Goal: Transaction & Acquisition: Purchase product/service

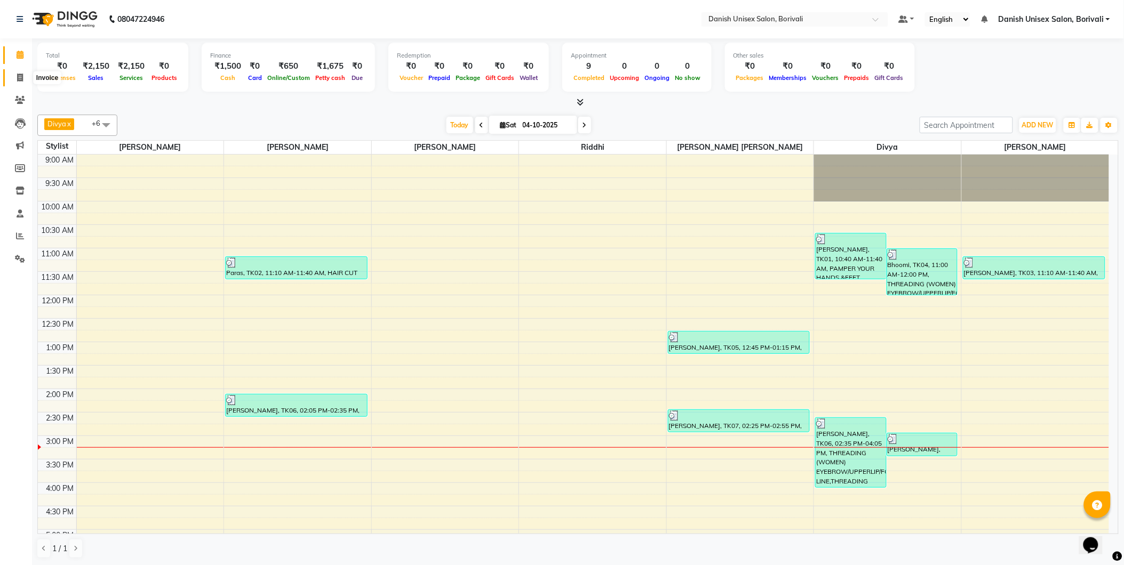
click at [22, 79] on icon at bounding box center [20, 78] width 6 height 8
select select "service"
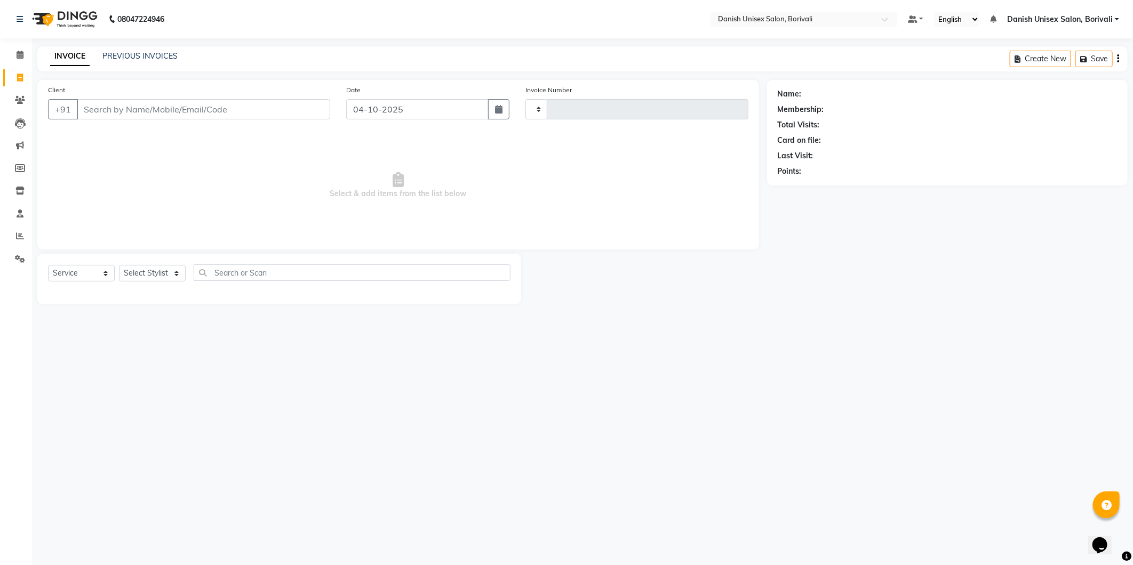
type input "2758"
select select "7068"
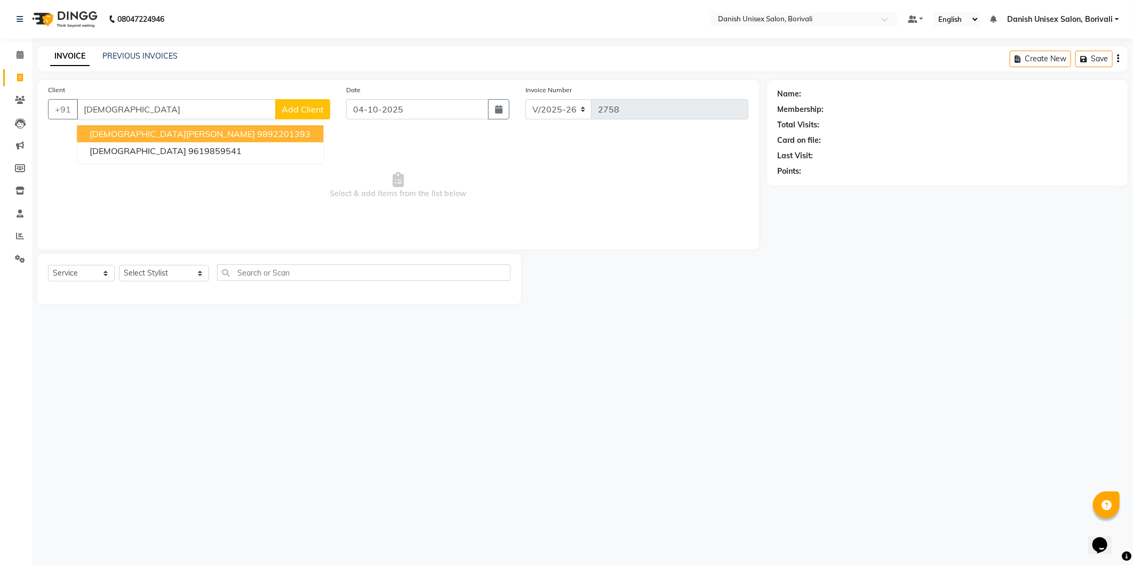
click at [128, 134] on span "Jaina Shah" at bounding box center [172, 134] width 165 height 11
type input "9892201393"
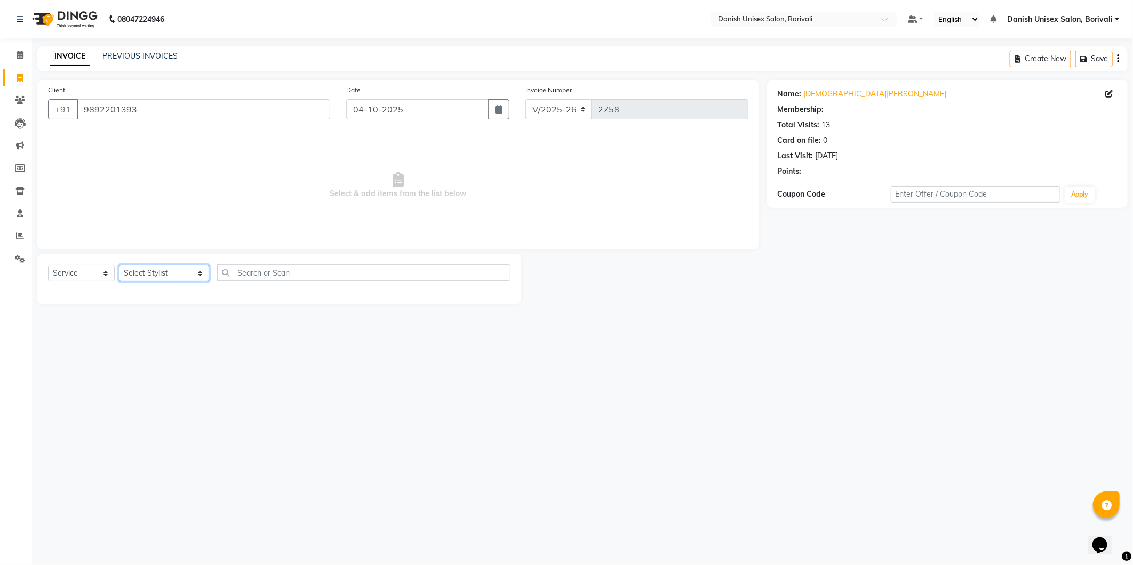
click at [157, 270] on select "Select Stylist [PERSON_NAME] Bheem [PERSON_NAME] Danish Unisex Salon, [PERSON_N…" at bounding box center [164, 273] width 90 height 17
select select "58927"
click at [119, 266] on select "Select Stylist [PERSON_NAME] Bheem [PERSON_NAME] Danish Unisex Salon, [PERSON_N…" at bounding box center [164, 273] width 90 height 17
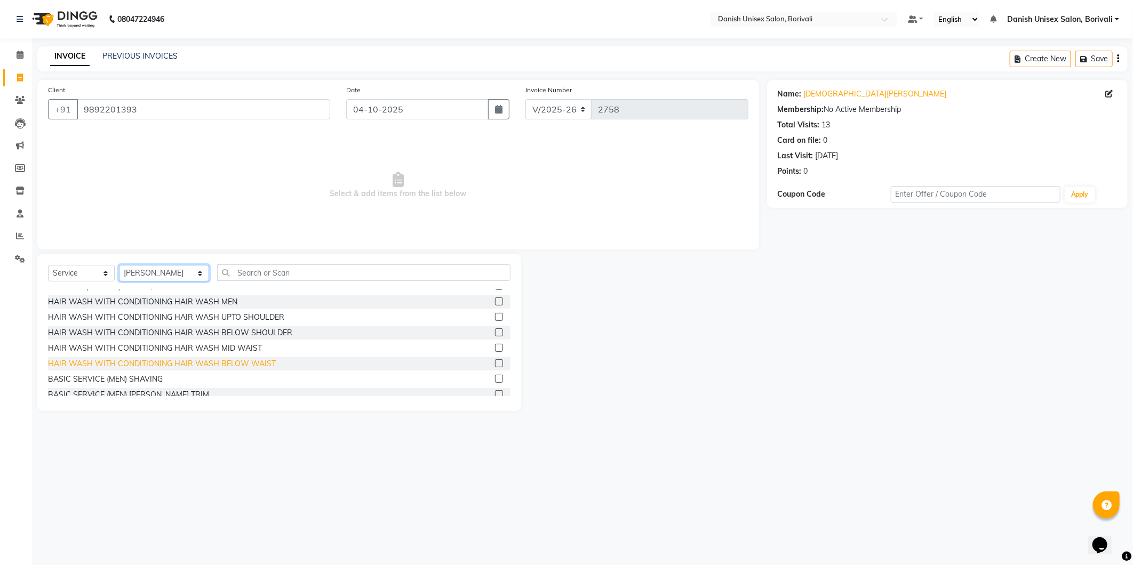
scroll to position [59, 0]
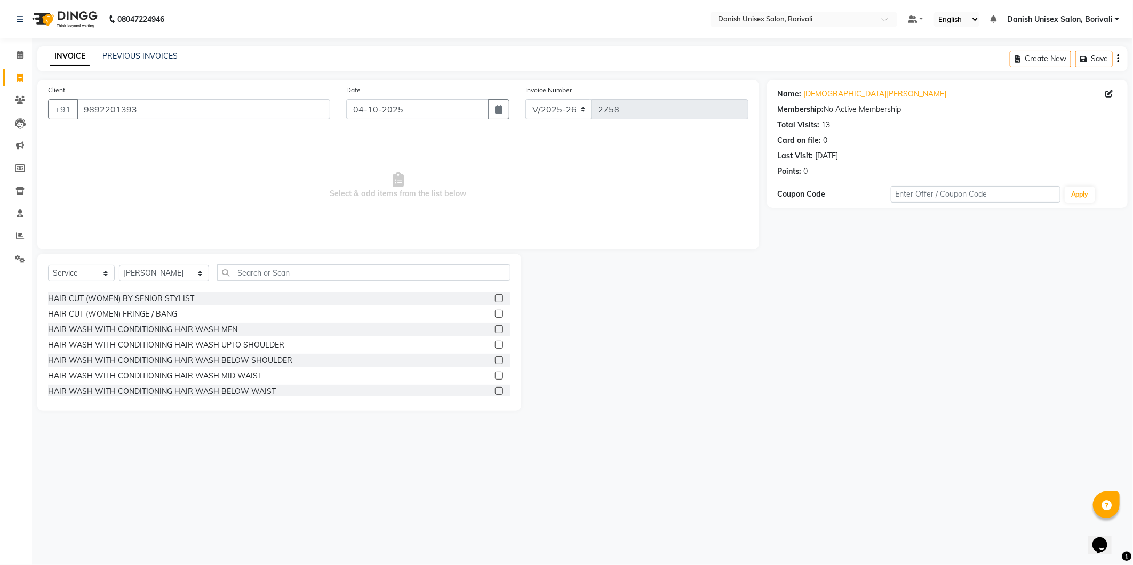
click at [495, 374] on label at bounding box center [499, 376] width 8 height 8
click at [495, 374] on input "checkbox" at bounding box center [498, 376] width 7 height 7
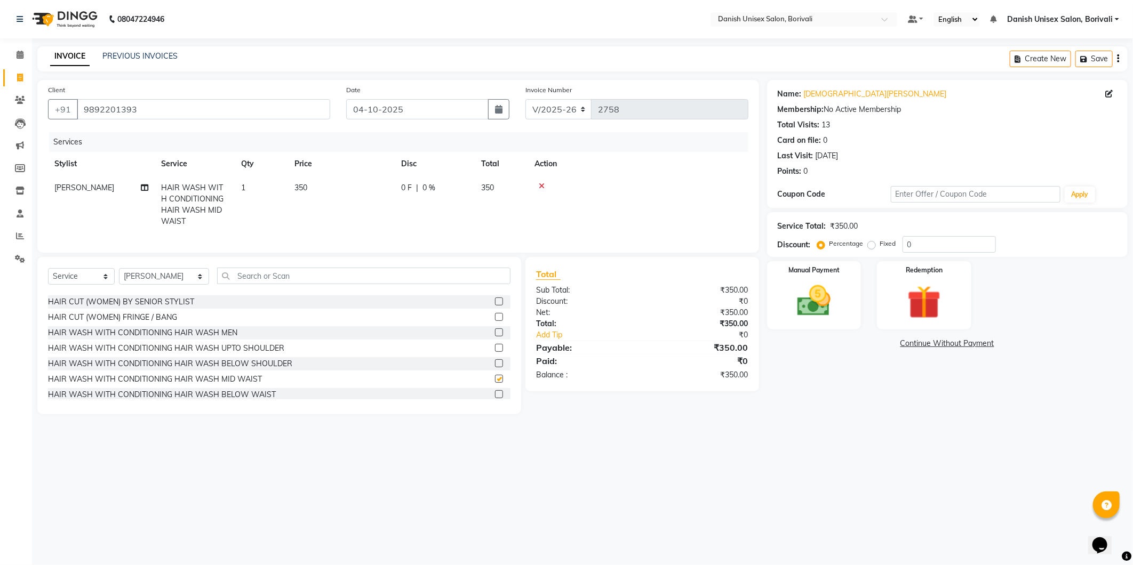
checkbox input "false"
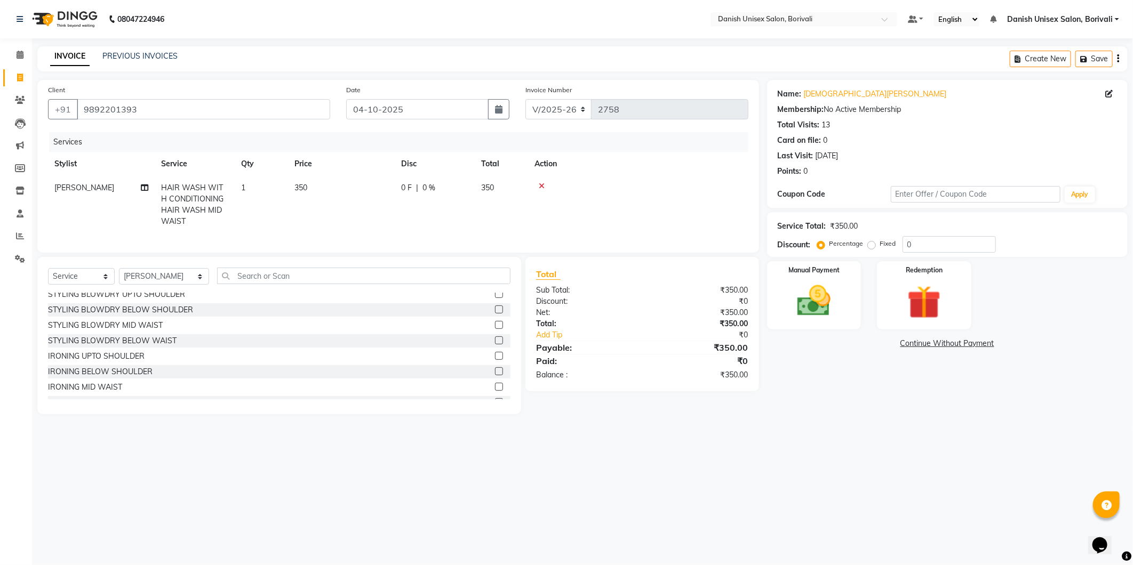
drag, startPoint x: 486, startPoint y: 332, endPoint x: 482, endPoint y: 338, distance: 7.7
click at [483, 332] on div "STYLING BLOWDRY MID WAIST" at bounding box center [279, 325] width 462 height 13
click at [495, 329] on label at bounding box center [499, 325] width 8 height 8
click at [495, 329] on input "checkbox" at bounding box center [498, 325] width 7 height 7
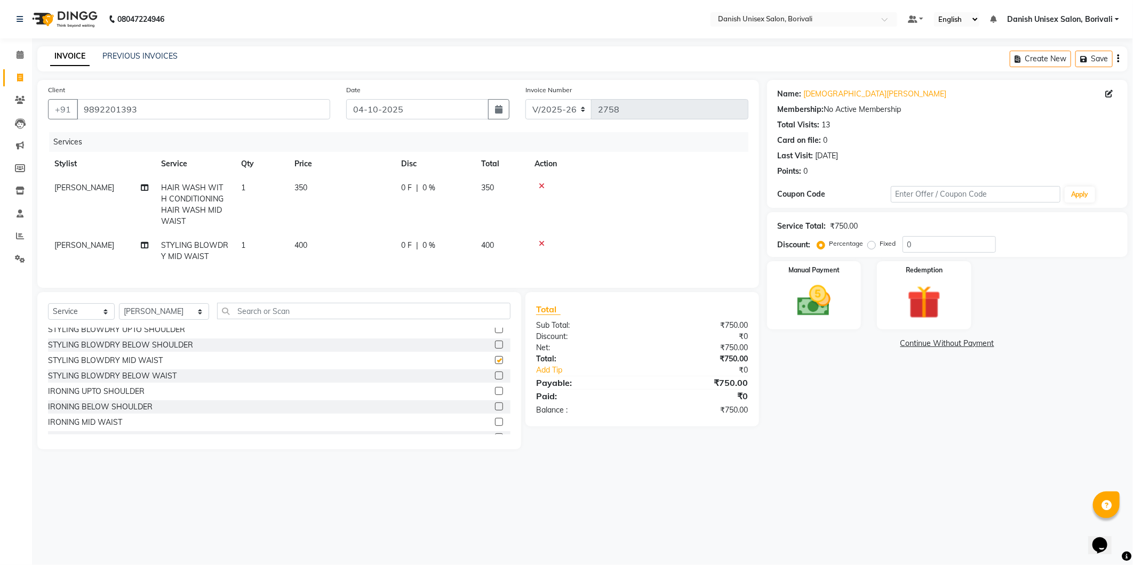
checkbox input "false"
click at [468, 243] on td "0 F | 0 %" at bounding box center [435, 251] width 80 height 35
select select "58927"
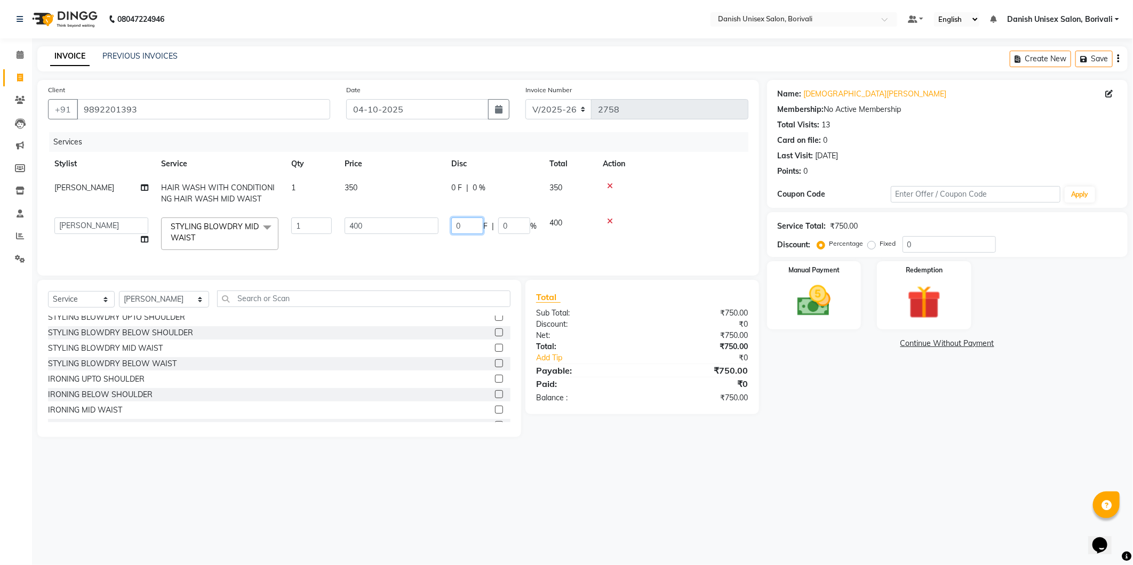
click at [452, 226] on input "0" at bounding box center [467, 226] width 32 height 17
type input "250"
click at [490, 244] on tr "AYAN Bheem Singh Danish Unisex Salon, Borivali Divya Firoz Alam salmani Kajal N…" at bounding box center [398, 233] width 700 height 45
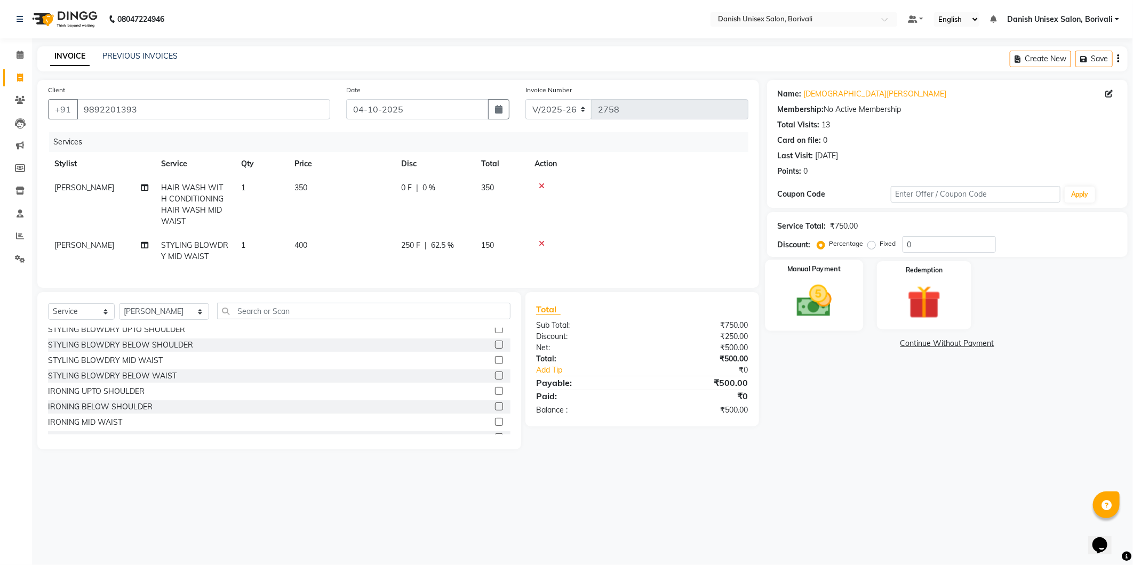
click at [840, 323] on div "Manual Payment" at bounding box center [814, 295] width 98 height 71
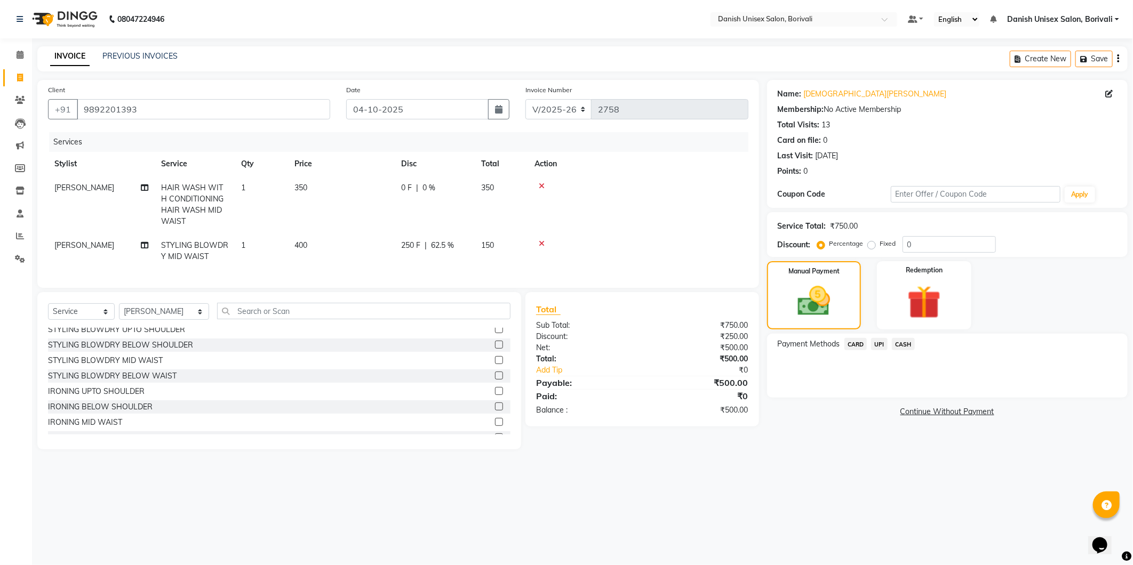
click at [907, 342] on span "CASH" at bounding box center [903, 344] width 23 height 12
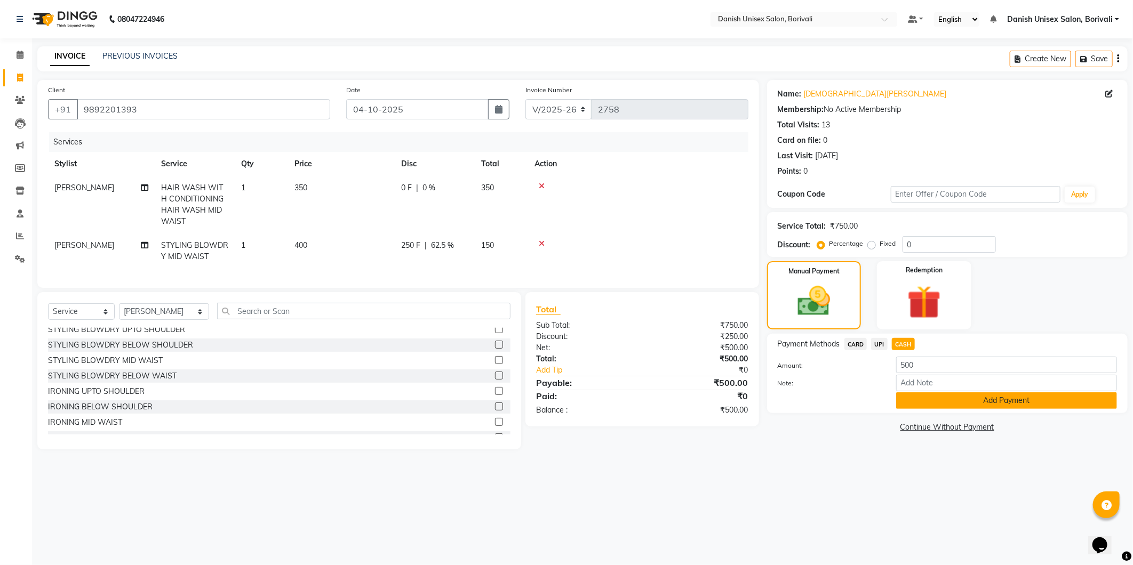
click at [902, 402] on button "Add Payment" at bounding box center [1006, 401] width 221 height 17
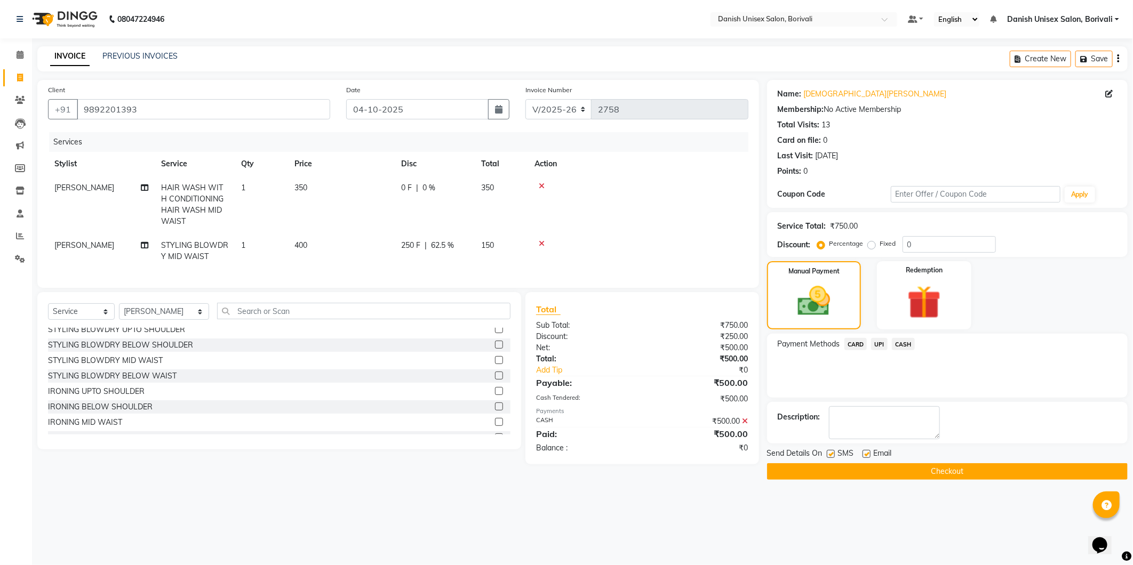
click at [867, 466] on button "Checkout" at bounding box center [947, 472] width 361 height 17
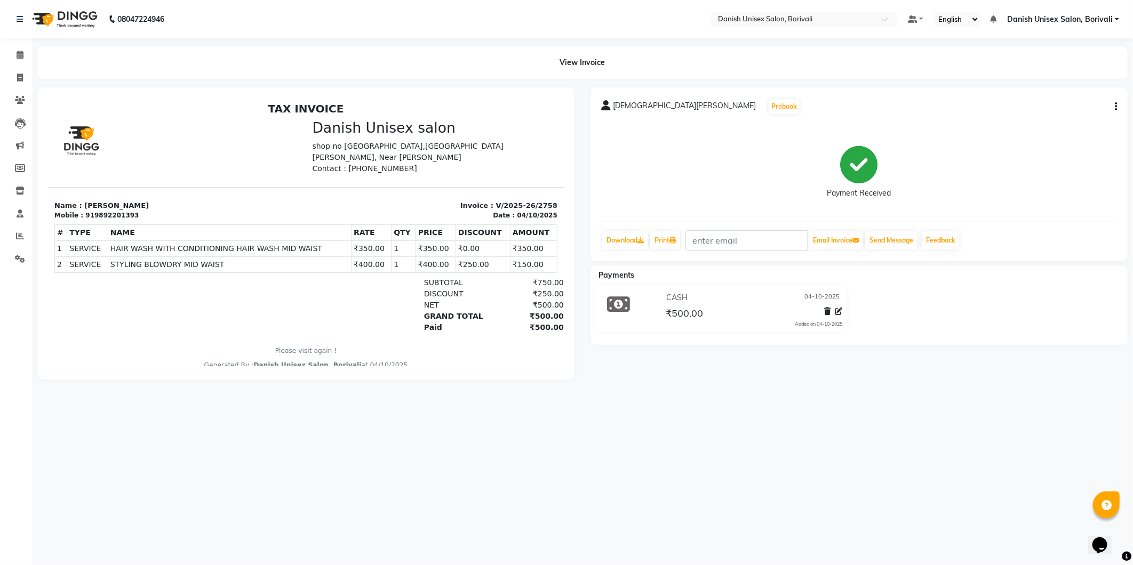
drag, startPoint x: 35, startPoint y: 68, endPoint x: 1, endPoint y: 57, distance: 35.6
click at [19, 65] on app-home "08047224946 Select Location × Danish Unisex Salon, Borivali Default Panel My Pa…" at bounding box center [566, 198] width 1133 height 396
click at [18, 77] on icon at bounding box center [20, 78] width 6 height 8
select select "7068"
select select "service"
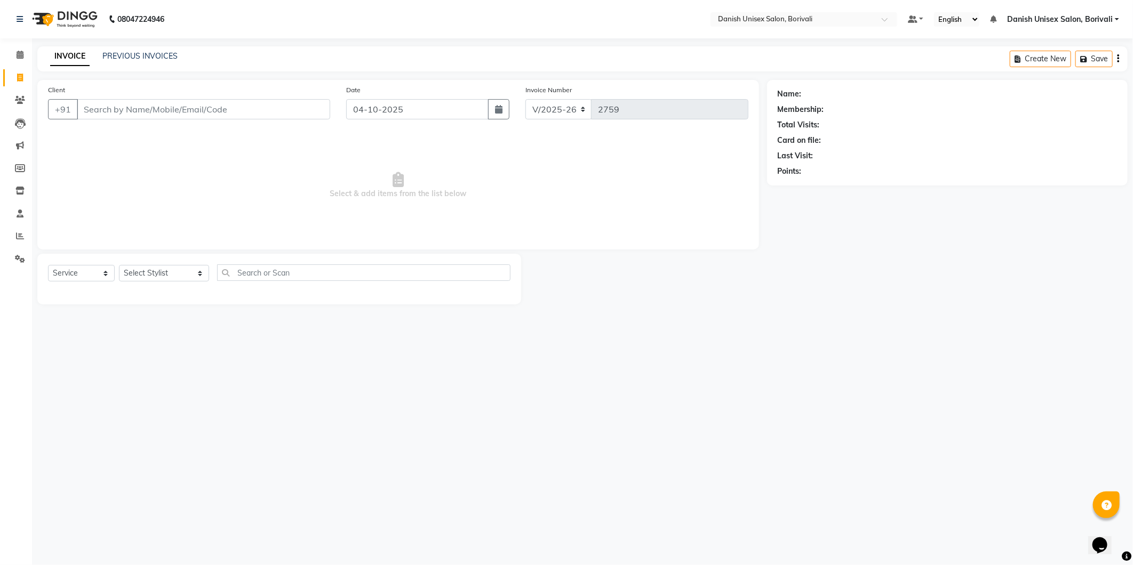
click at [177, 112] on input "Client" at bounding box center [203, 109] width 253 height 20
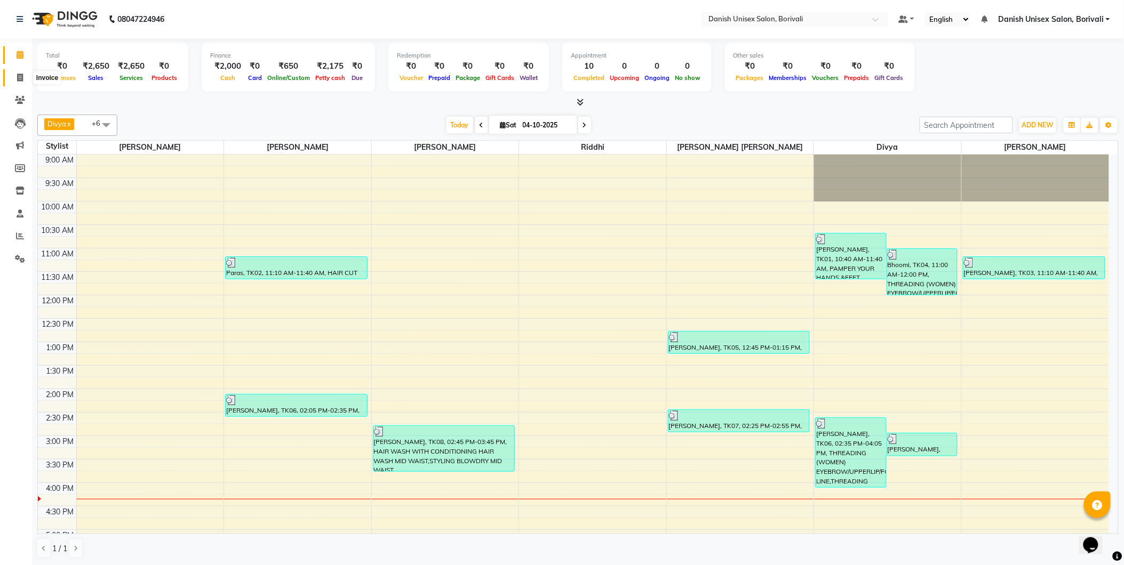
drag, startPoint x: 18, startPoint y: 76, endPoint x: 23, endPoint y: 78, distance: 5.7
click at [18, 76] on icon at bounding box center [20, 78] width 6 height 8
select select "service"
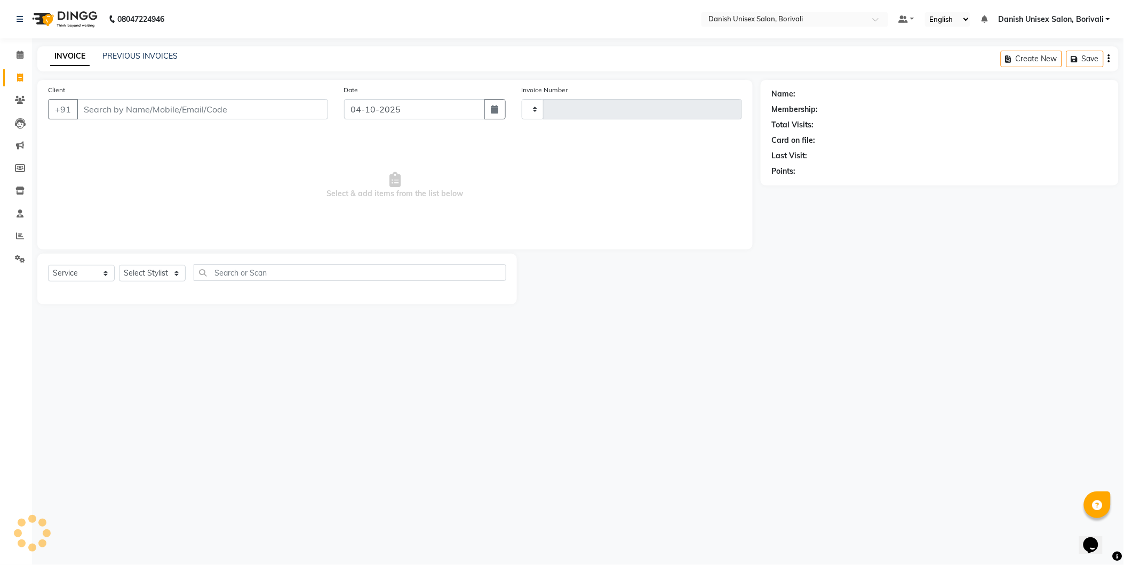
type input "2759"
select select "7068"
click at [167, 109] on input "Client" at bounding box center [203, 109] width 253 height 20
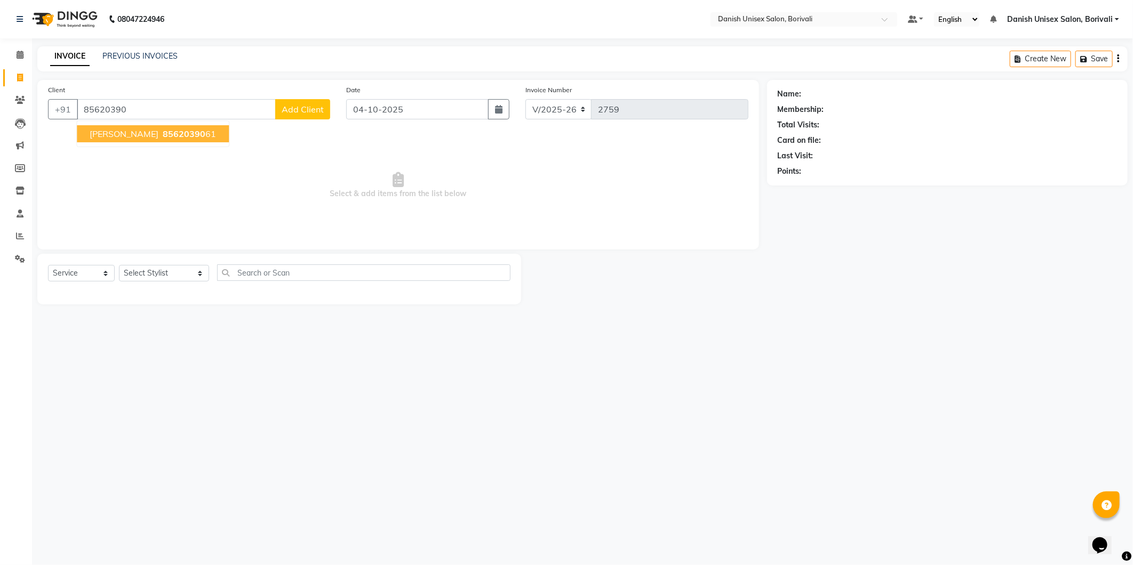
click at [168, 131] on ngb-highlight "85620390 61" at bounding box center [188, 134] width 55 height 11
type input "8562039061"
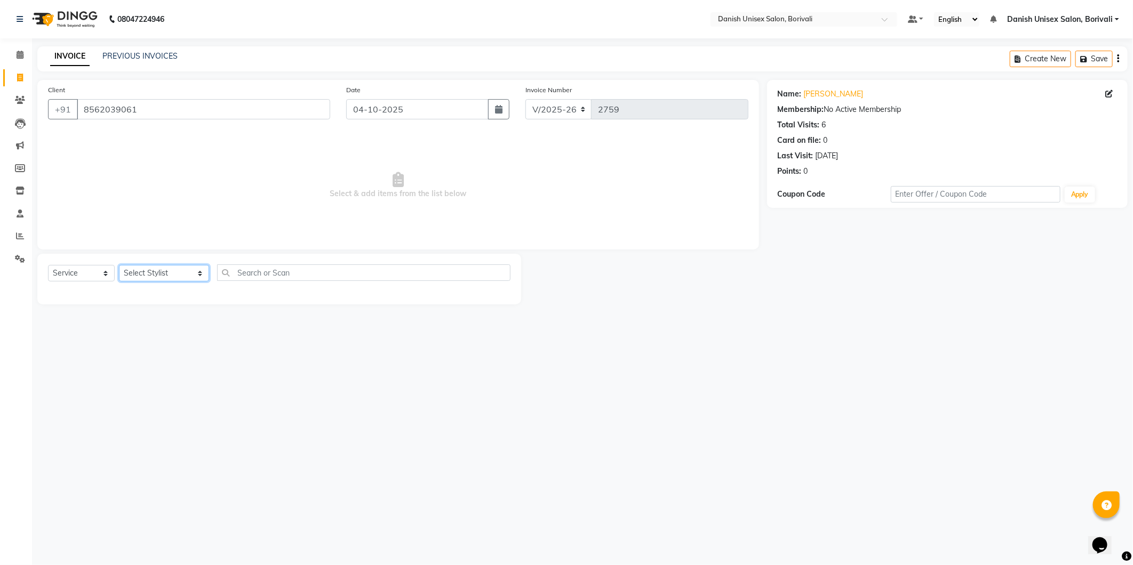
click at [189, 275] on select "Select Stylist [PERSON_NAME] Bheem [PERSON_NAME] Danish Unisex Salon, [PERSON_N…" at bounding box center [164, 273] width 90 height 17
click at [119, 266] on select "Select Stylist [PERSON_NAME] Bheem [PERSON_NAME] Danish Unisex Salon, [PERSON_N…" at bounding box center [164, 273] width 90 height 17
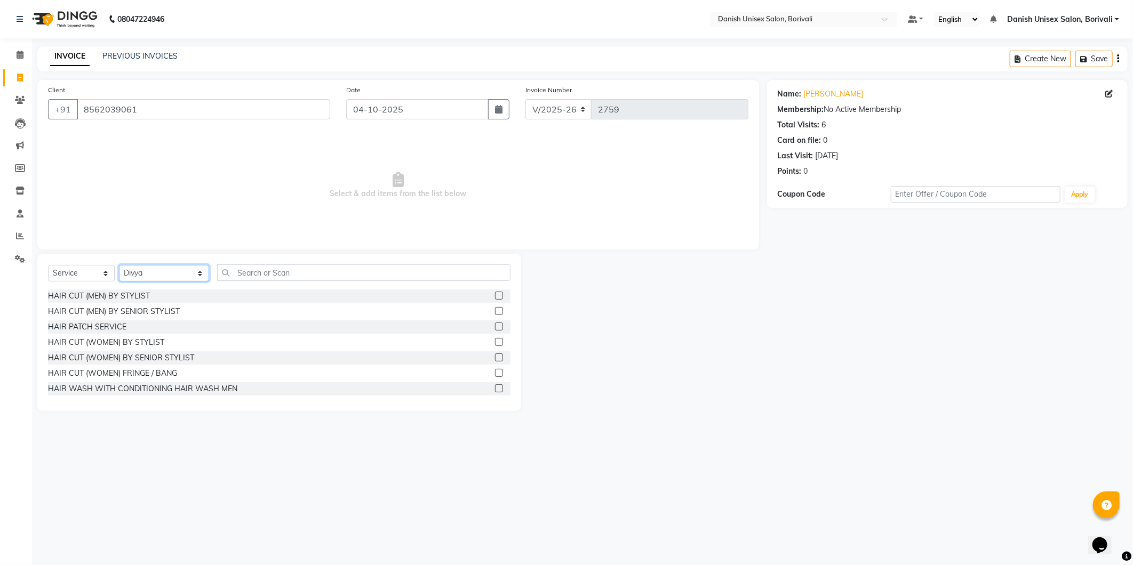
click at [190, 274] on select "Select Stylist [PERSON_NAME] Bheem [PERSON_NAME] Danish Unisex Salon, [PERSON_N…" at bounding box center [164, 273] width 90 height 17
select select "58927"
click at [119, 266] on select "Select Stylist [PERSON_NAME] Bheem [PERSON_NAME] Danish Unisex Salon, [PERSON_N…" at bounding box center [164, 273] width 90 height 17
click at [259, 271] on input "text" at bounding box center [363, 273] width 293 height 17
click at [495, 294] on label at bounding box center [499, 296] width 8 height 8
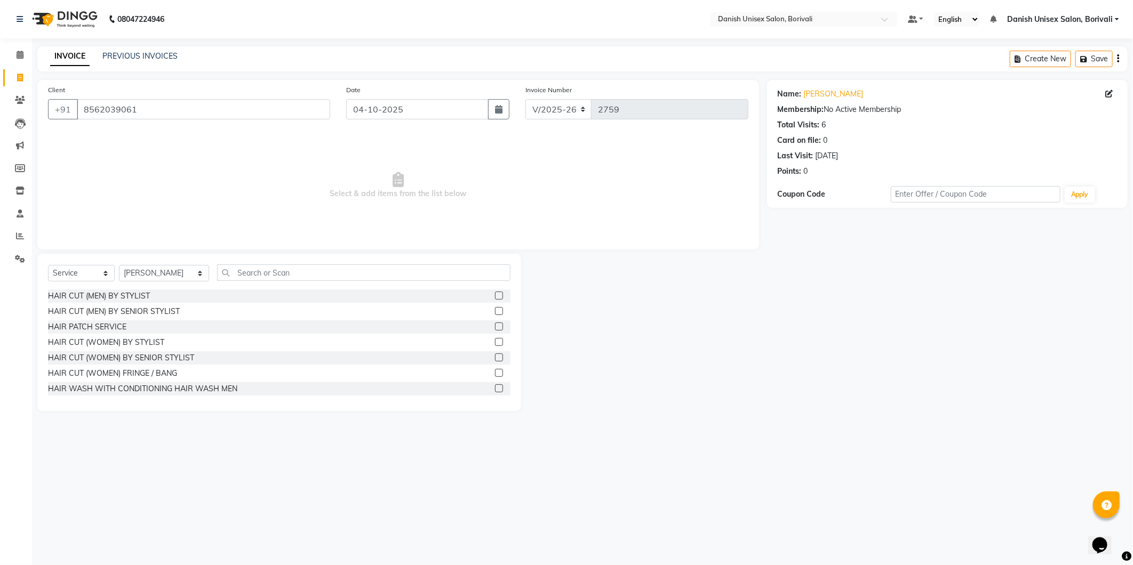
click at [495, 294] on input "checkbox" at bounding box center [498, 296] width 7 height 7
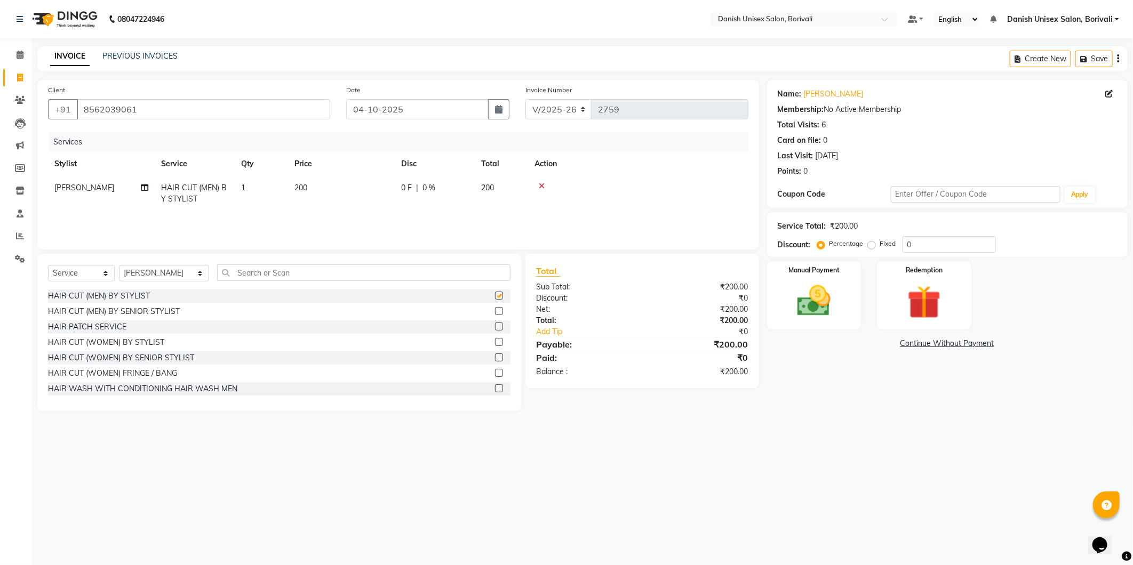
checkbox input "false"
click at [280, 273] on input "text" at bounding box center [363, 273] width 293 height 17
type input "spa"
click at [495, 295] on label at bounding box center [499, 296] width 8 height 8
click at [495, 295] on input "checkbox" at bounding box center [498, 296] width 7 height 7
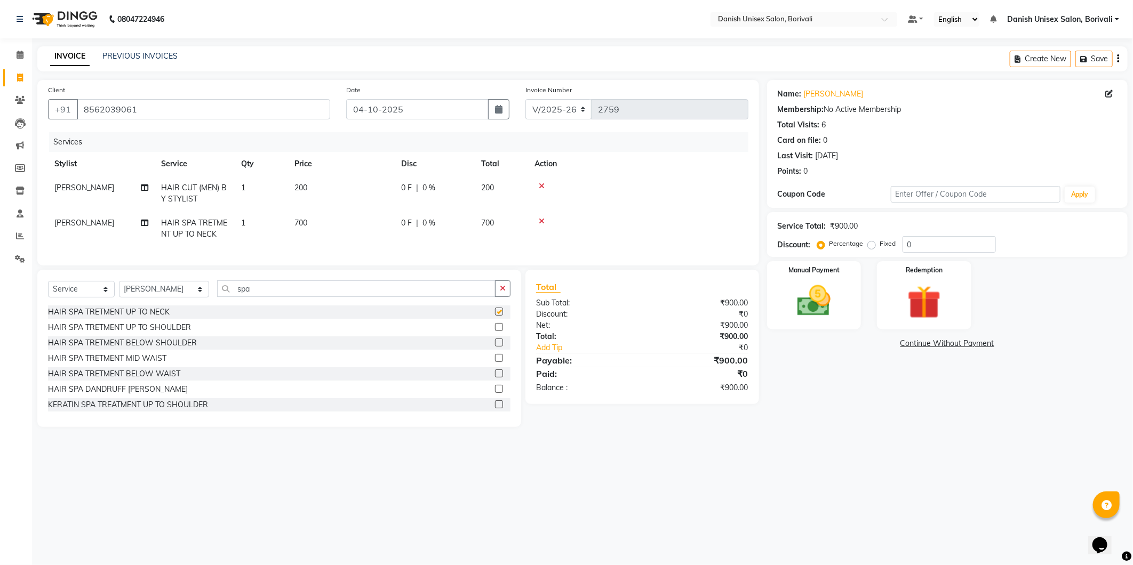
checkbox input "false"
click at [261, 297] on input "spa" at bounding box center [356, 289] width 278 height 17
type input "s"
click at [190, 298] on select "Select Stylist [PERSON_NAME] Bheem [PERSON_NAME] Danish Unisex Salon, [PERSON_N…" at bounding box center [164, 289] width 90 height 17
click at [253, 297] on input "text" at bounding box center [363, 289] width 293 height 17
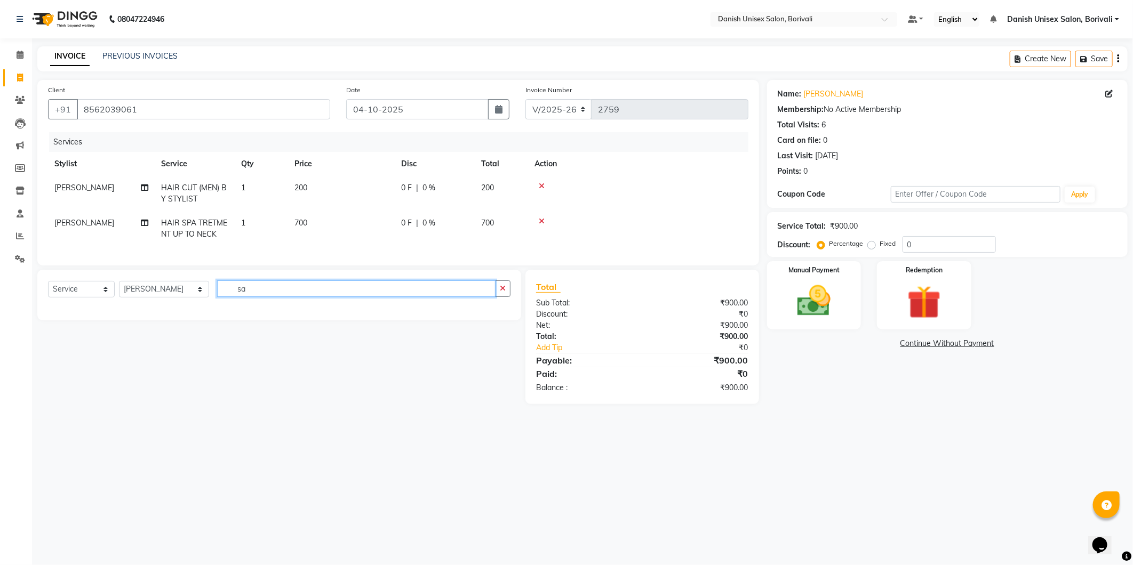
type input "s"
type input "sha"
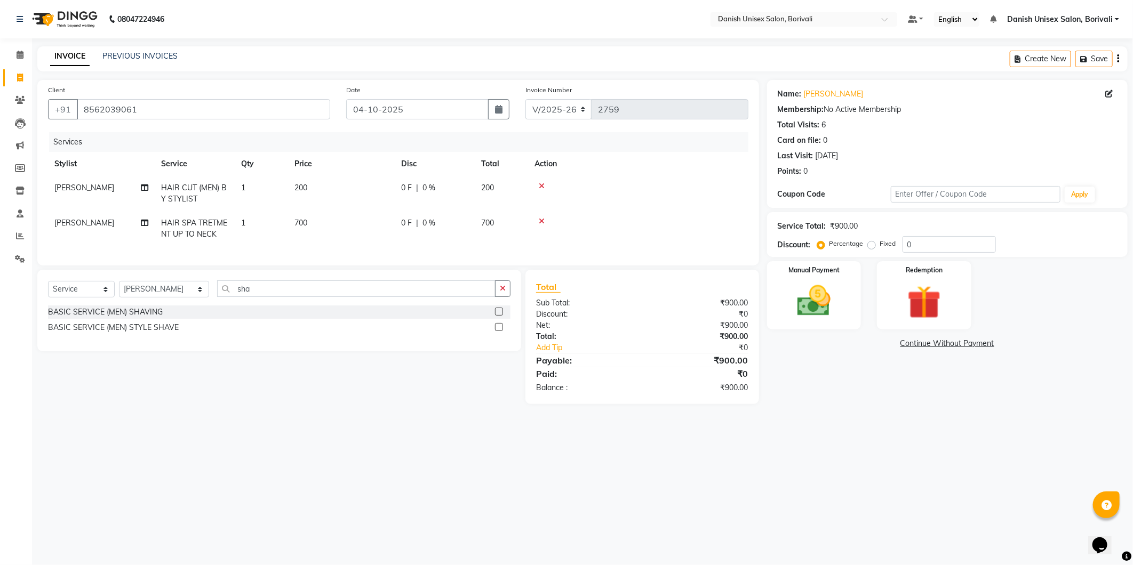
click at [499, 331] on label at bounding box center [499, 327] width 8 height 8
click at [499, 331] on input "checkbox" at bounding box center [498, 327] width 7 height 7
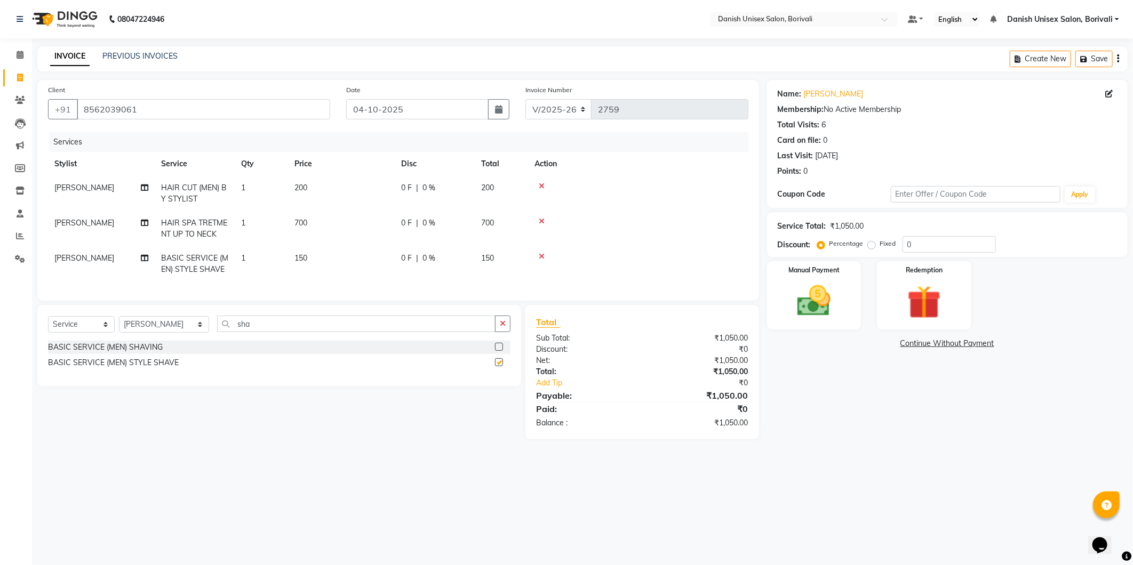
checkbox input "false"
click at [297, 332] on input "sha" at bounding box center [356, 324] width 278 height 17
type input "s"
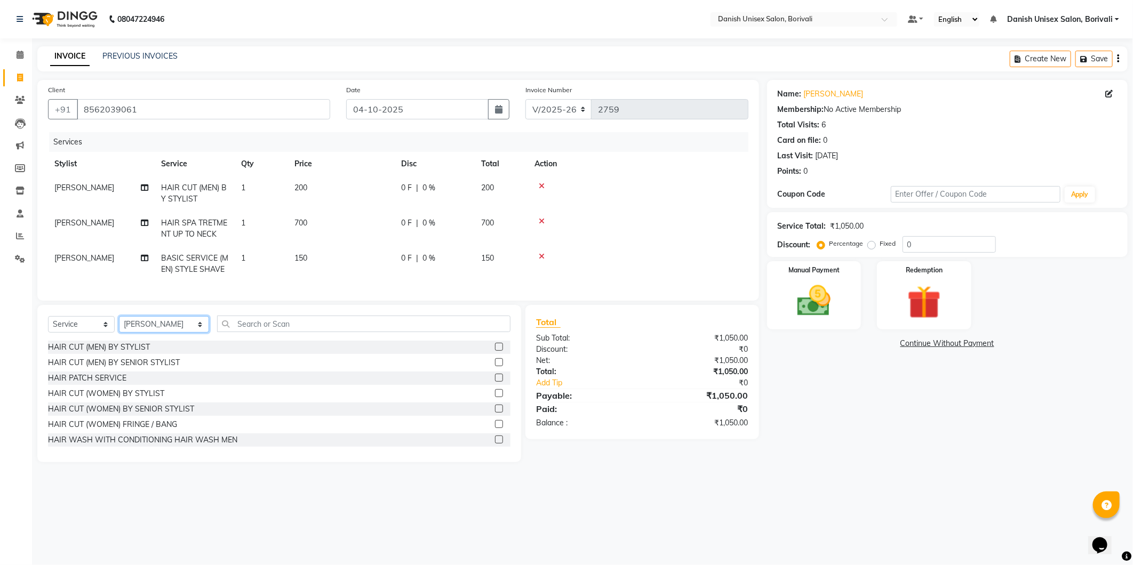
click at [187, 333] on select "Select Stylist [PERSON_NAME] Bheem [PERSON_NAME] Danish Unisex Salon, [PERSON_N…" at bounding box center [164, 324] width 90 height 17
select select "91975"
click at [119, 325] on select "Select Stylist [PERSON_NAME] Bheem [PERSON_NAME] Danish Unisex Salon, [PERSON_N…" at bounding box center [164, 324] width 90 height 17
click at [262, 331] on input "text" at bounding box center [363, 324] width 293 height 17
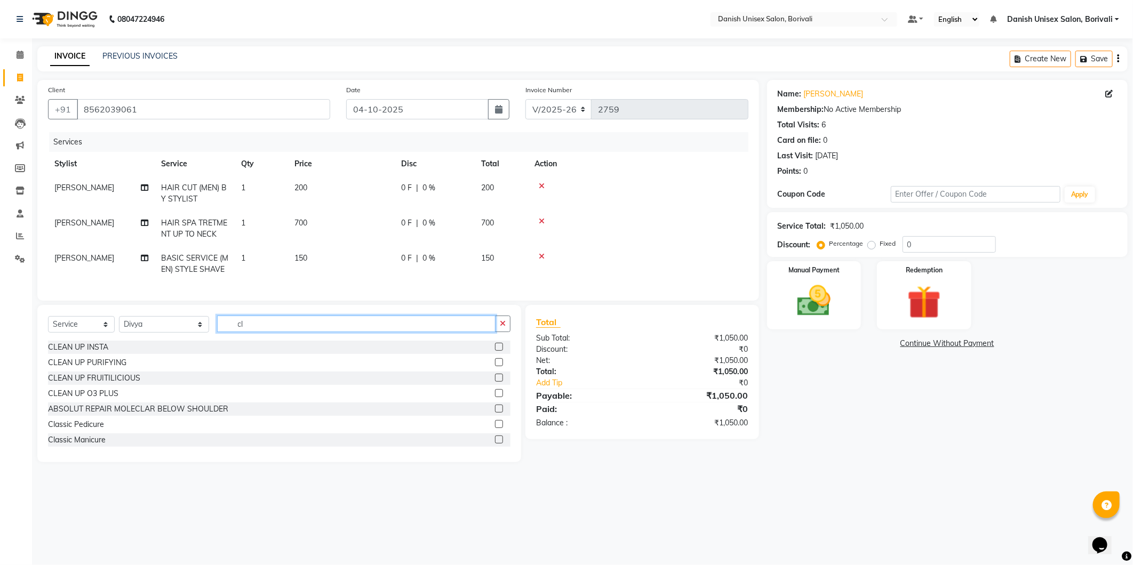
type input "cl"
click at [495, 366] on label at bounding box center [499, 362] width 8 height 8
click at [495, 366] on input "checkbox" at bounding box center [498, 363] width 7 height 7
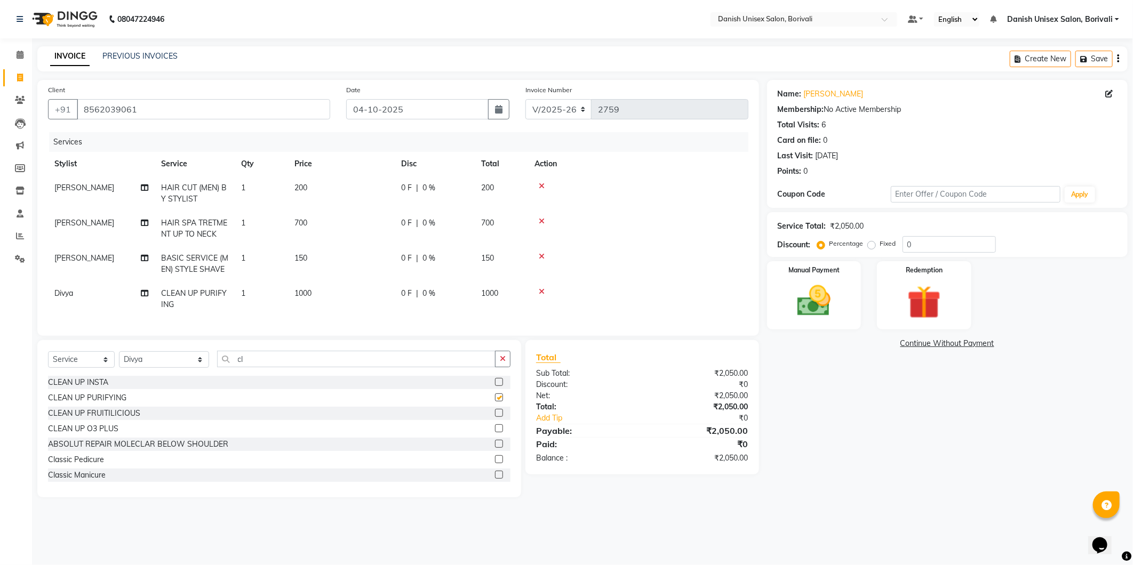
checkbox input "false"
click at [495, 433] on label at bounding box center [499, 429] width 8 height 8
click at [495, 433] on input "checkbox" at bounding box center [498, 429] width 7 height 7
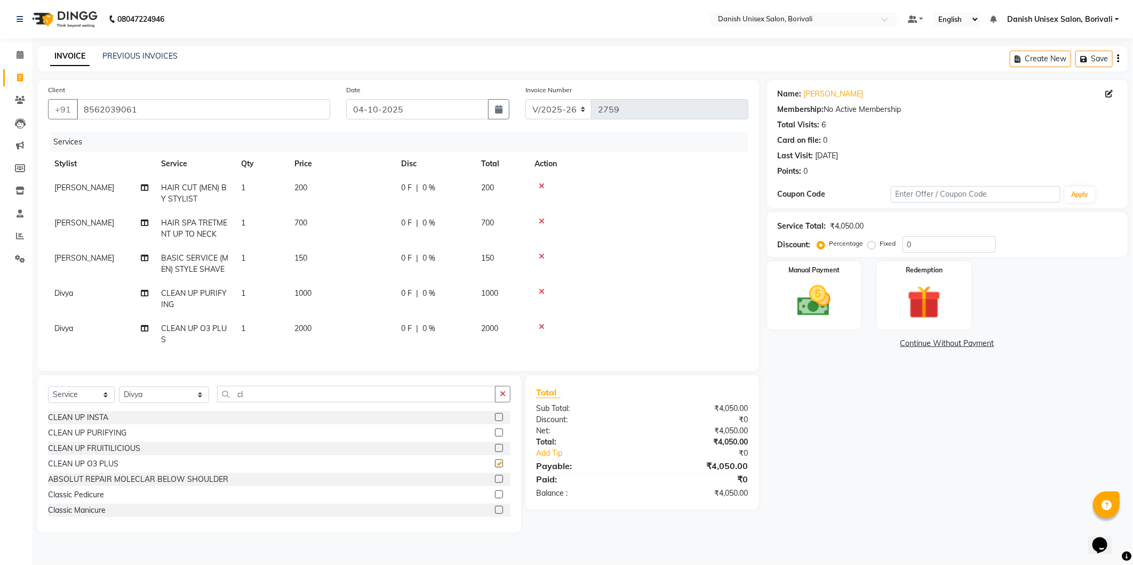
checkbox input "false"
click at [270, 403] on input "cl" at bounding box center [356, 394] width 278 height 17
type input "c"
click at [411, 329] on span "0 F" at bounding box center [406, 328] width 11 height 11
select select "91975"
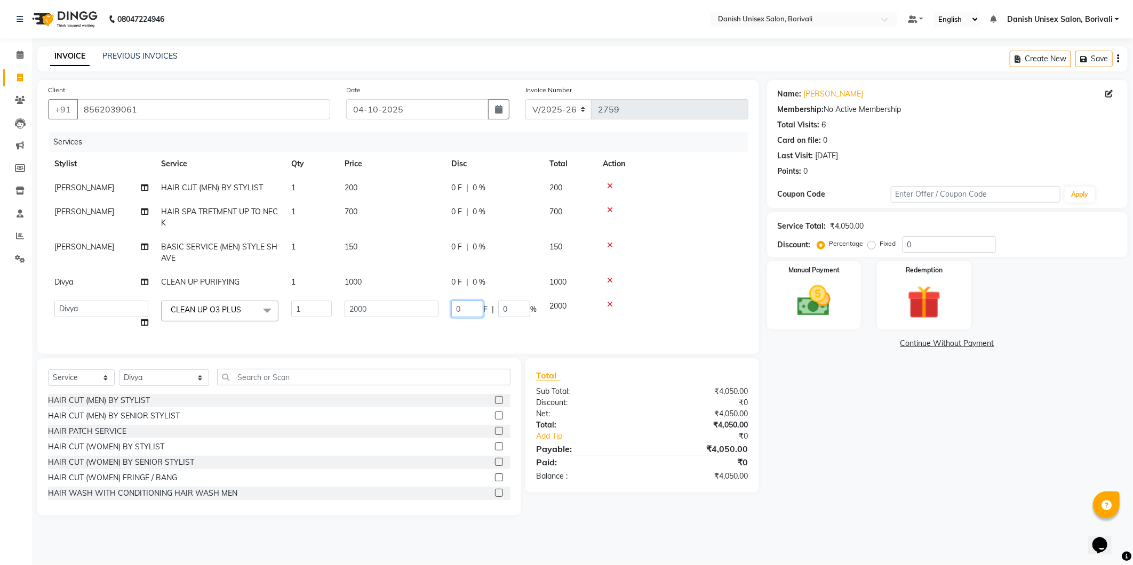
click at [465, 311] on input "0" at bounding box center [467, 309] width 32 height 17
type input "500"
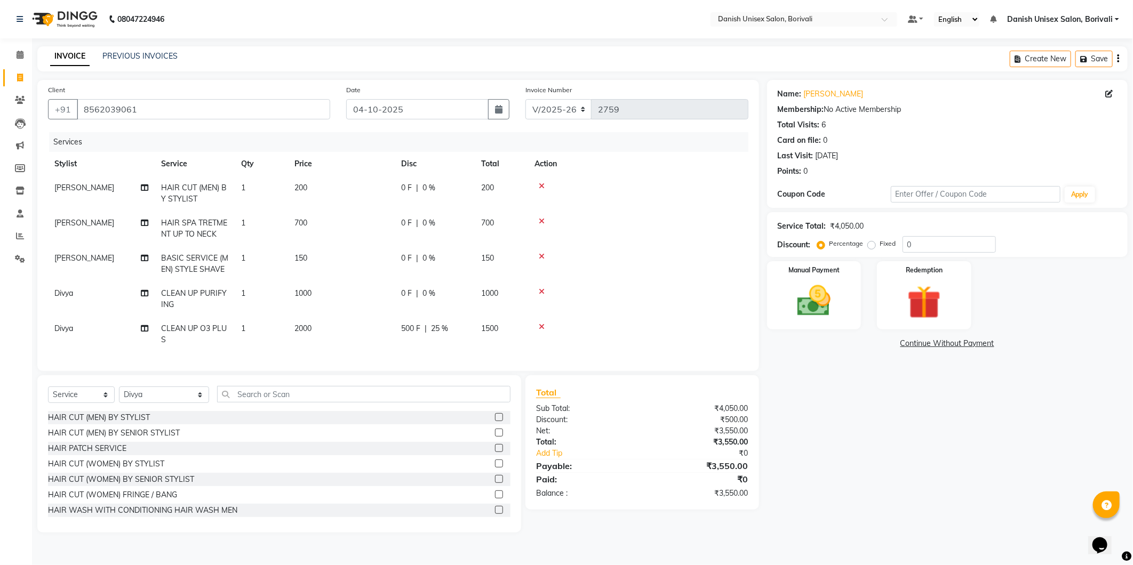
click at [505, 337] on div "Services Stylist Service Qty Price Disc Total Action [PERSON_NAME] HAIR CUT (ME…" at bounding box center [398, 246] width 700 height 228
click at [189, 403] on select "Select Stylist [PERSON_NAME] Bheem [PERSON_NAME] Danish Unisex Salon, [PERSON_N…" at bounding box center [164, 395] width 90 height 17
select select "83176"
click at [119, 396] on select "Select Stylist [PERSON_NAME] Bheem [PERSON_NAME] Danish Unisex Salon, [PERSON_N…" at bounding box center [164, 395] width 90 height 17
click at [272, 403] on input "text" at bounding box center [363, 394] width 293 height 17
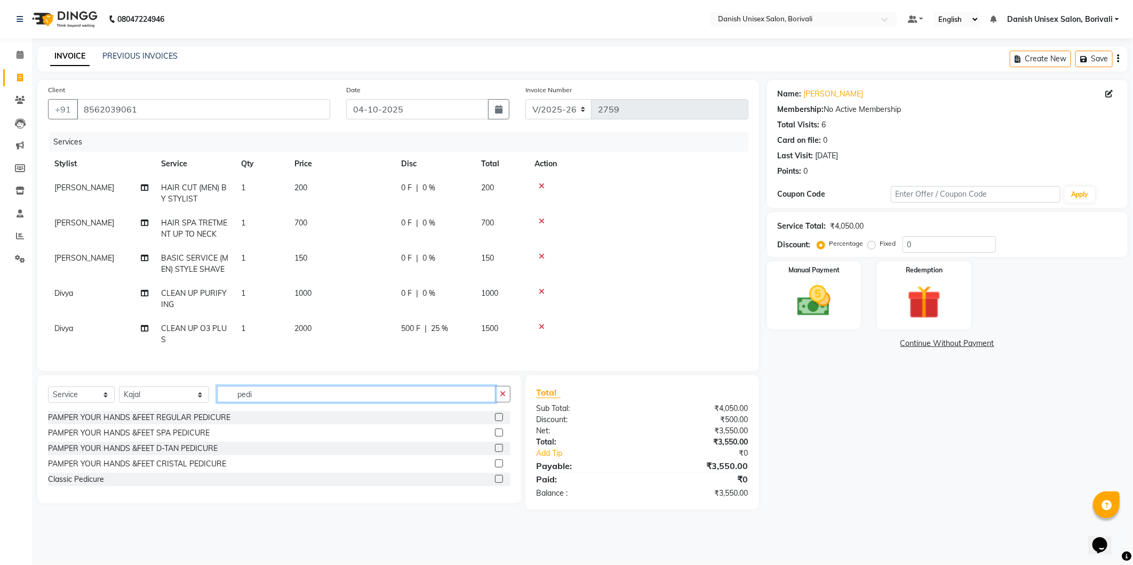
type input "pedi"
click at [500, 421] on label at bounding box center [499, 417] width 8 height 8
click at [500, 421] on input "checkbox" at bounding box center [498, 417] width 7 height 7
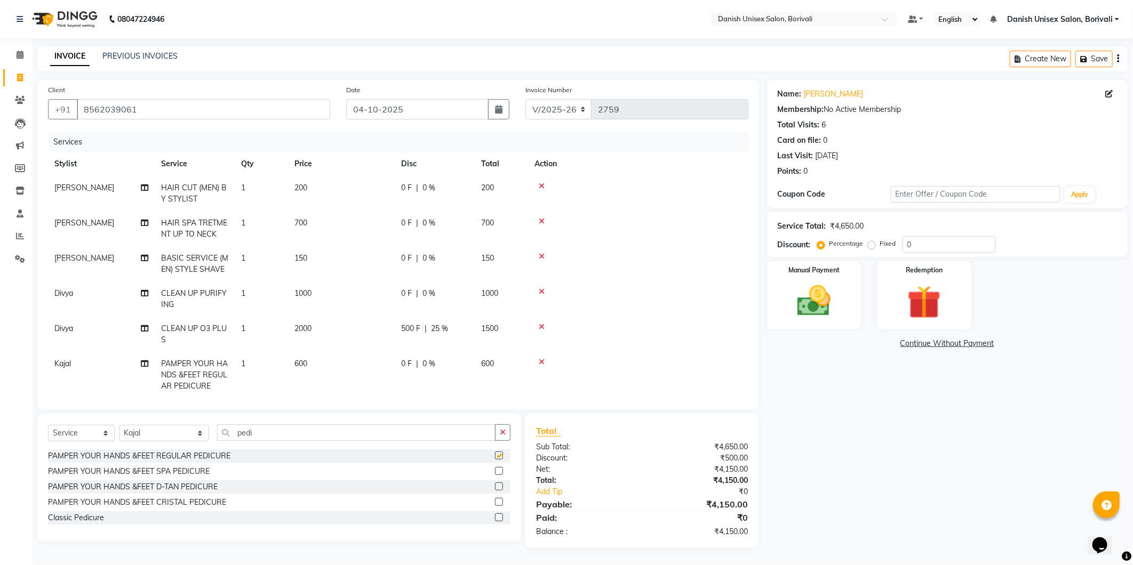
checkbox input "false"
click at [267, 435] on input "pedi" at bounding box center [356, 433] width 278 height 17
type input "p"
type input "meni"
click at [497, 456] on label at bounding box center [499, 456] width 8 height 8
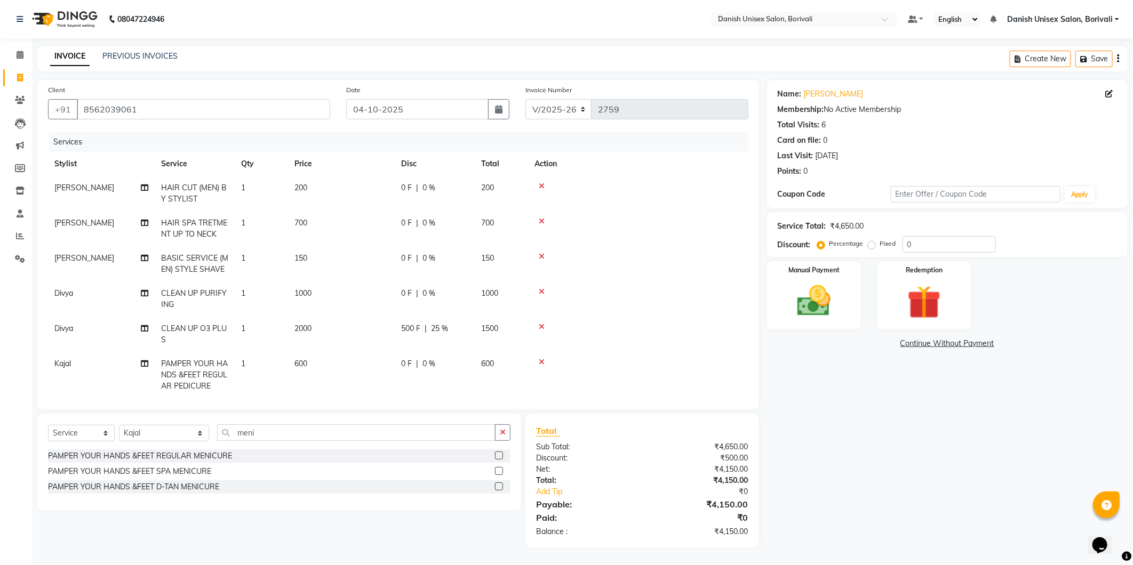
click at [497, 456] on input "checkbox" at bounding box center [498, 456] width 7 height 7
checkbox input "false"
click at [188, 430] on select "Select Stylist [PERSON_NAME] Bheem [PERSON_NAME] Danish Unisex Salon, [PERSON_N…" at bounding box center [164, 433] width 90 height 17
select select "58926"
click at [119, 426] on select "Select Stylist [PERSON_NAME] Bheem [PERSON_NAME] Danish Unisex Salon, [PERSON_N…" at bounding box center [164, 433] width 90 height 17
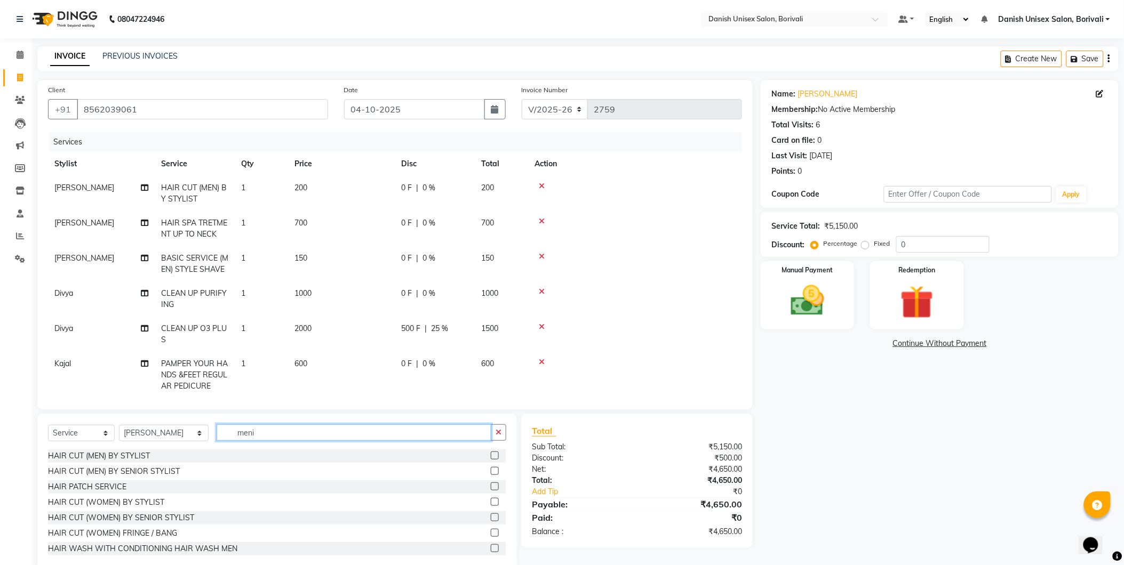
click at [261, 433] on input "meni" at bounding box center [354, 433] width 275 height 17
type input "m"
type input "spa"
click at [491, 502] on label at bounding box center [495, 502] width 8 height 8
click at [491, 502] on input "checkbox" at bounding box center [494, 502] width 7 height 7
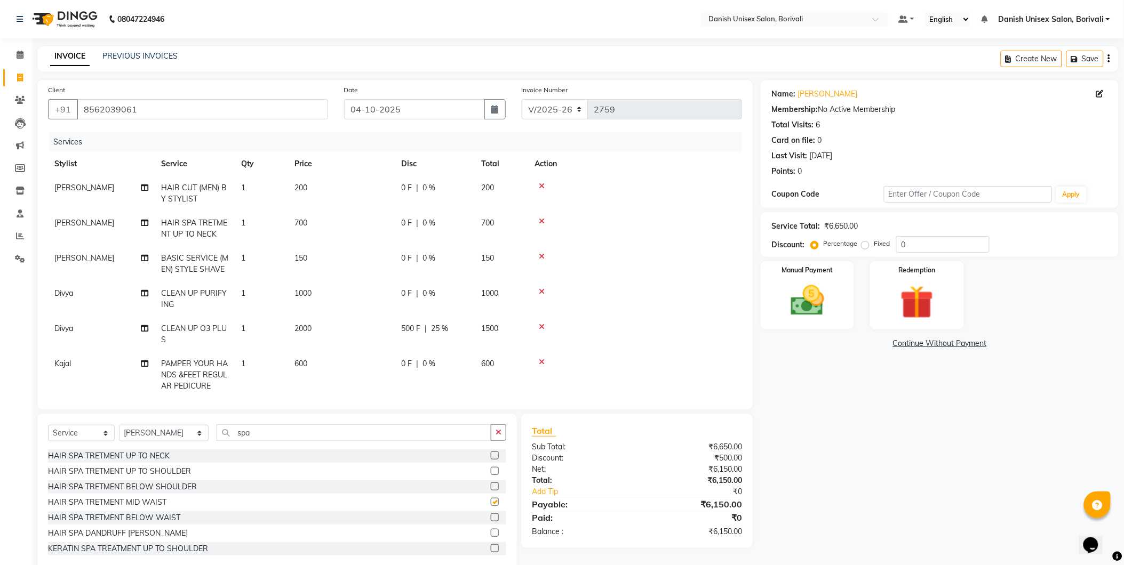
checkbox input "false"
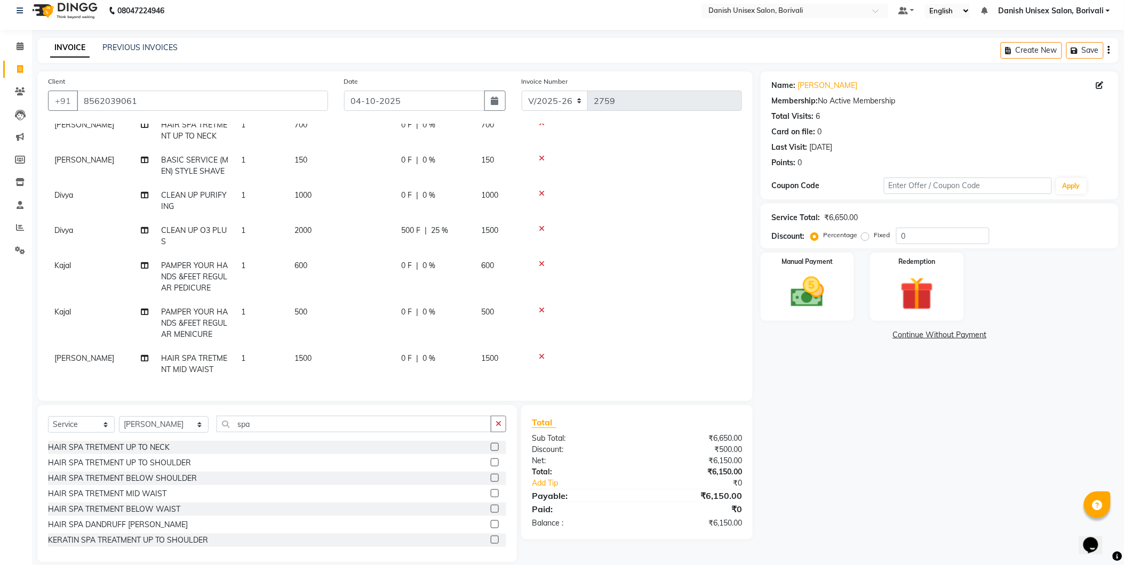
scroll to position [22, 0]
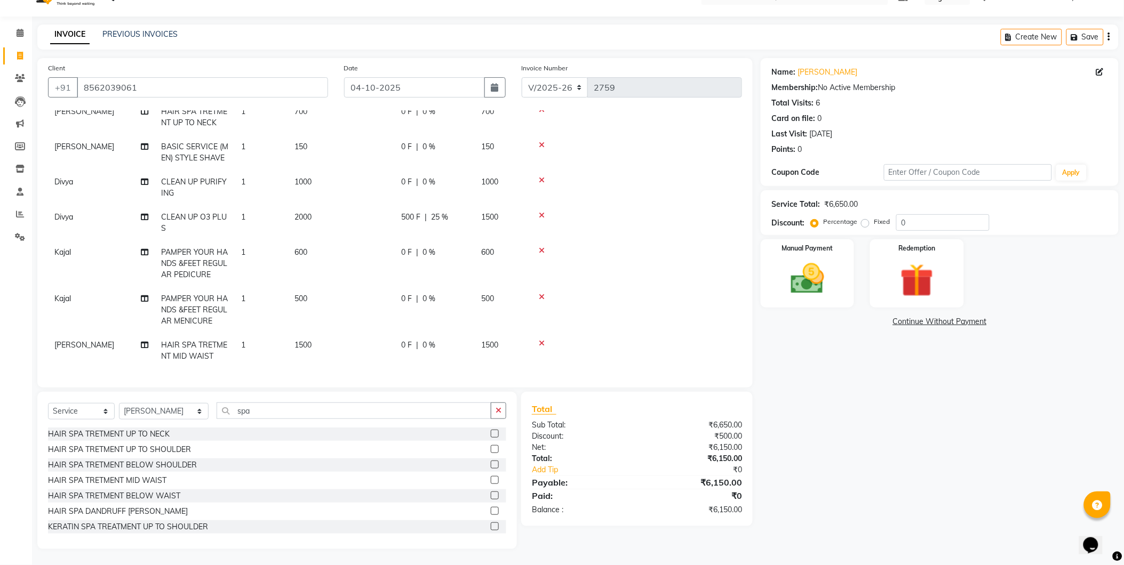
click at [477, 339] on td "1500" at bounding box center [501, 350] width 53 height 35
select select "58926"
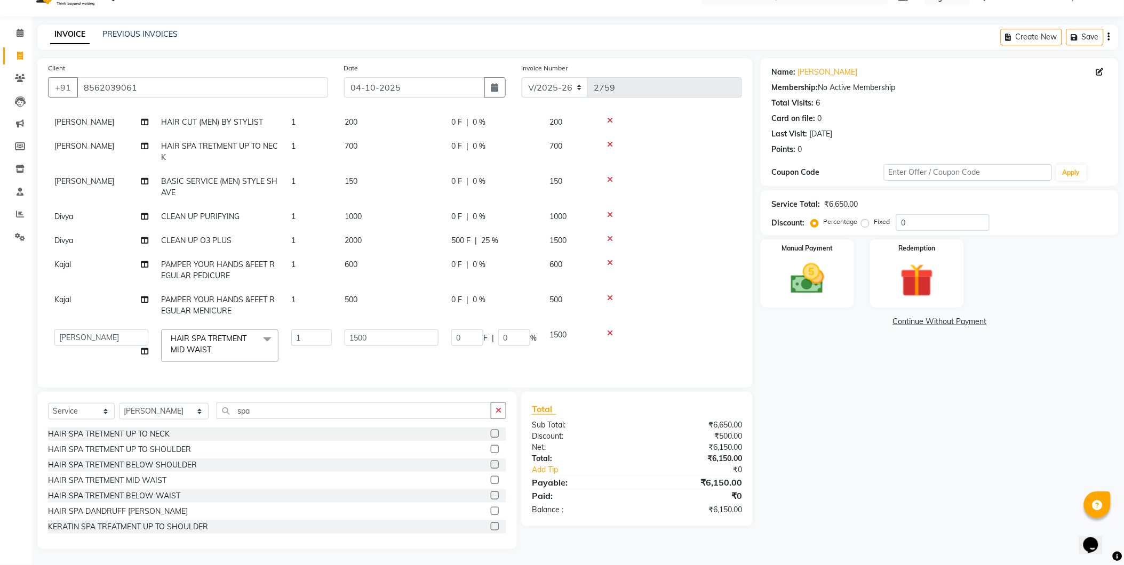
scroll to position [52, 0]
click at [452, 330] on input "0" at bounding box center [467, 338] width 32 height 17
type input "300"
click at [520, 302] on tbody "Bheem Singh HAIR CUT (MEN) BY STYLIST 1 200 0 F | 0 % 200 Bheem Singh HAIR SPA …" at bounding box center [395, 239] width 694 height 258
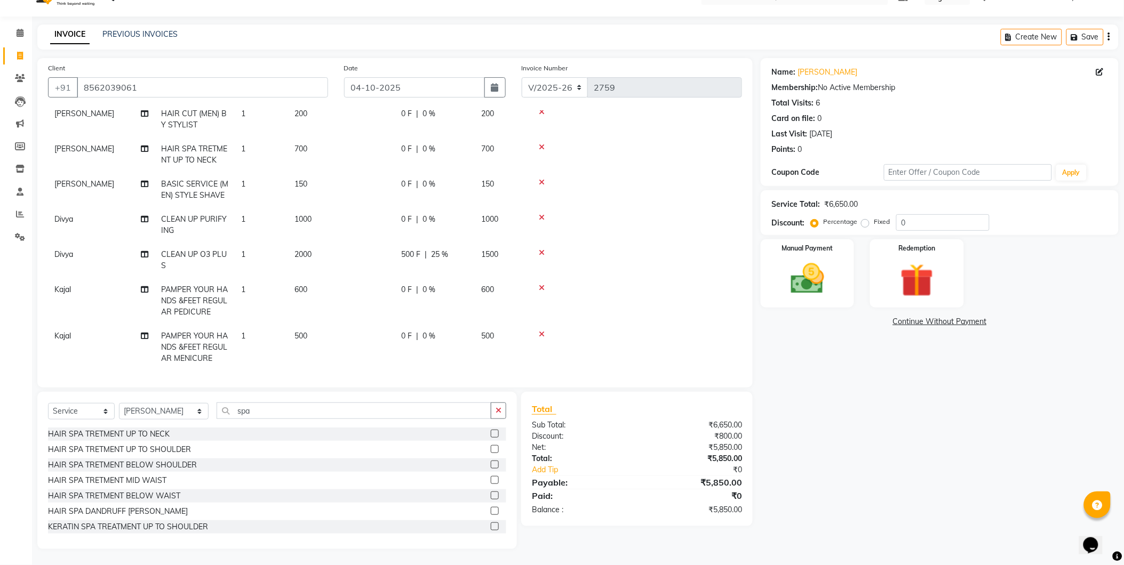
click at [460, 289] on div "0 F | 0 %" at bounding box center [434, 289] width 67 height 11
select select "83176"
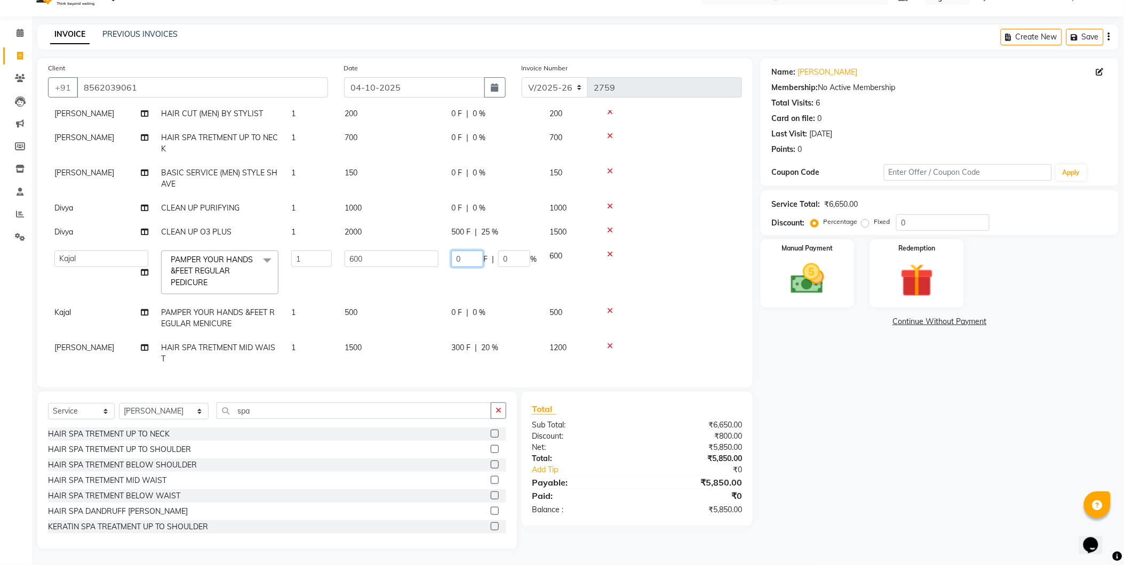
click at [452, 257] on input "0" at bounding box center [467, 259] width 32 height 17
type input "100"
click at [508, 296] on tr "[PERSON_NAME] Bheem [PERSON_NAME] Danish Unisex Salon, Borivali [PERSON_NAME] […" at bounding box center [395, 272] width 694 height 57
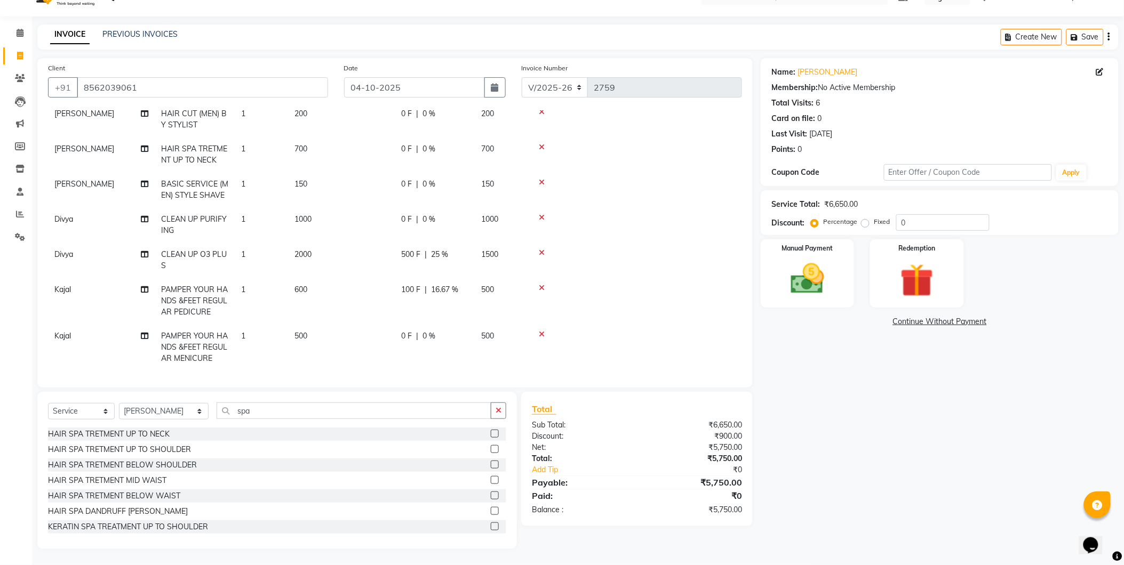
scroll to position [0, 0]
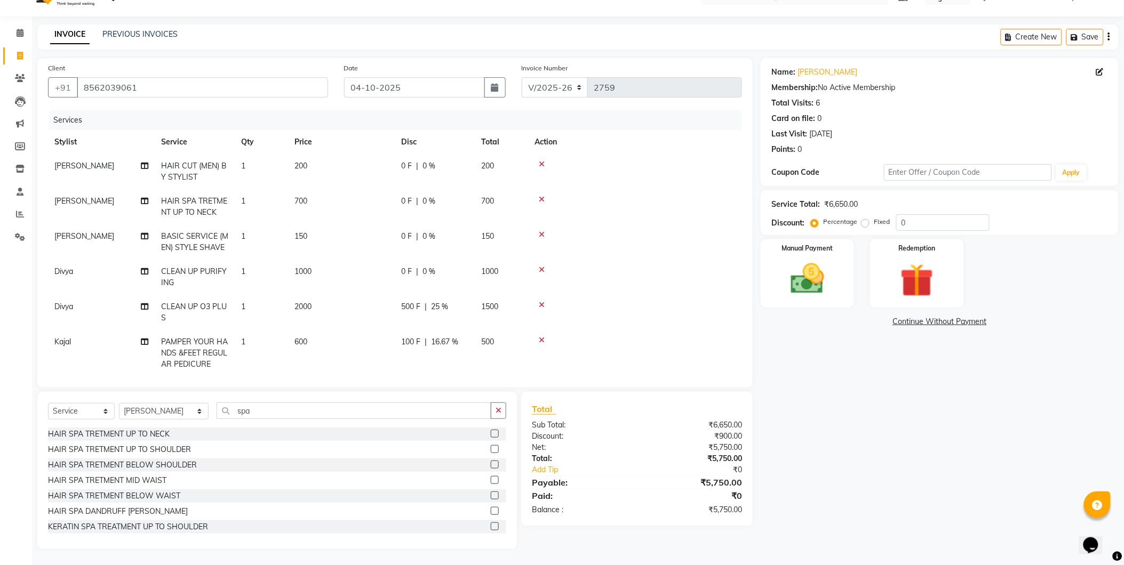
click at [469, 185] on td "0 F | 0 %" at bounding box center [435, 171] width 80 height 35
select select "58927"
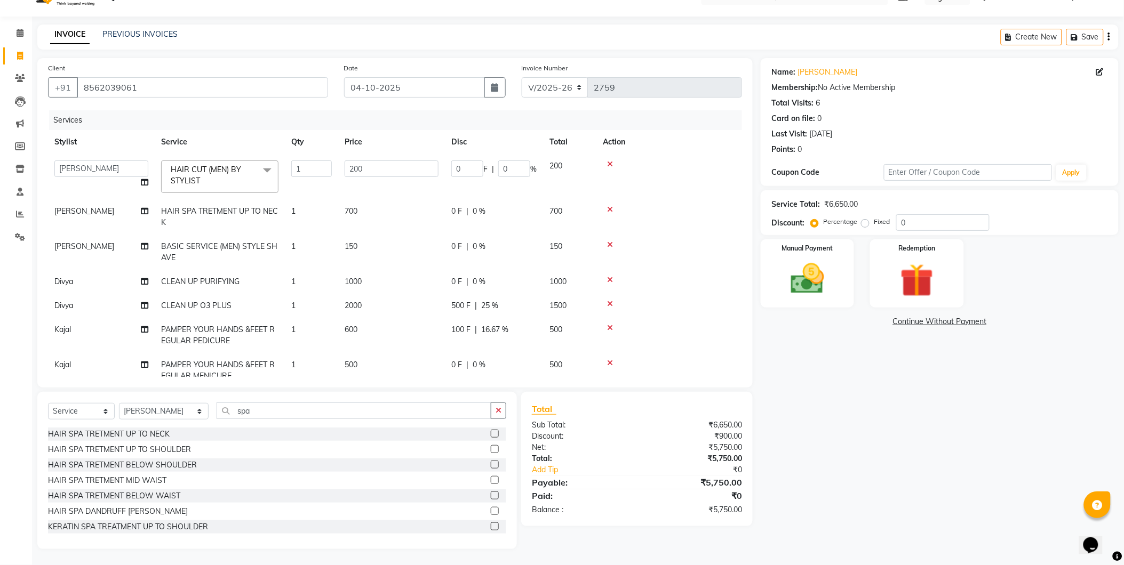
click at [519, 207] on div "0 F | 0 %" at bounding box center [493, 211] width 85 height 11
select select "58927"
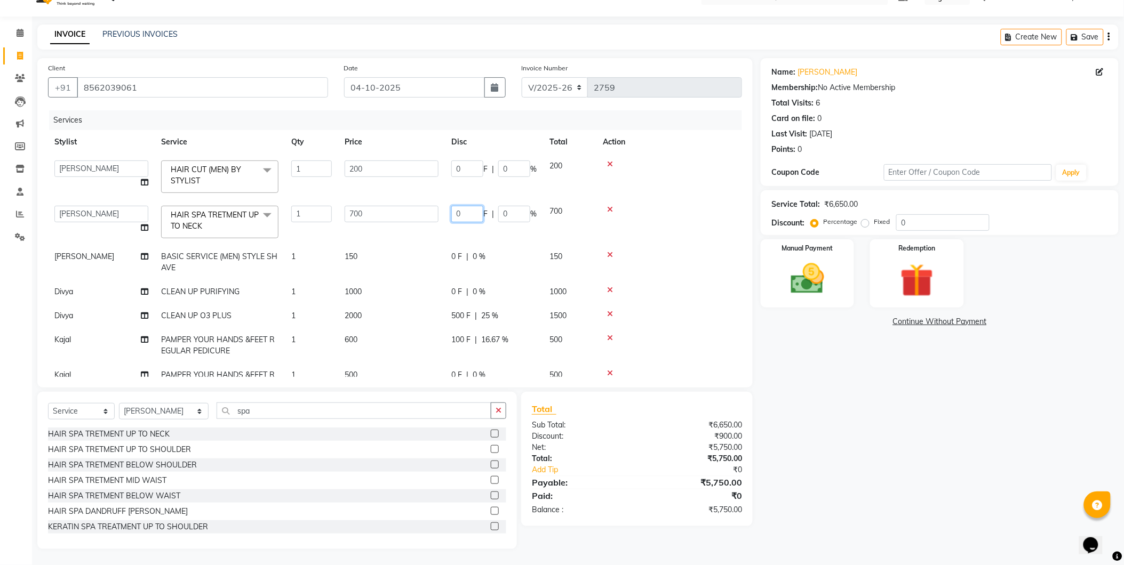
click at [454, 212] on input "0" at bounding box center [467, 214] width 32 height 17
type input "100"
click at [509, 237] on tbody "[PERSON_NAME] Bheem [PERSON_NAME] Danish Unisex Salon, Borivali [PERSON_NAME] […" at bounding box center [395, 294] width 694 height 280
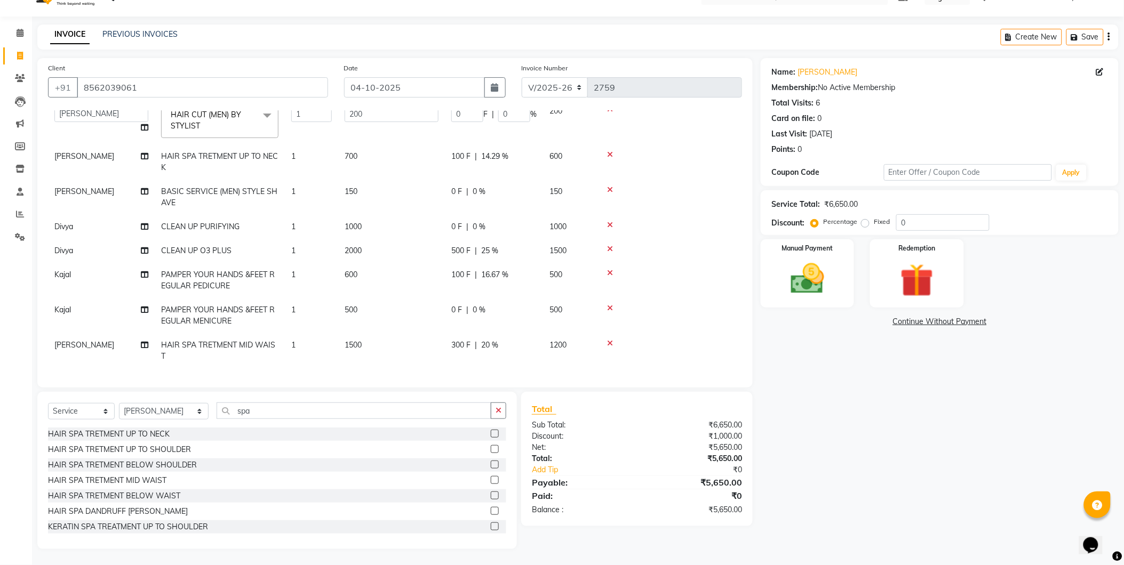
scroll to position [63, 0]
click at [545, 218] on td "1000" at bounding box center [569, 227] width 53 height 24
select select "91975"
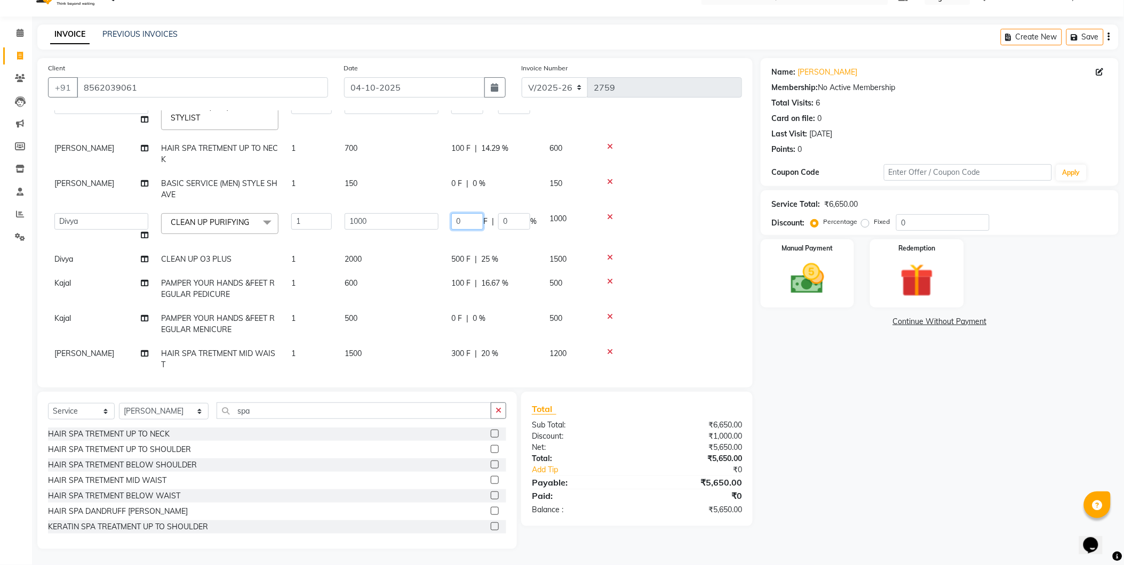
click at [454, 214] on input "0" at bounding box center [467, 221] width 32 height 17
type input "100"
click at [661, 253] on td at bounding box center [669, 260] width 146 height 24
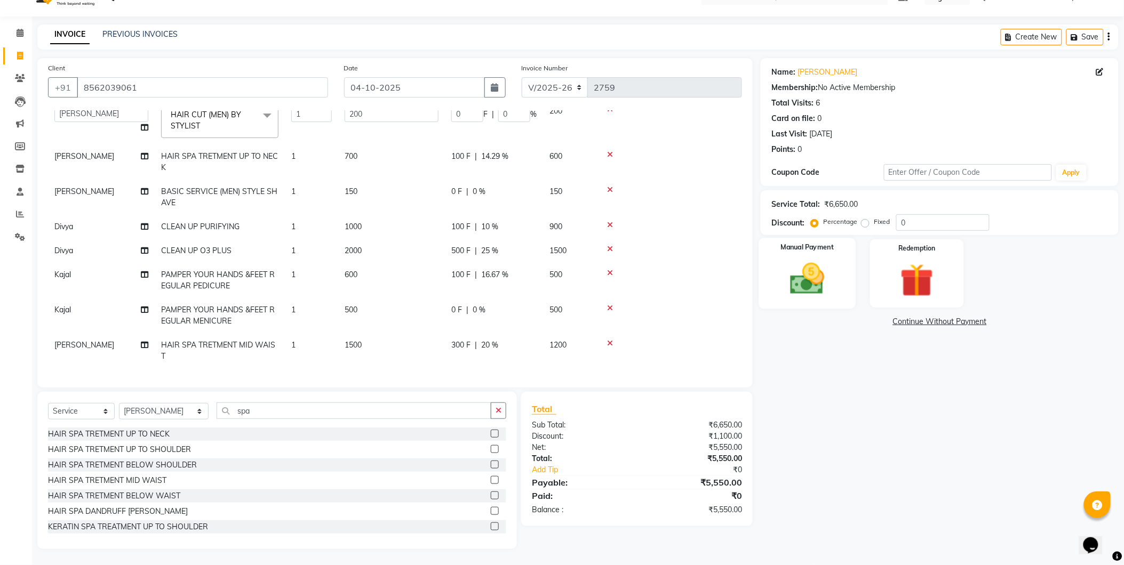
click at [839, 300] on div "Manual Payment" at bounding box center [807, 273] width 97 height 71
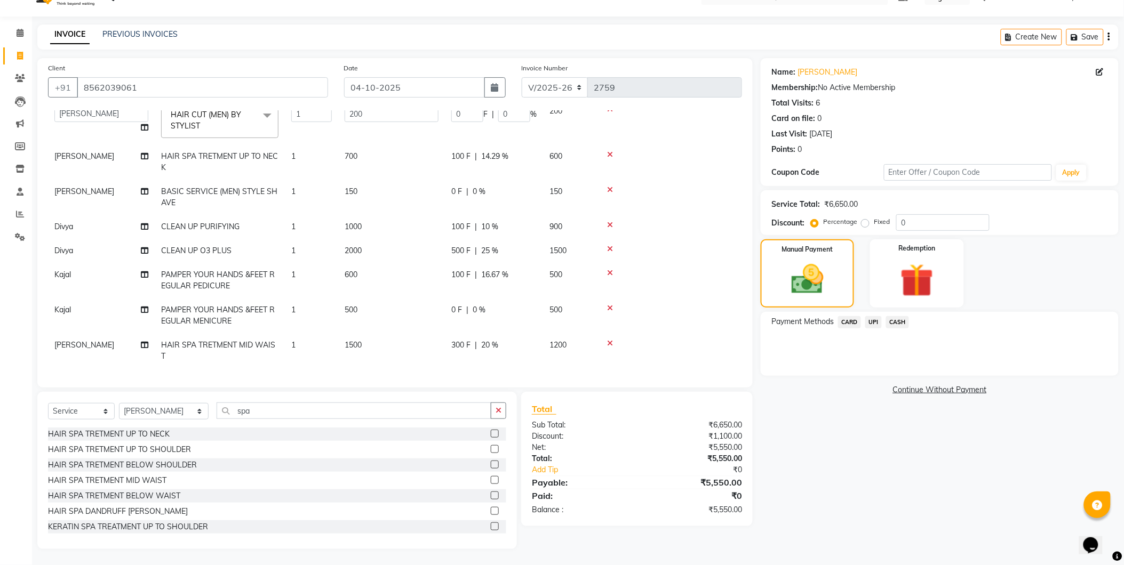
click at [875, 320] on span "UPI" at bounding box center [873, 322] width 17 height 12
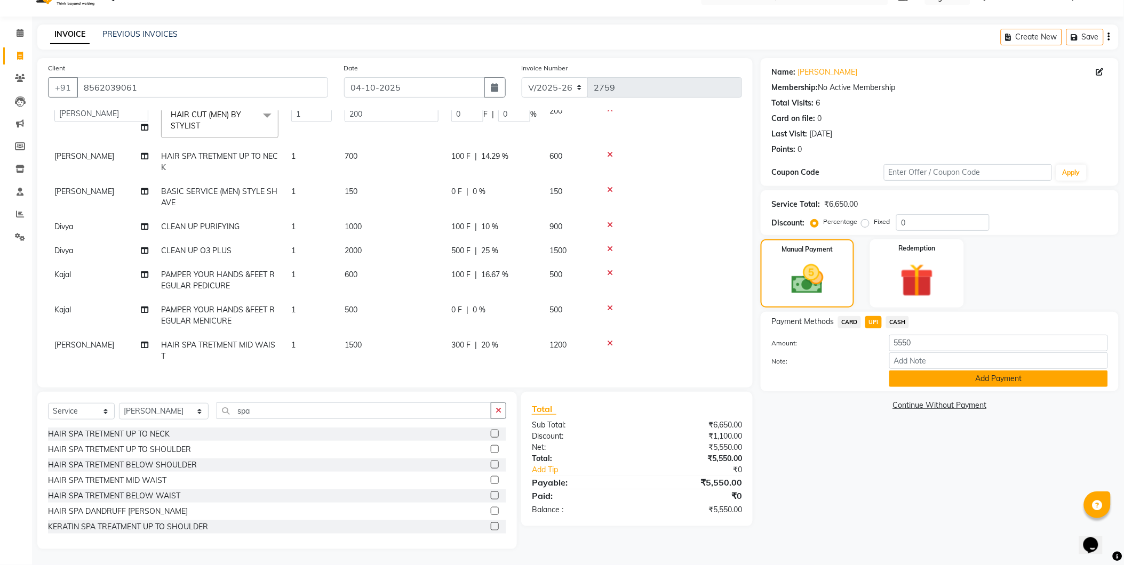
click at [898, 381] on button "Add Payment" at bounding box center [998, 379] width 219 height 17
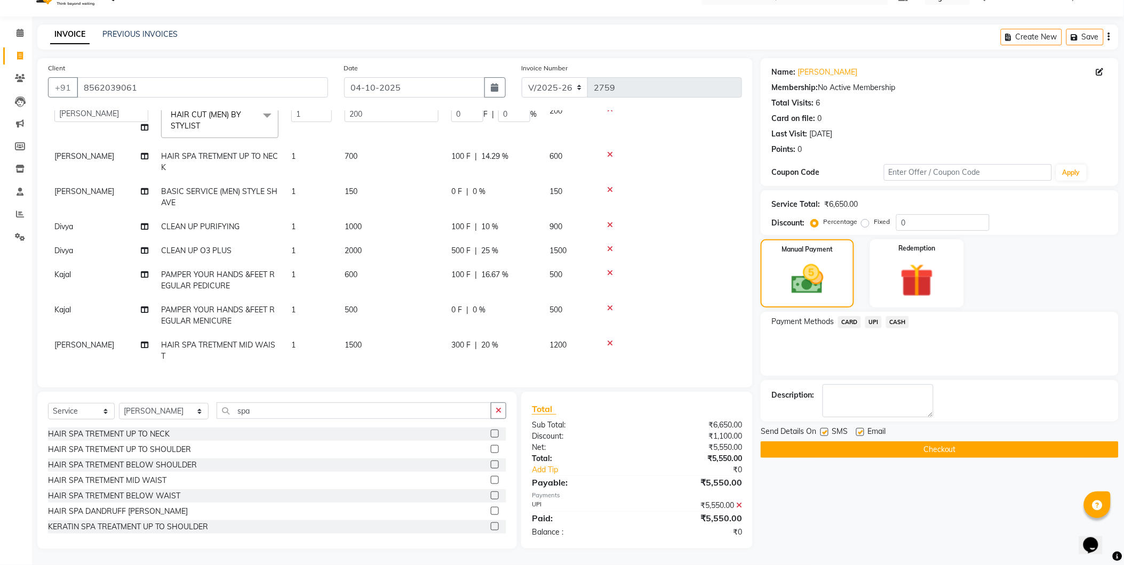
click at [896, 450] on button "Checkout" at bounding box center [940, 450] width 358 height 17
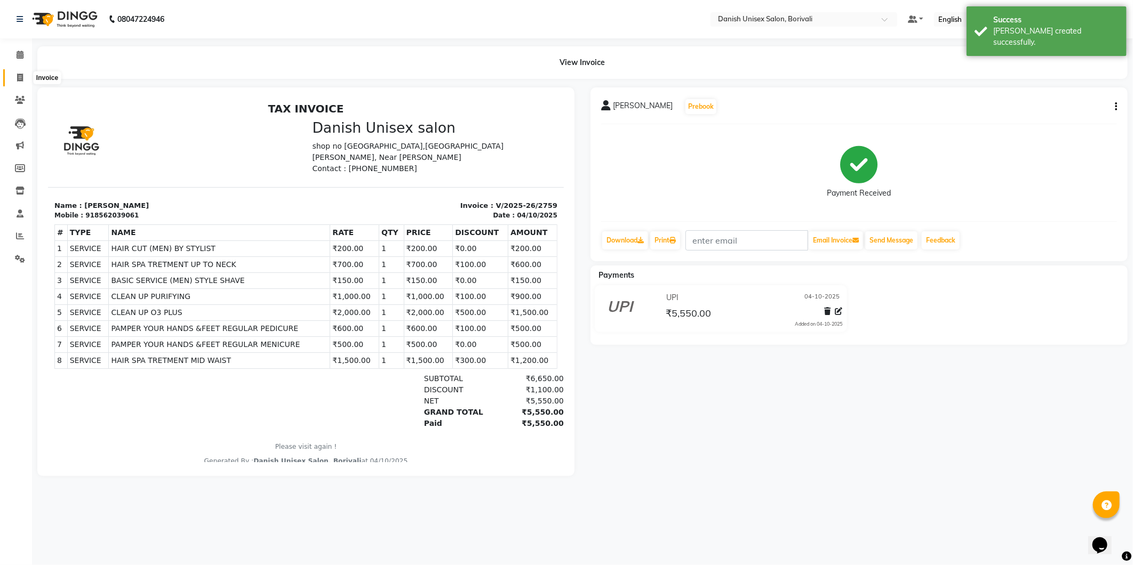
click at [20, 75] on icon at bounding box center [20, 78] width 6 height 8
select select "7068"
select select "service"
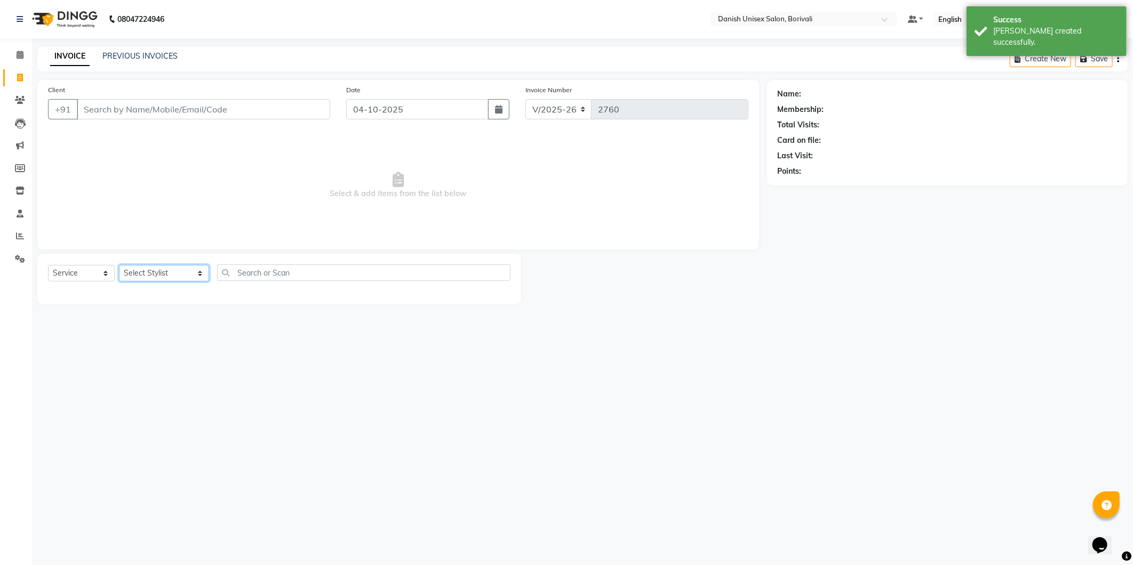
click at [156, 278] on select "Select Stylist [PERSON_NAME] Bheem [PERSON_NAME] Danish Unisex Salon, [PERSON_N…" at bounding box center [164, 273] width 90 height 17
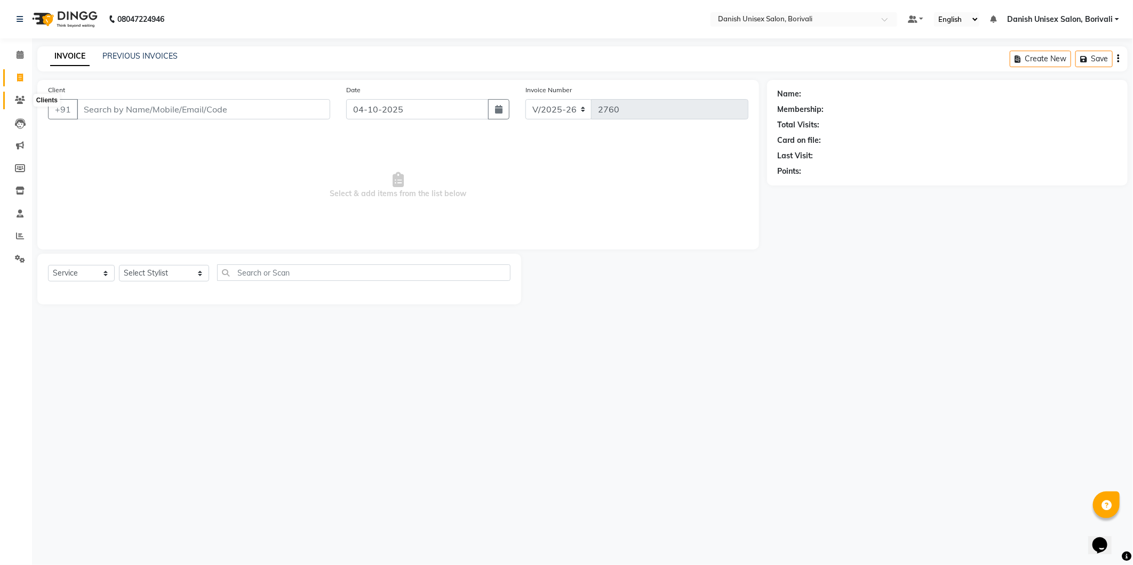
drag, startPoint x: 28, startPoint y: 105, endPoint x: 26, endPoint y: 87, distance: 17.2
click at [28, 105] on span at bounding box center [20, 100] width 19 height 12
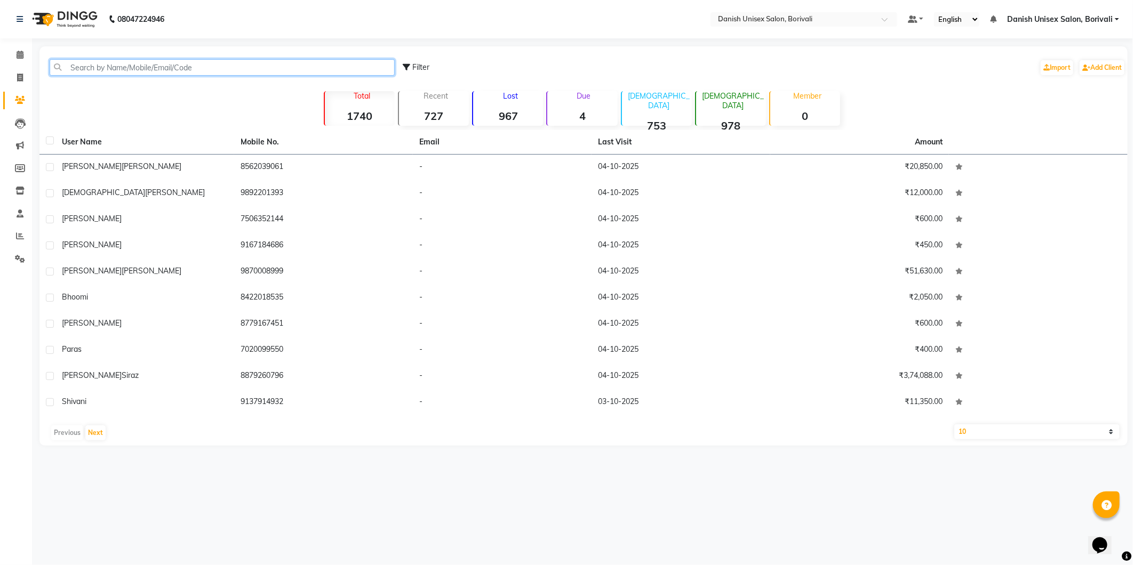
click at [100, 62] on input "text" at bounding box center [222, 67] width 345 height 17
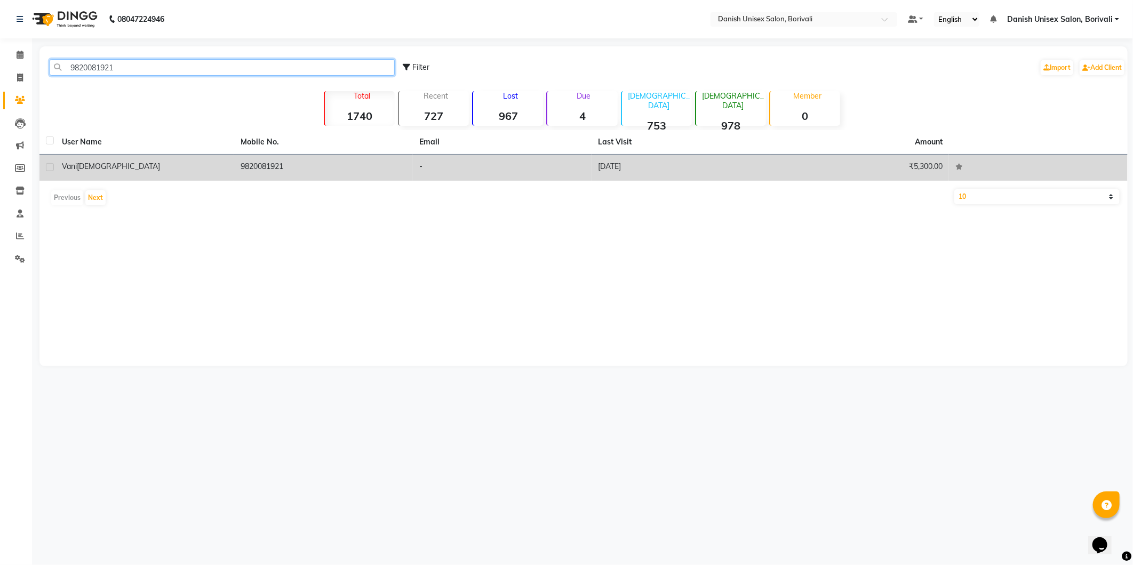
type input "9820081921"
click at [118, 171] on div "[PERSON_NAME]" at bounding box center [145, 166] width 166 height 11
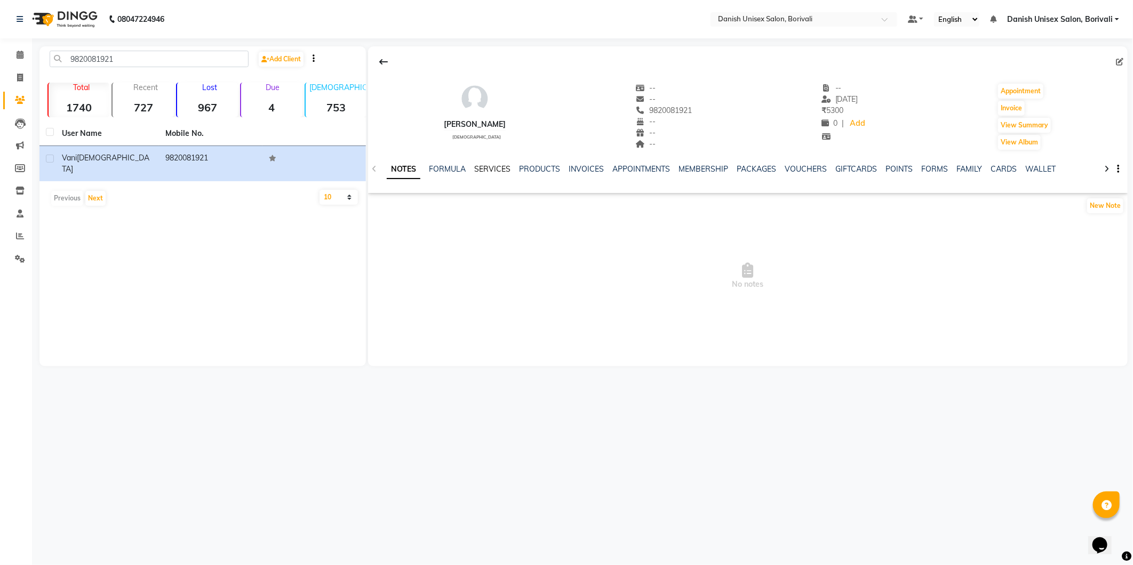
click at [484, 171] on link "SERVICES" at bounding box center [492, 169] width 36 height 10
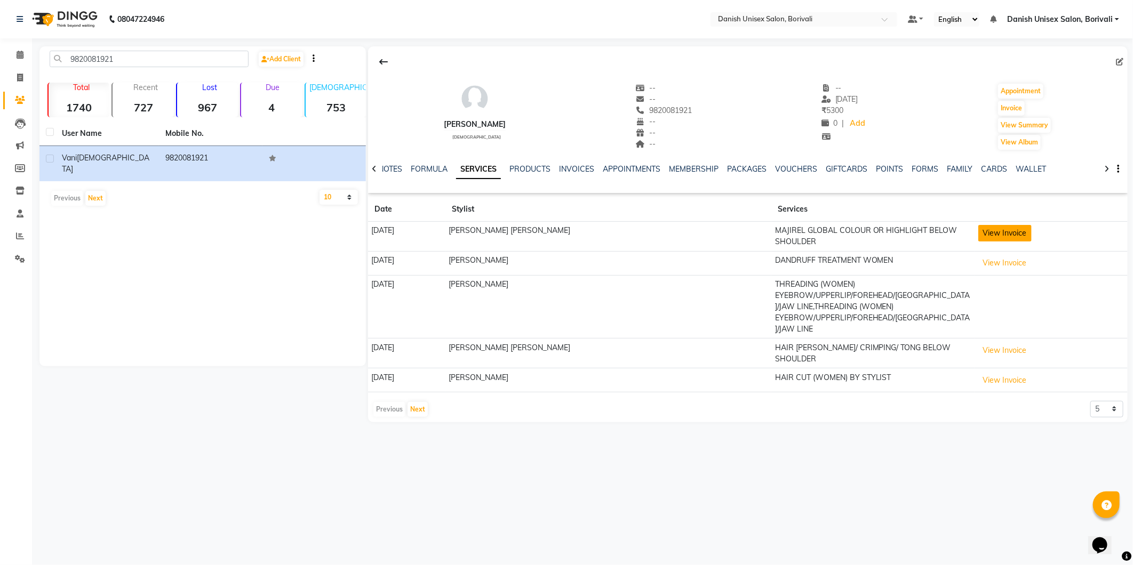
click at [983, 235] on button "View Invoice" at bounding box center [1004, 233] width 53 height 17
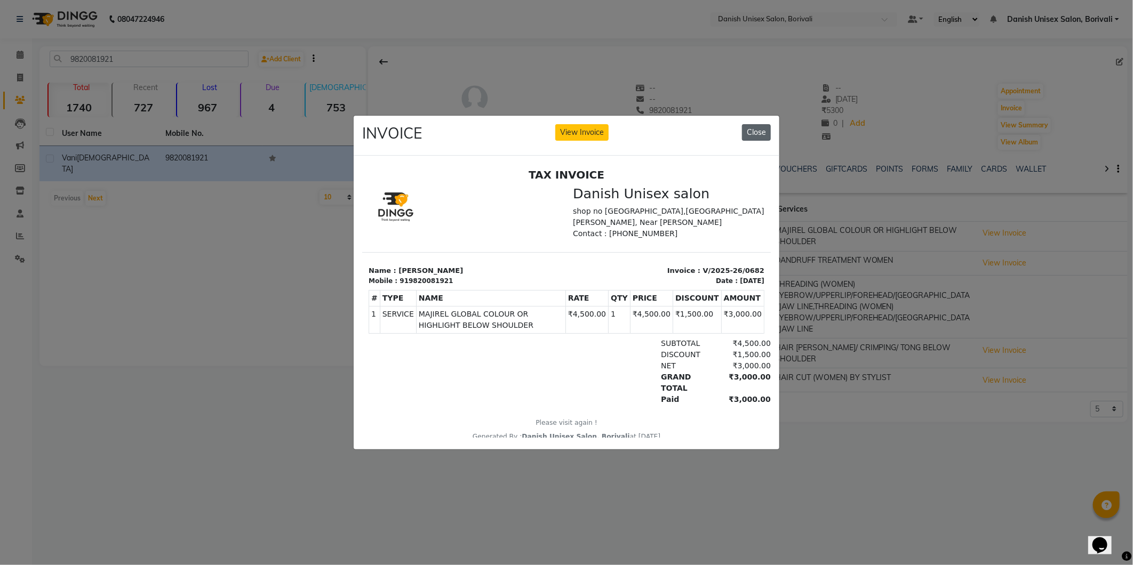
click at [749, 132] on button "Close" at bounding box center [756, 132] width 29 height 17
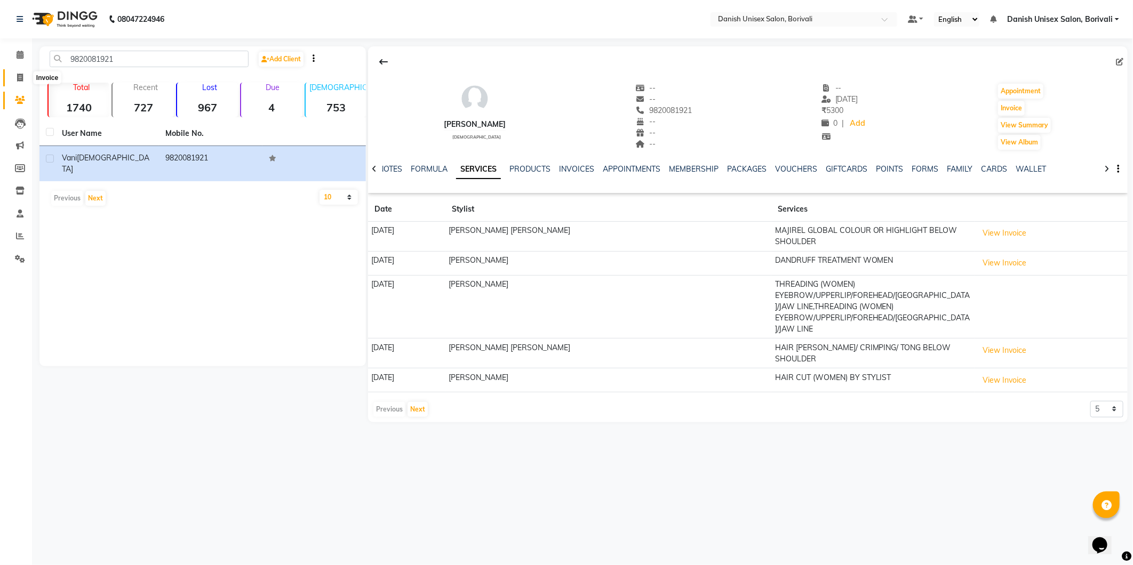
click at [22, 77] on icon at bounding box center [20, 78] width 6 height 8
select select "7068"
select select "service"
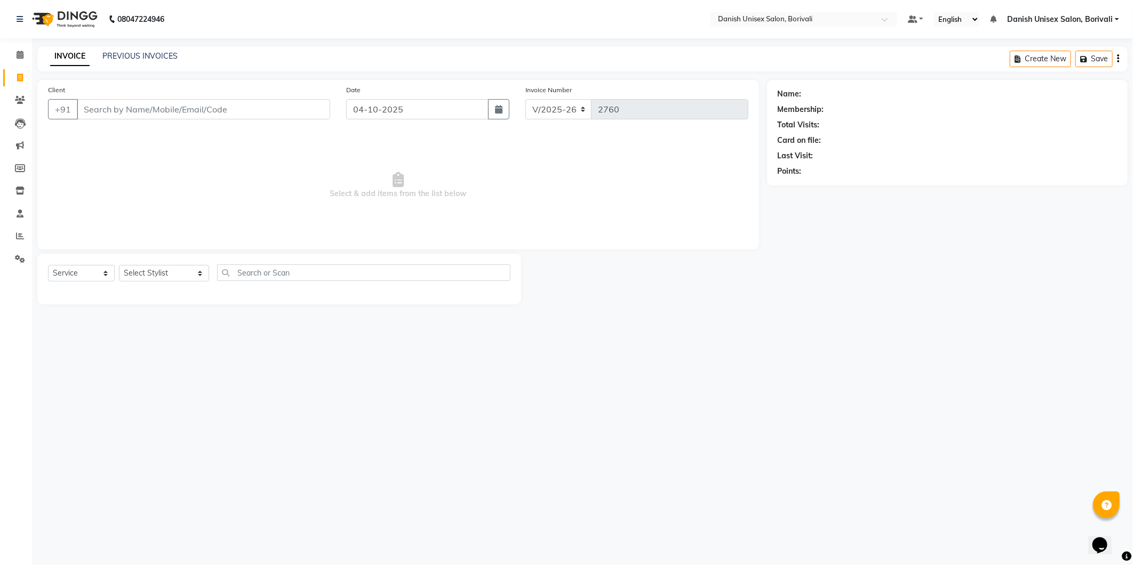
click at [123, 104] on input "Client" at bounding box center [203, 109] width 253 height 20
click at [26, 101] on span at bounding box center [20, 100] width 19 height 12
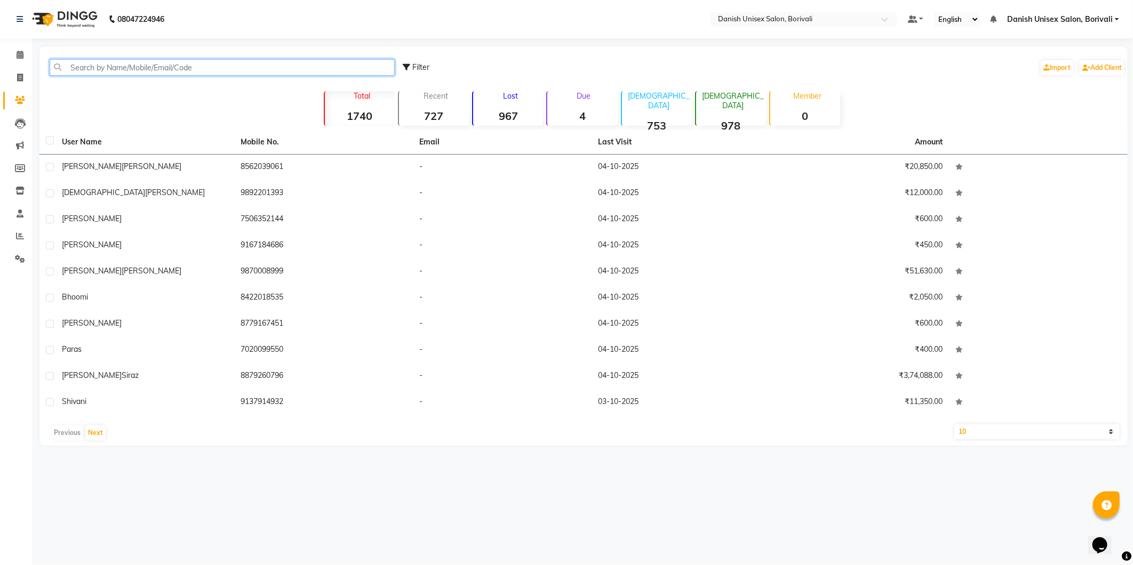
click at [149, 73] on input "text" at bounding box center [222, 67] width 345 height 17
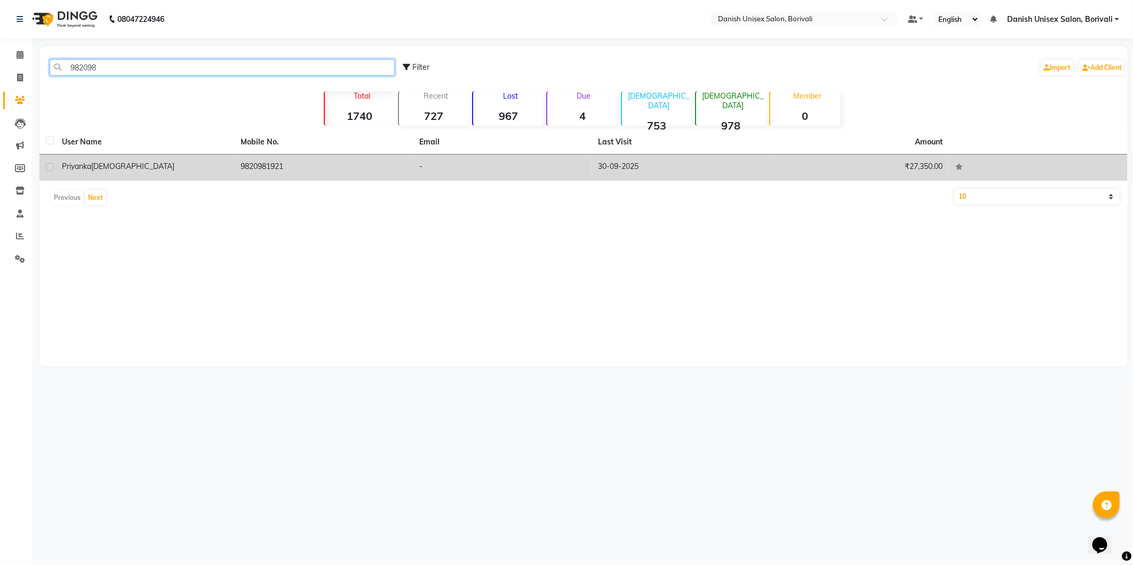
type input "982098"
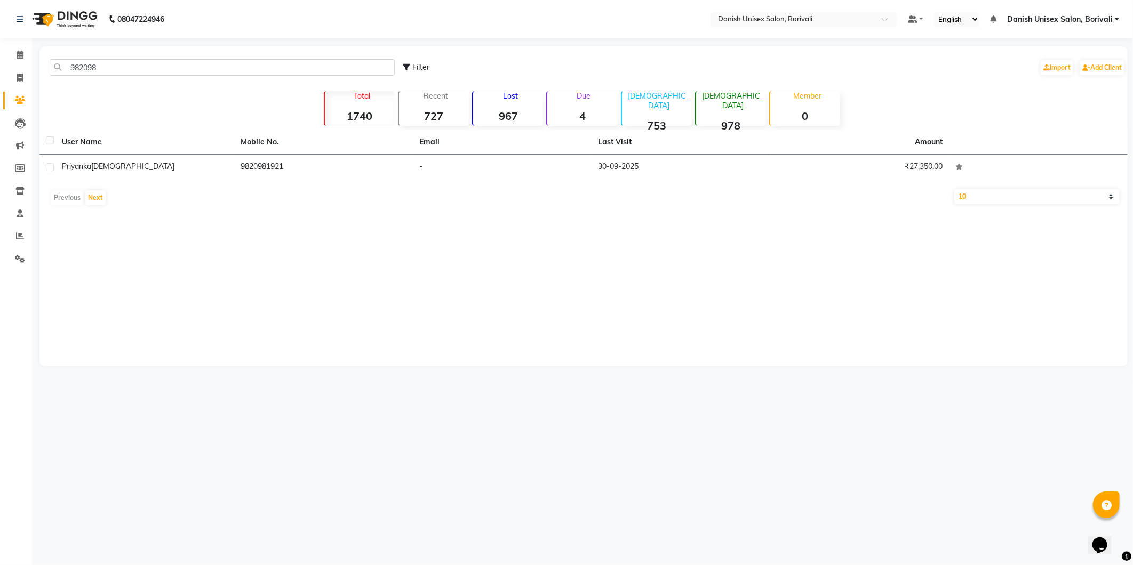
drag, startPoint x: 147, startPoint y: 169, endPoint x: 160, endPoint y: 137, distance: 35.0
click at [149, 162] on div "[PERSON_NAME]" at bounding box center [145, 166] width 166 height 11
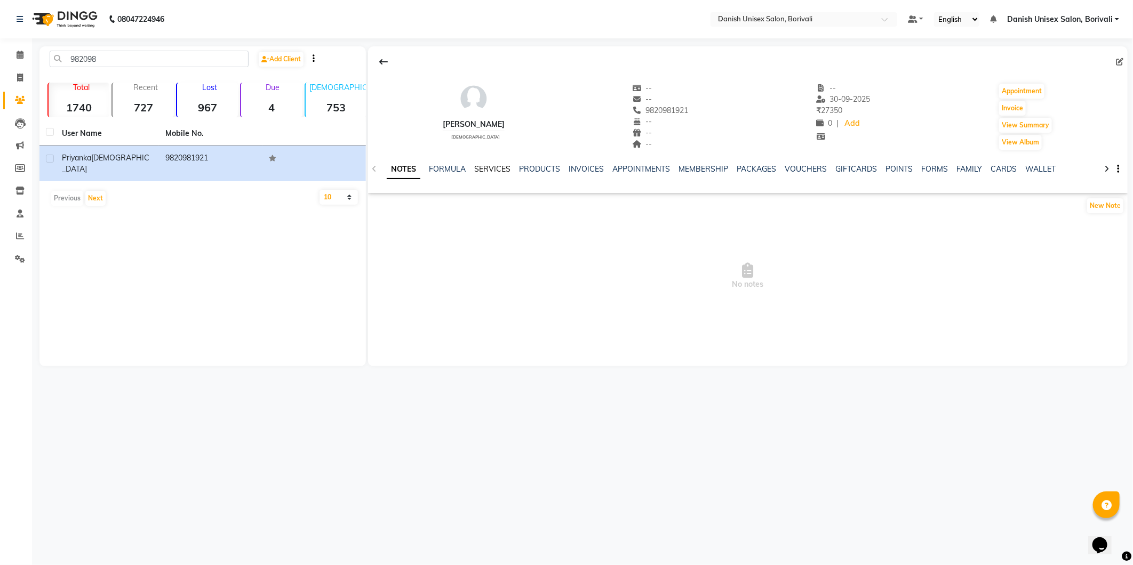
click at [489, 168] on link "SERVICES" at bounding box center [492, 169] width 36 height 10
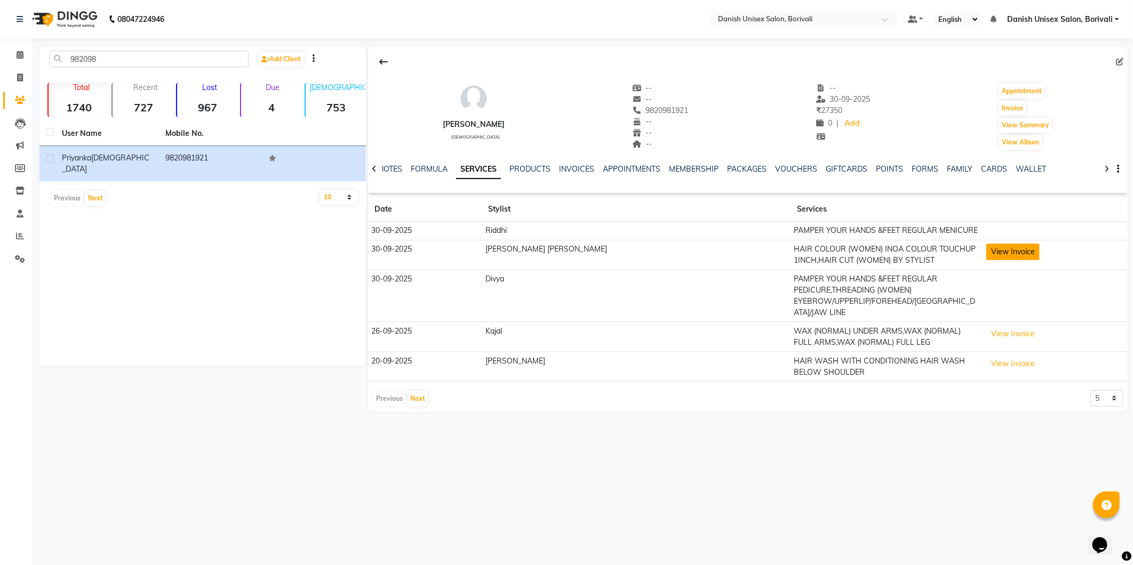
click at [986, 251] on button "View Invoice" at bounding box center [1012, 252] width 53 height 17
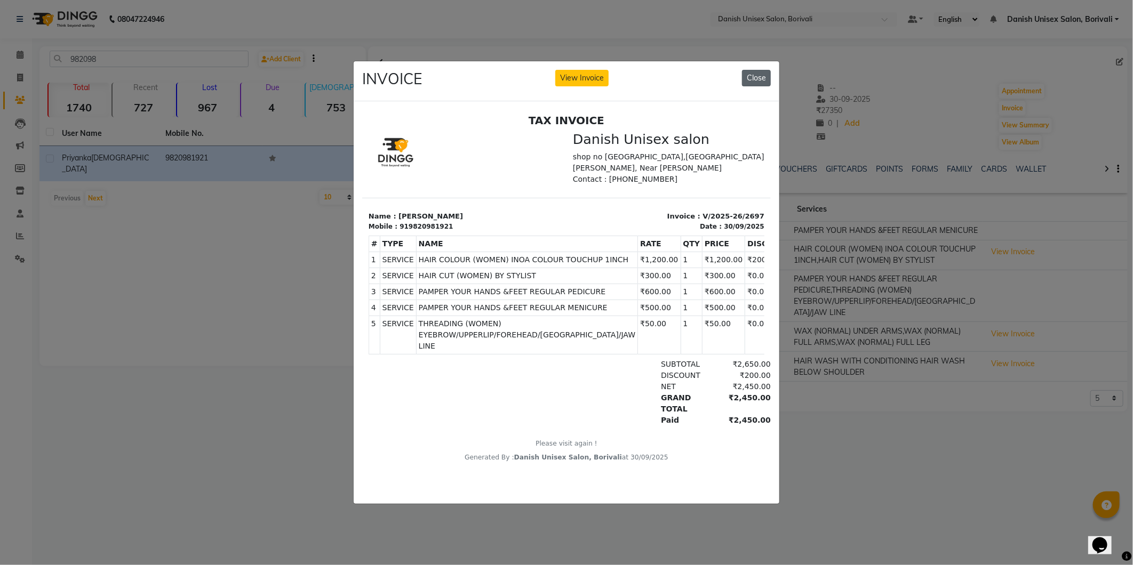
click at [764, 70] on button "Close" at bounding box center [756, 78] width 29 height 17
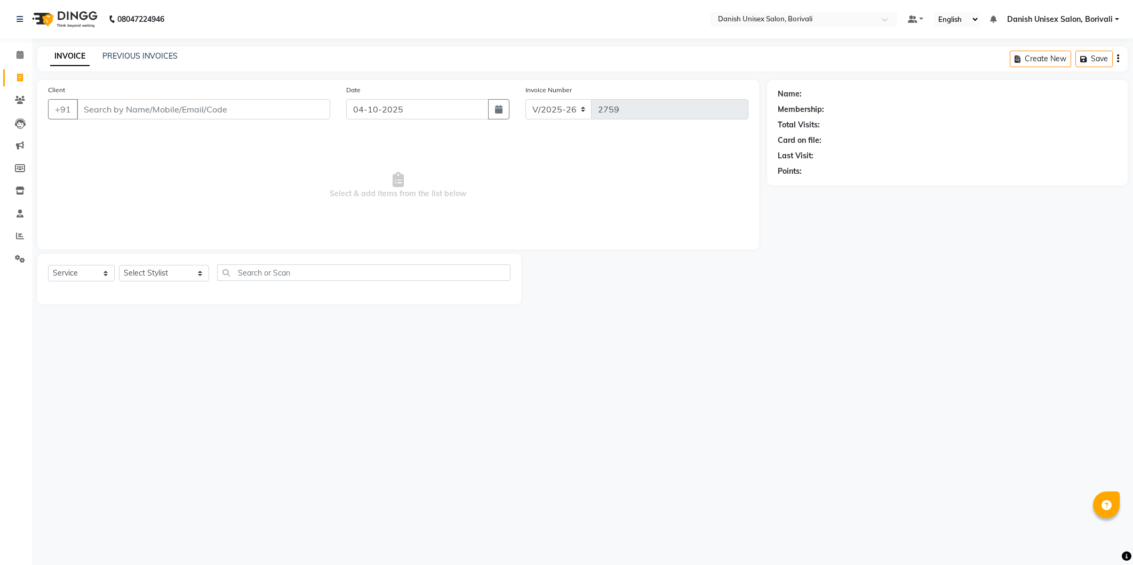
select select "7068"
select select "service"
drag, startPoint x: 0, startPoint y: 0, endPoint x: 85, endPoint y: 105, distance: 135.4
click at [85, 105] on input "Client" at bounding box center [203, 109] width 253 height 20
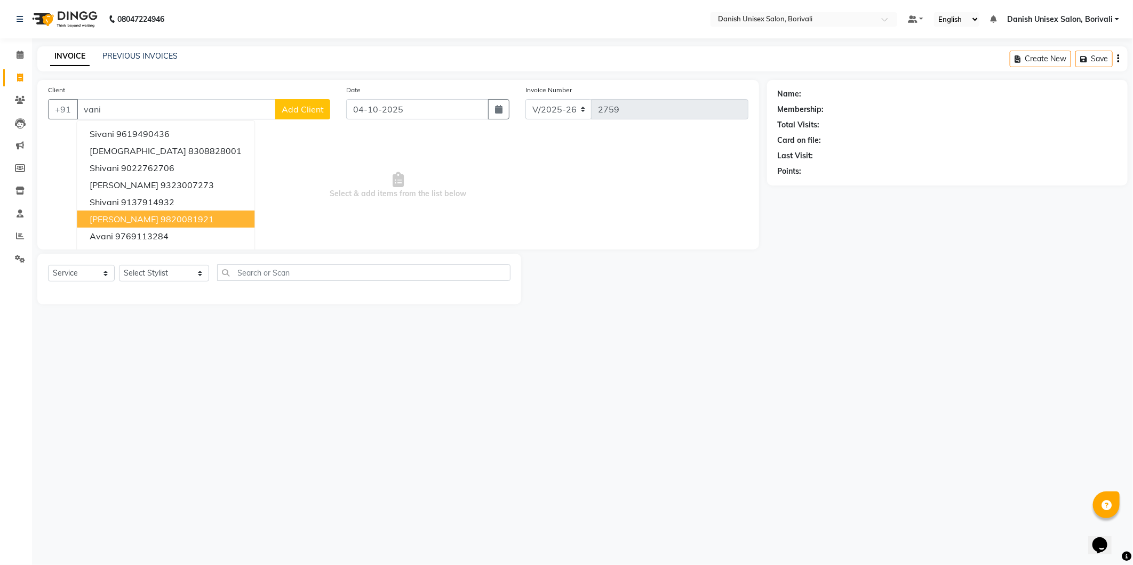
click at [122, 220] on span "[PERSON_NAME]" at bounding box center [124, 219] width 69 height 11
type input "9820081921"
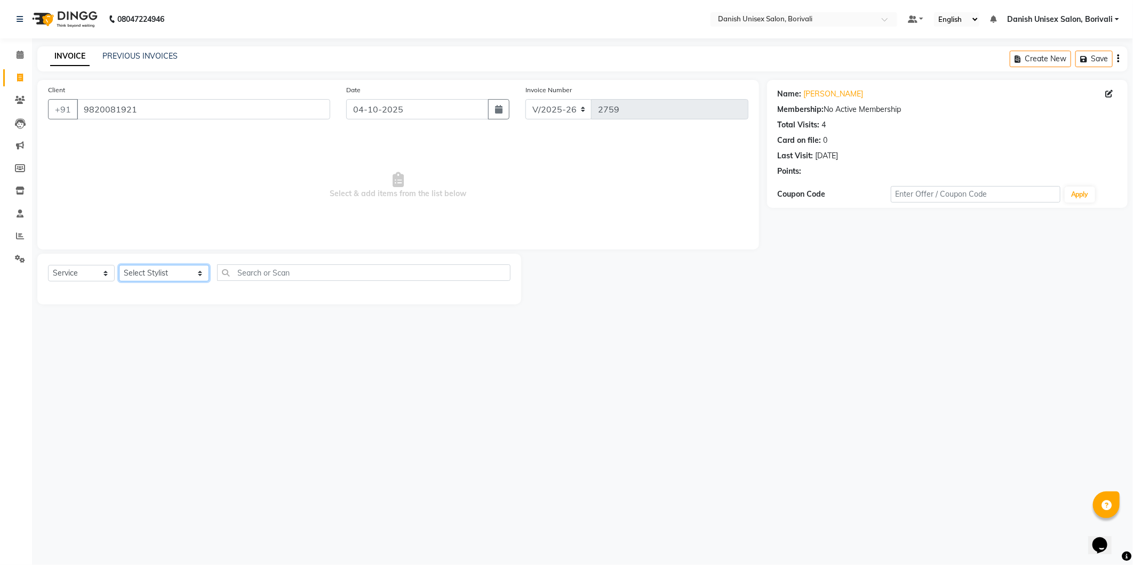
click at [134, 273] on select "Select Stylist [PERSON_NAME] Bheem [PERSON_NAME] Danish Unisex Salon, [PERSON_N…" at bounding box center [164, 273] width 90 height 17
select select "59611"
click at [119, 266] on select "Select Stylist [PERSON_NAME] Bheem [PERSON_NAME] Danish Unisex Salon, [PERSON_N…" at bounding box center [164, 273] width 90 height 17
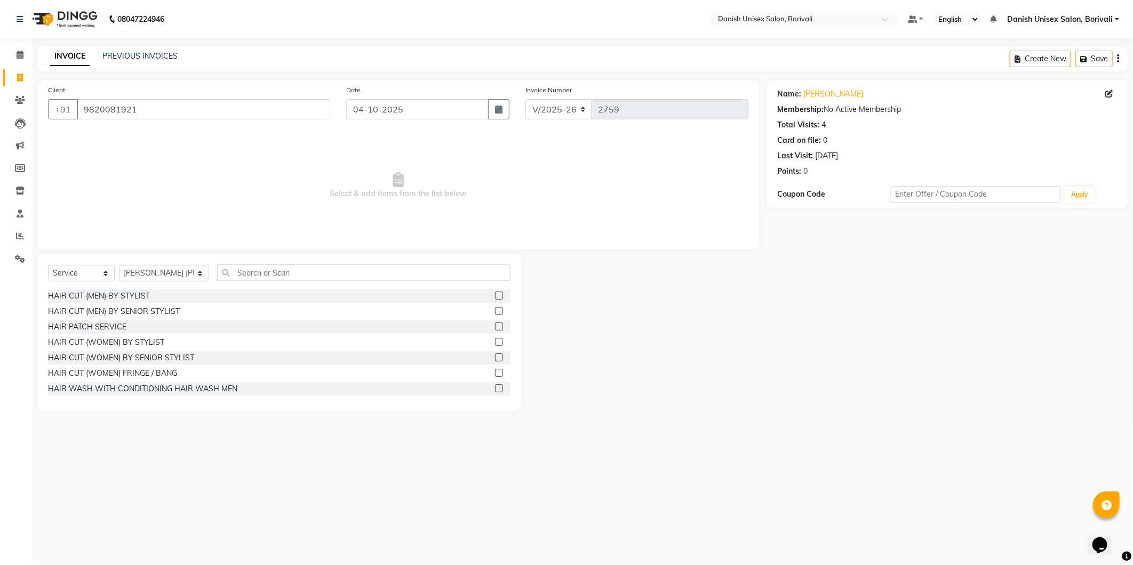
click at [495, 353] on div at bounding box center [502, 358] width 15 height 13
click at [495, 359] on label at bounding box center [499, 358] width 8 height 8
click at [495, 359] on input "checkbox" at bounding box center [498, 358] width 7 height 7
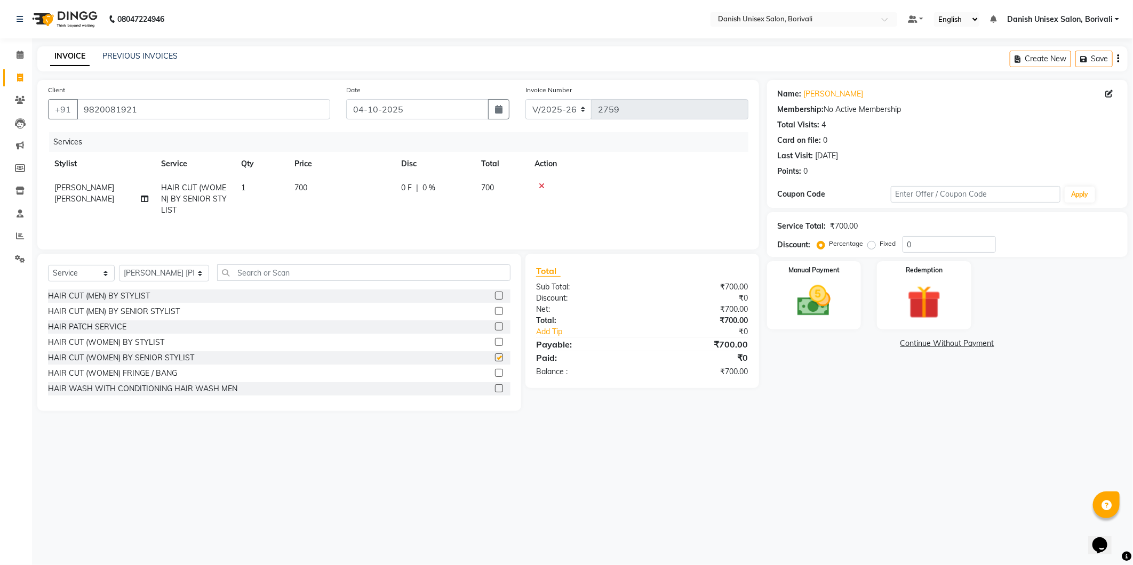
checkbox input "false"
click at [164, 277] on select "Select Stylist [PERSON_NAME] Bheem [PERSON_NAME] Danish Unisex Salon, [PERSON_N…" at bounding box center [164, 273] width 90 height 17
select select "91975"
click at [119, 266] on select "Select Stylist [PERSON_NAME] Bheem [PERSON_NAME] Danish Unisex Salon, [PERSON_N…" at bounding box center [164, 273] width 90 height 17
click at [227, 275] on input "text" at bounding box center [363, 273] width 293 height 17
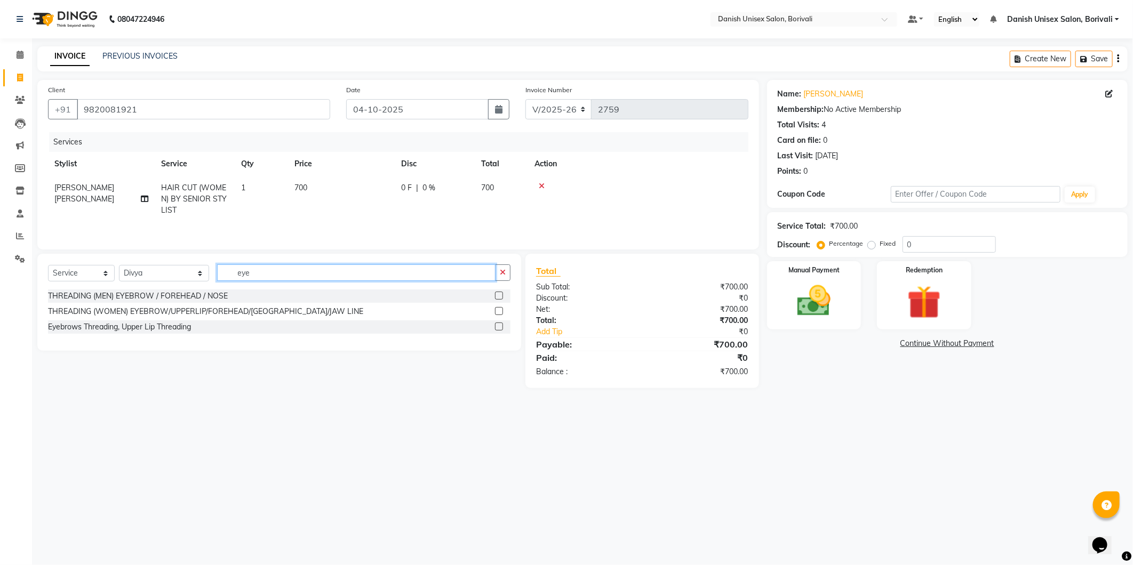
type input "eye"
click at [500, 308] on label at bounding box center [499, 311] width 8 height 8
click at [500, 308] on input "checkbox" at bounding box center [498, 311] width 7 height 7
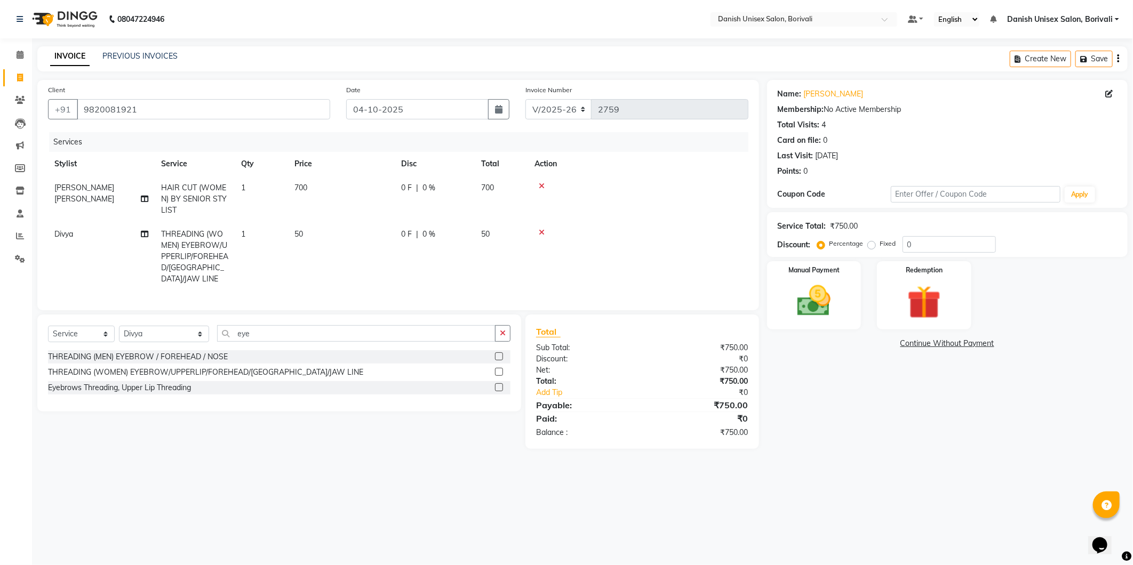
click at [500, 368] on label at bounding box center [499, 372] width 8 height 8
click at [500, 369] on input "checkbox" at bounding box center [498, 372] width 7 height 7
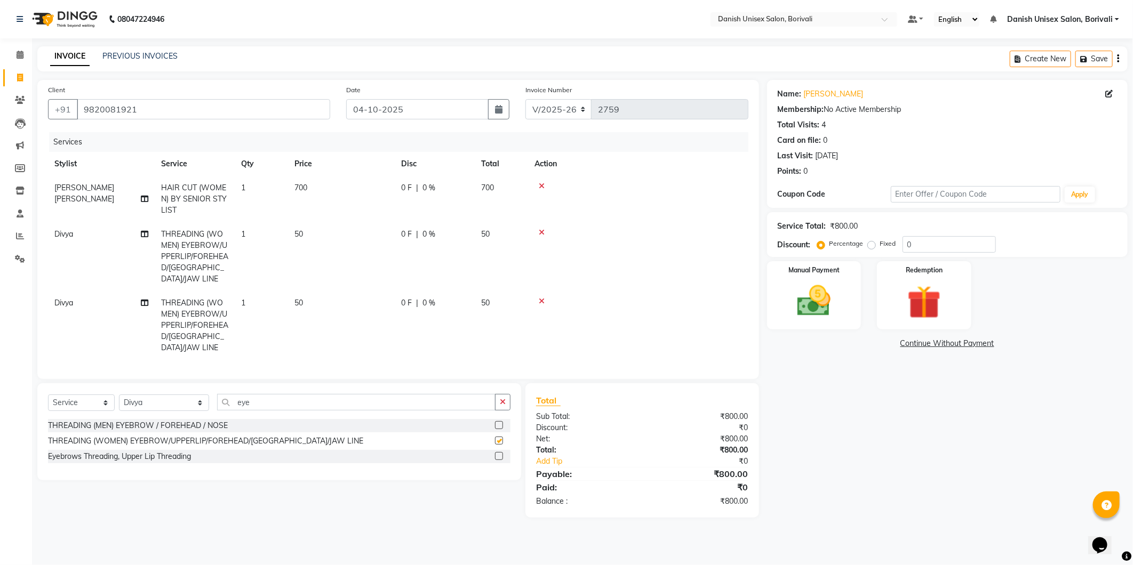
checkbox input "false"
click at [474, 190] on td "0 F | 0 %" at bounding box center [435, 199] width 80 height 46
select select "59611"
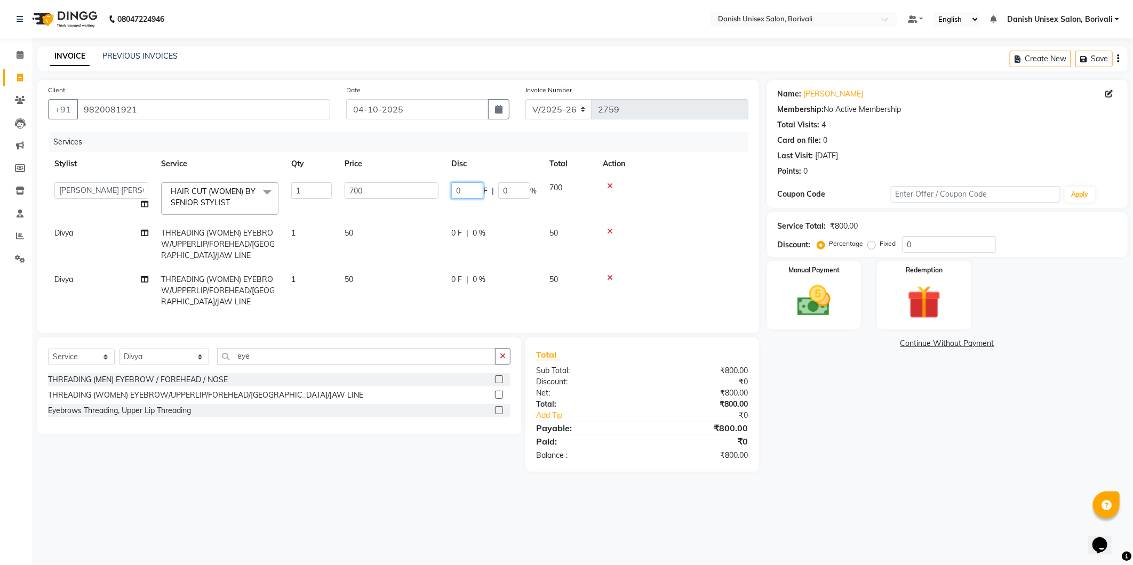
click at [454, 186] on input "0" at bounding box center [467, 190] width 32 height 17
type input "300"
click at [659, 238] on td at bounding box center [672, 244] width 152 height 46
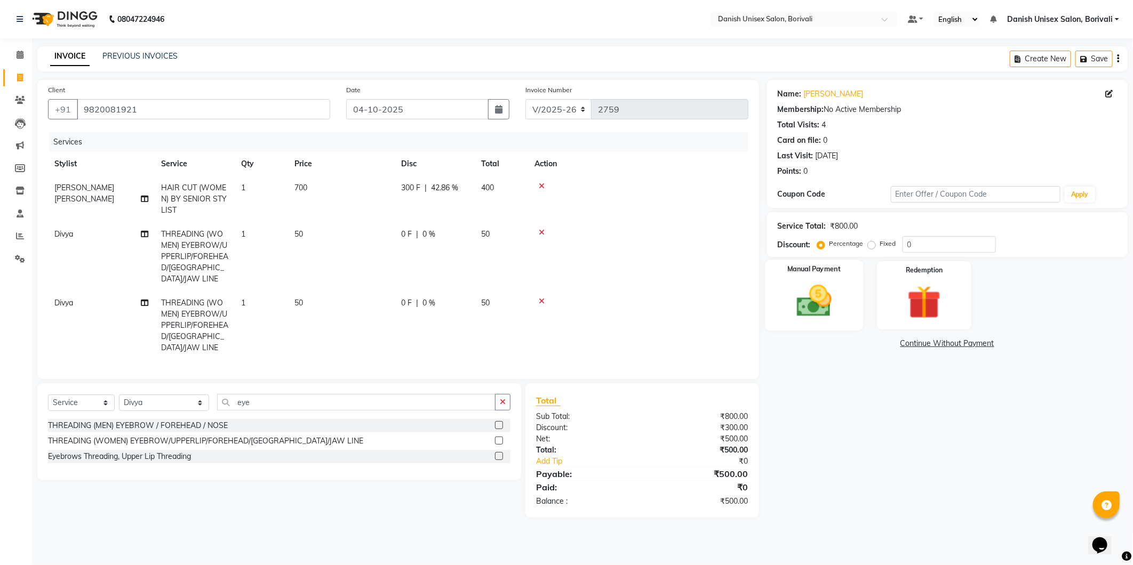
click at [834, 308] on img at bounding box center [814, 301] width 57 height 41
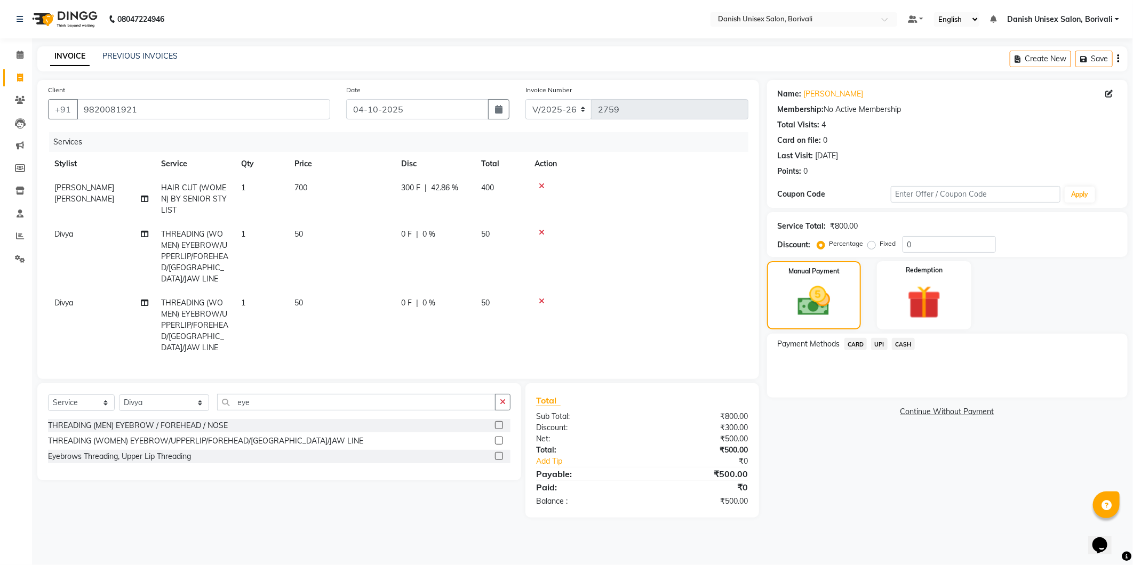
click at [908, 334] on div "Payment Methods CARD UPI CASH" at bounding box center [947, 366] width 361 height 64
click at [903, 344] on span "CASH" at bounding box center [903, 344] width 23 height 12
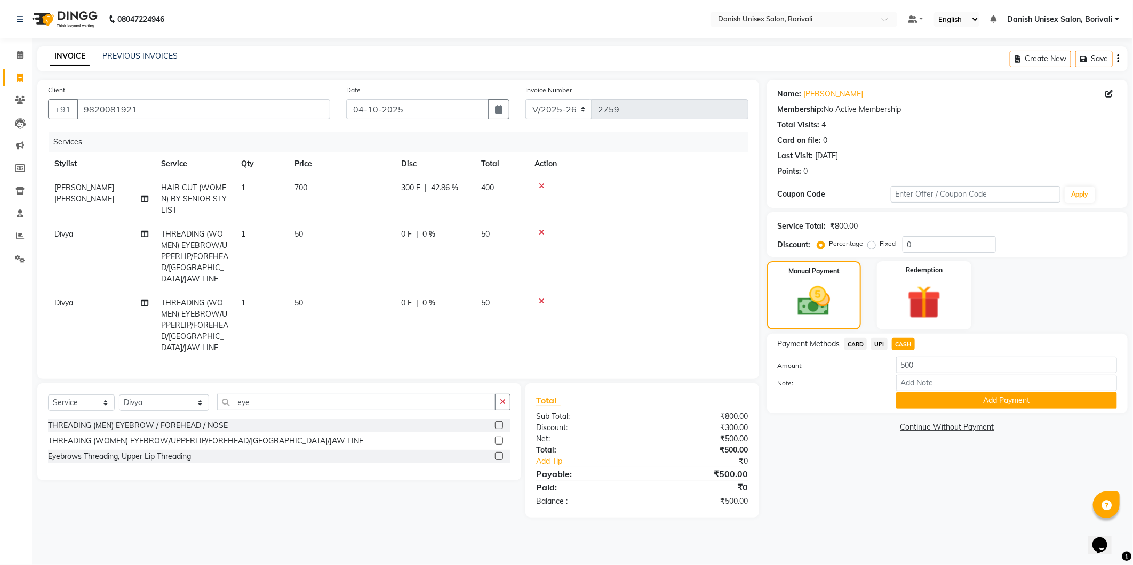
drag, startPoint x: 910, startPoint y: 394, endPoint x: 919, endPoint y: 390, distance: 9.8
click at [919, 390] on div "Amount: 500 Note: Add Payment" at bounding box center [947, 383] width 339 height 52
click at [914, 403] on button "Add Payment" at bounding box center [1006, 401] width 221 height 17
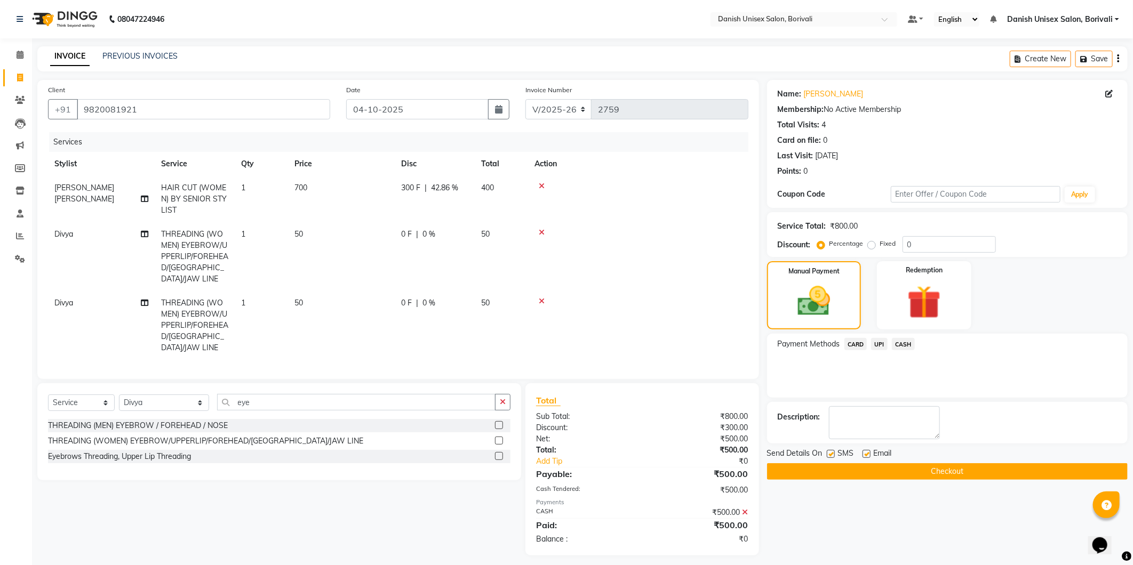
click at [936, 449] on div "Send Details On SMS Email" at bounding box center [947, 454] width 361 height 13
click at [930, 473] on button "Checkout" at bounding box center [947, 472] width 361 height 17
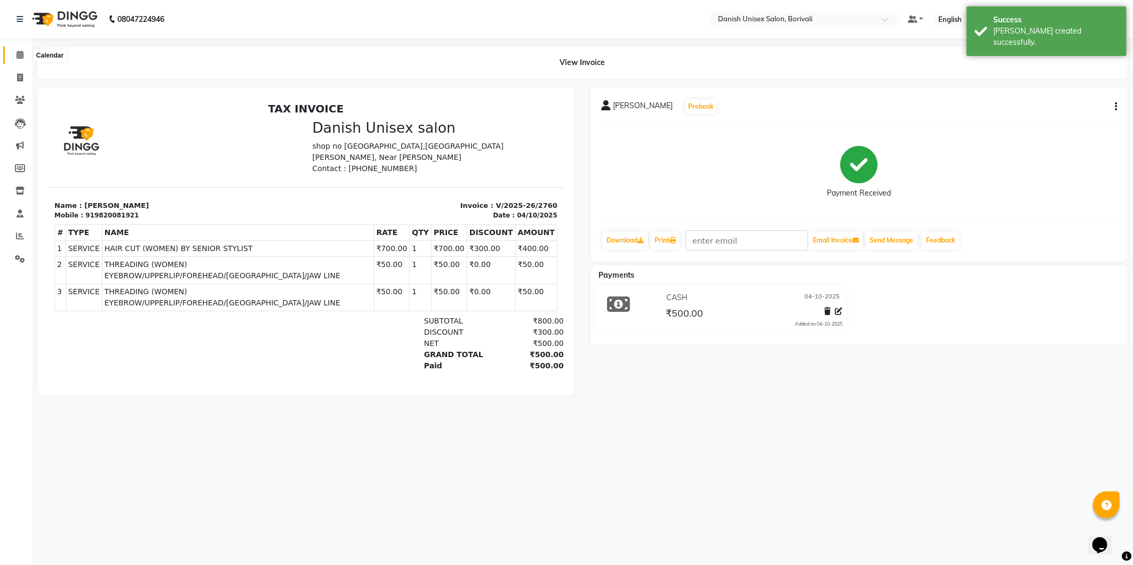
click at [17, 55] on icon at bounding box center [20, 55] width 7 height 8
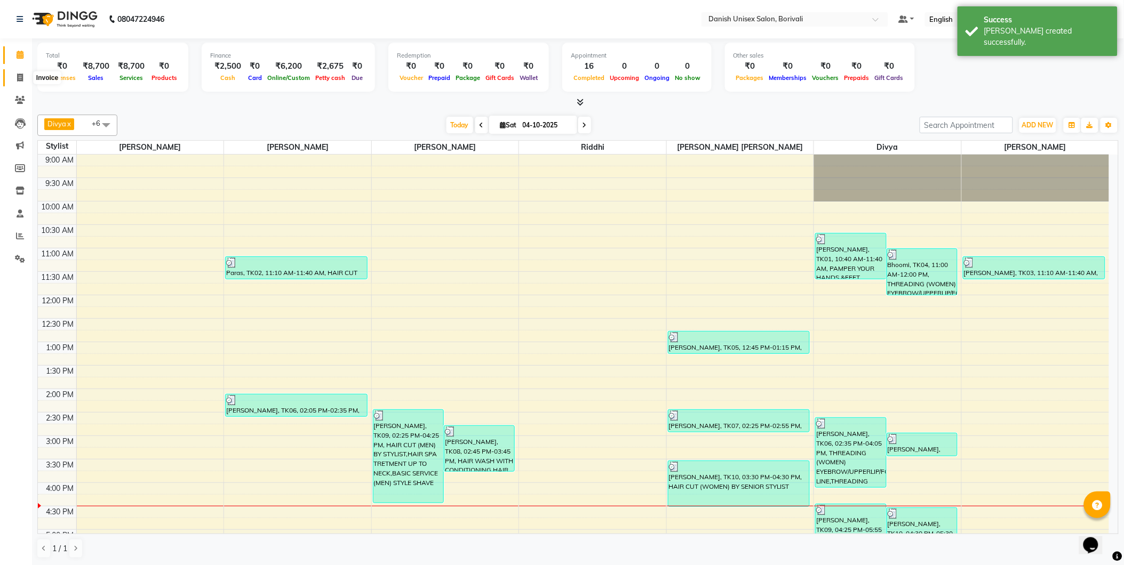
click at [21, 73] on span at bounding box center [20, 78] width 19 height 12
select select "service"
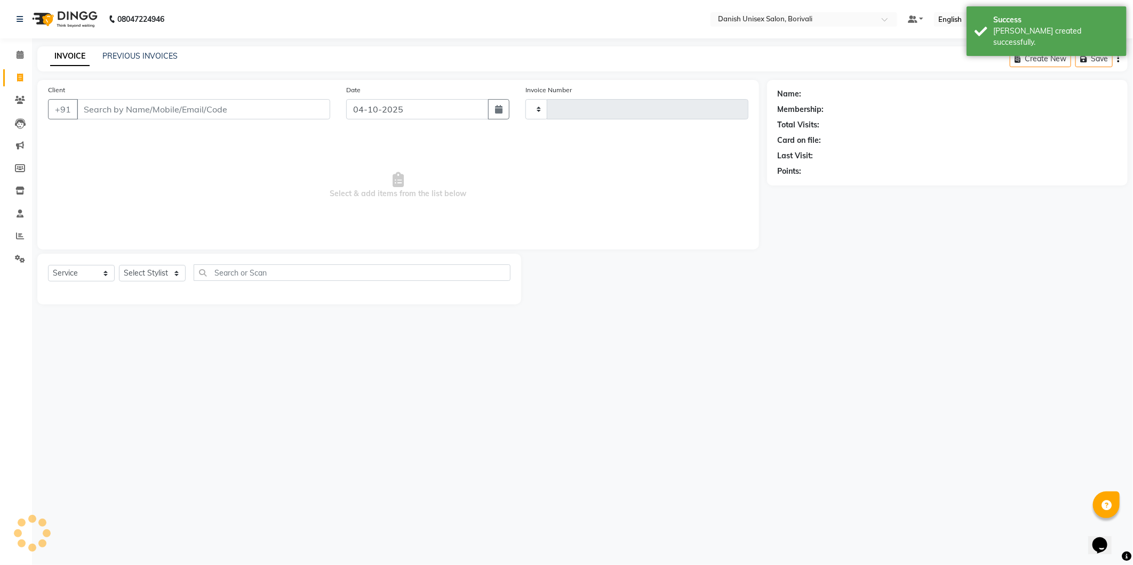
type input "2761"
select select "7068"
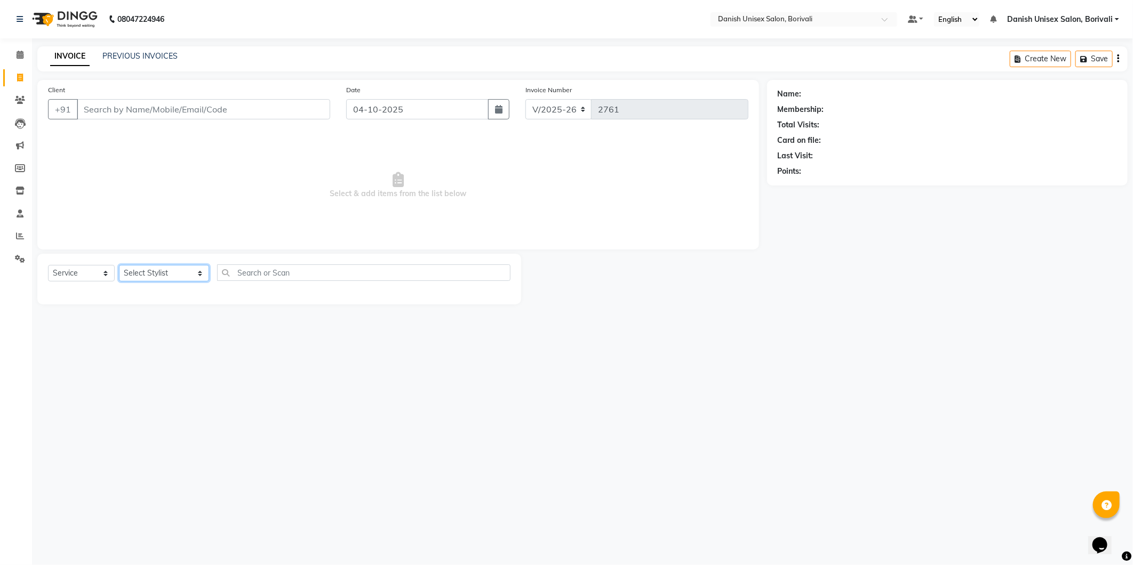
click at [157, 272] on select "Select Stylist [PERSON_NAME] Bheem [PERSON_NAME] Danish Unisex Salon, [PERSON_N…" at bounding box center [164, 273] width 90 height 17
select select "59611"
click at [119, 266] on select "Select Stylist [PERSON_NAME] Bheem [PERSON_NAME] Danish Unisex Salon, [PERSON_N…" at bounding box center [164, 273] width 90 height 17
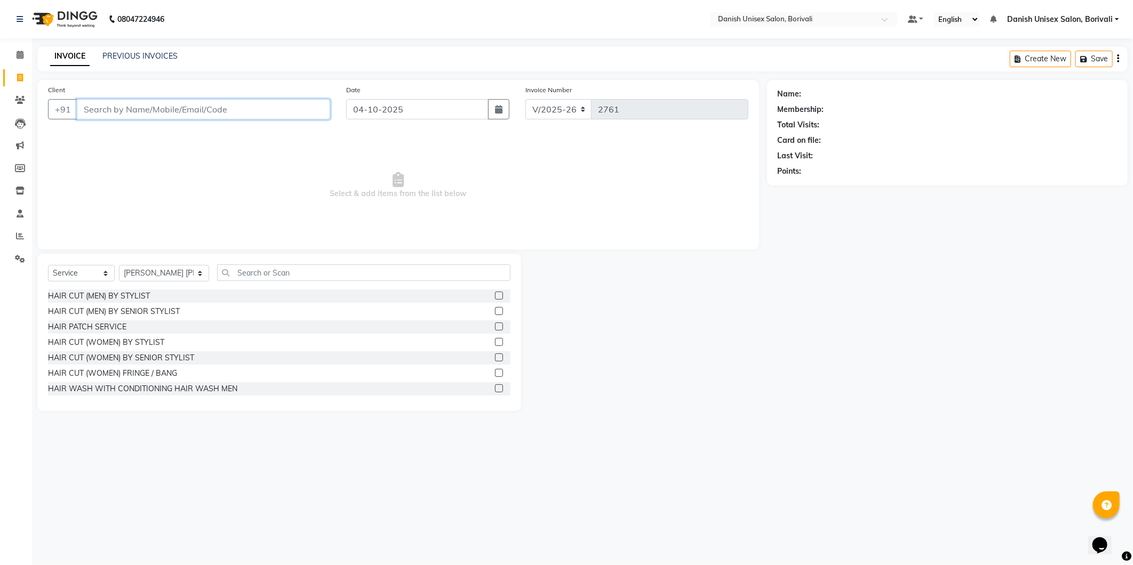
click at [172, 116] on input "Client" at bounding box center [203, 109] width 253 height 20
type input "7506191906"
click at [300, 106] on span "Add Client" at bounding box center [303, 109] width 42 height 11
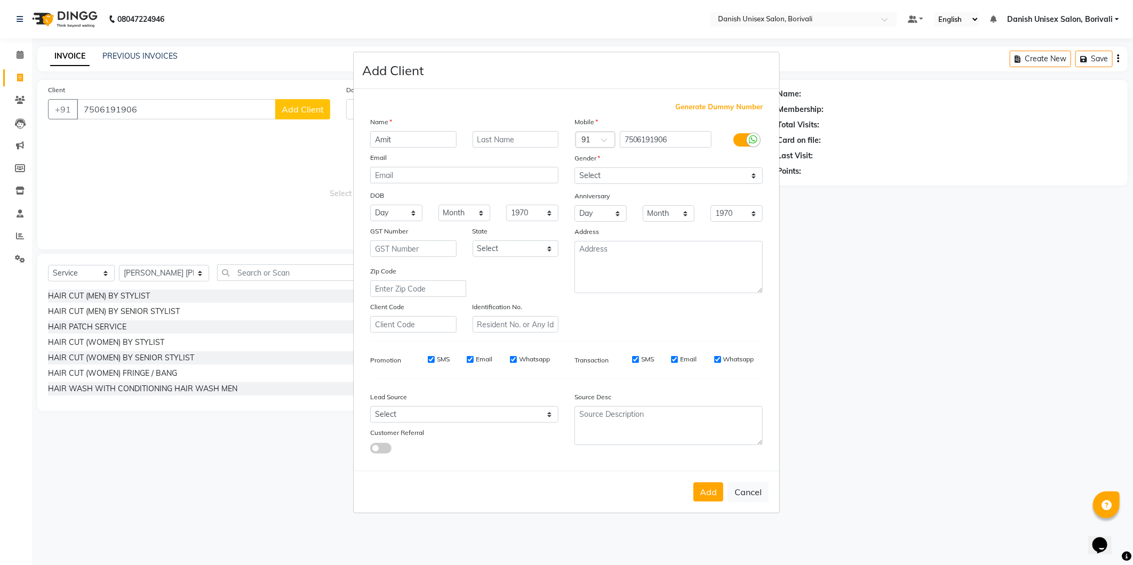
type input "Amit"
click at [618, 176] on select "Select Male Female Other Prefer Not To Say" at bounding box center [669, 176] width 188 height 17
select select "[DEMOGRAPHIC_DATA]"
click at [575, 168] on select "Select Male Female Other Prefer Not To Say" at bounding box center [669, 176] width 188 height 17
click at [706, 504] on div "Add Cancel" at bounding box center [567, 492] width 426 height 42
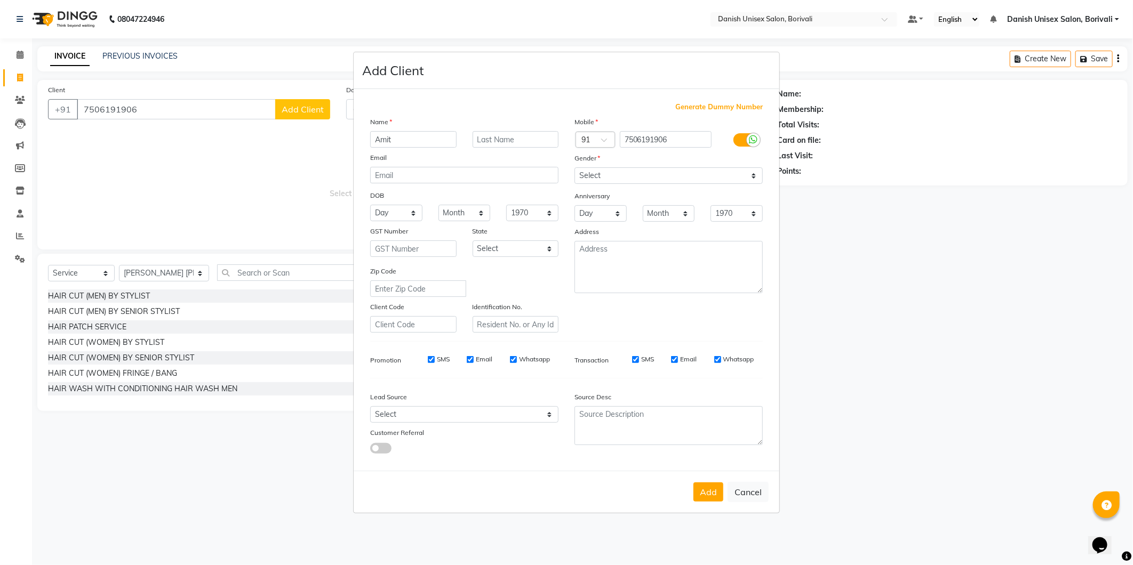
click at [716, 482] on div "Add Cancel" at bounding box center [567, 492] width 426 height 42
click at [709, 494] on button "Add" at bounding box center [708, 492] width 30 height 19
select select
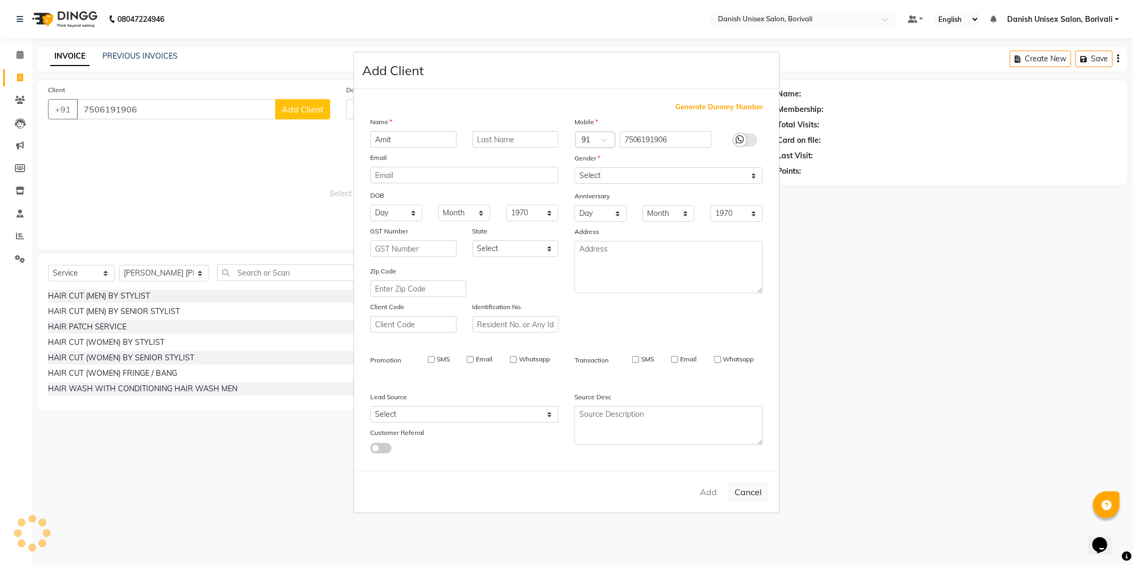
select select
checkbox input "false"
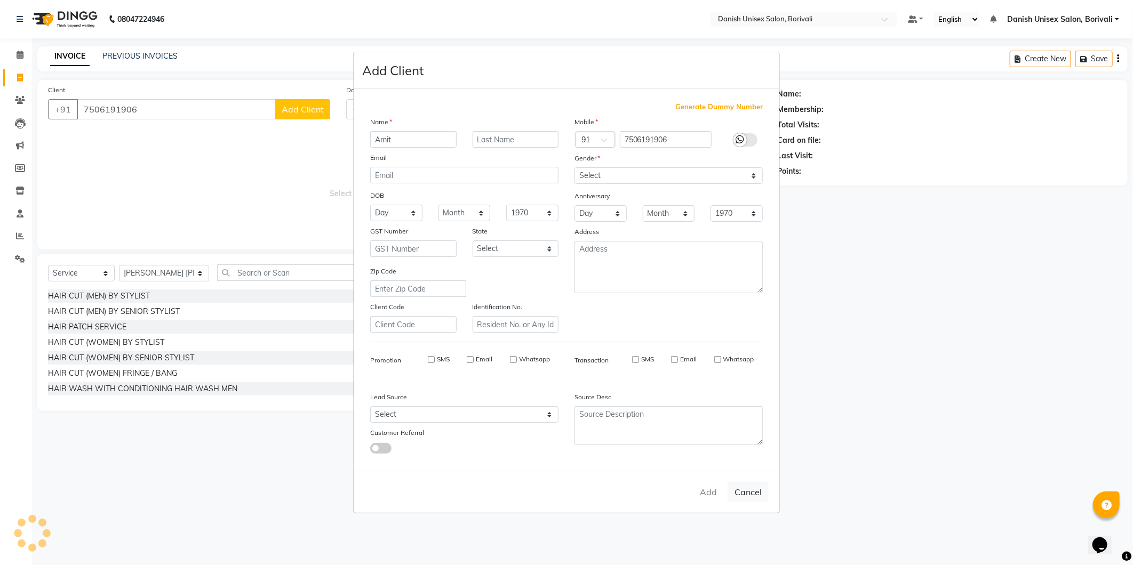
checkbox input "false"
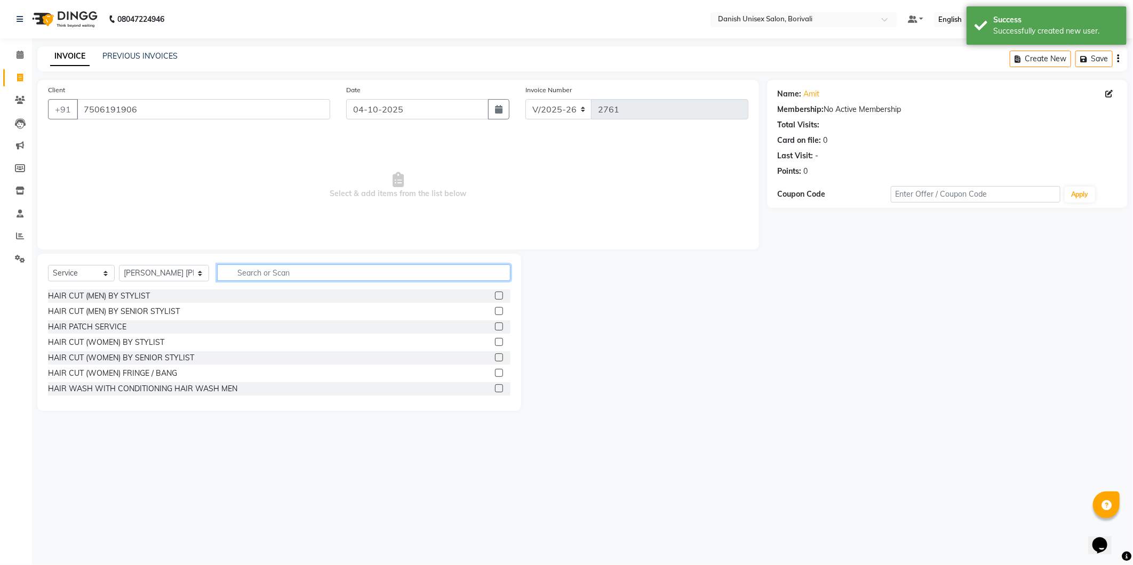
click at [260, 271] on input "text" at bounding box center [363, 273] width 293 height 17
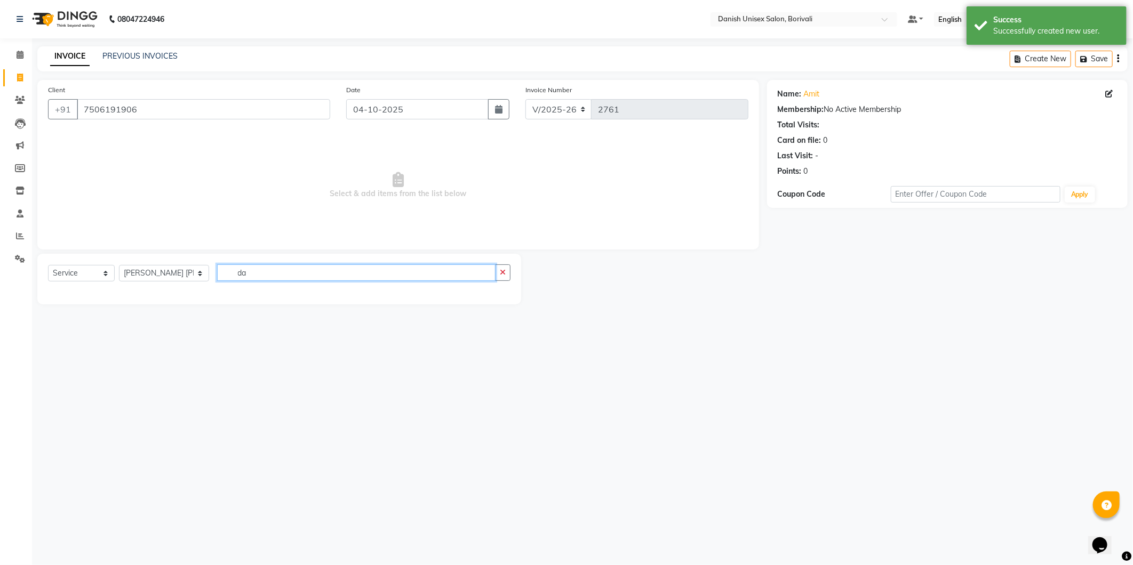
type input "d"
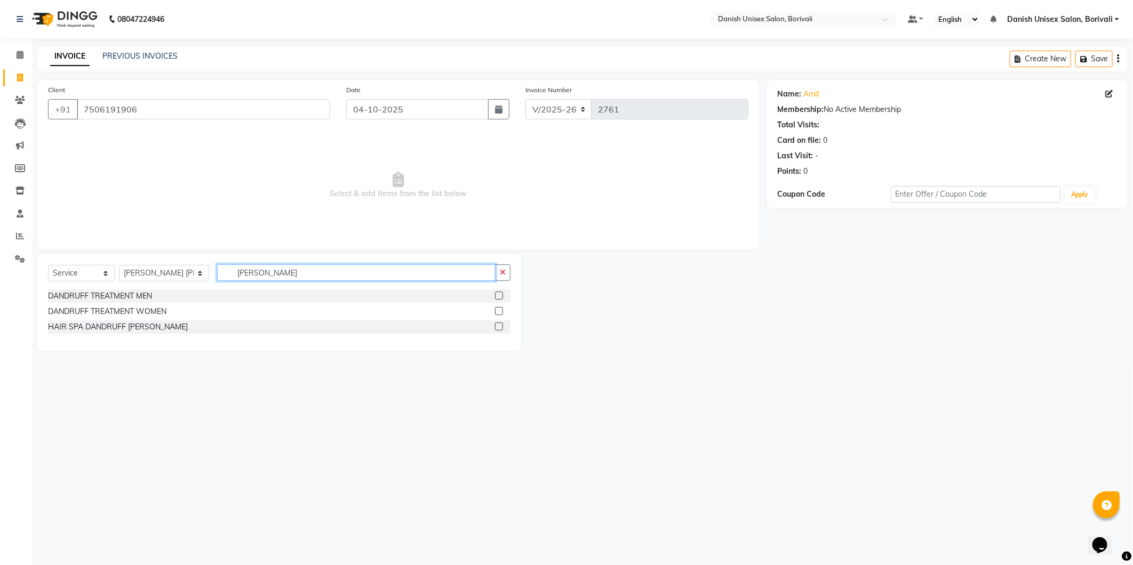
type input "dan"
click at [498, 295] on label at bounding box center [499, 296] width 8 height 8
click at [498, 295] on input "checkbox" at bounding box center [498, 296] width 7 height 7
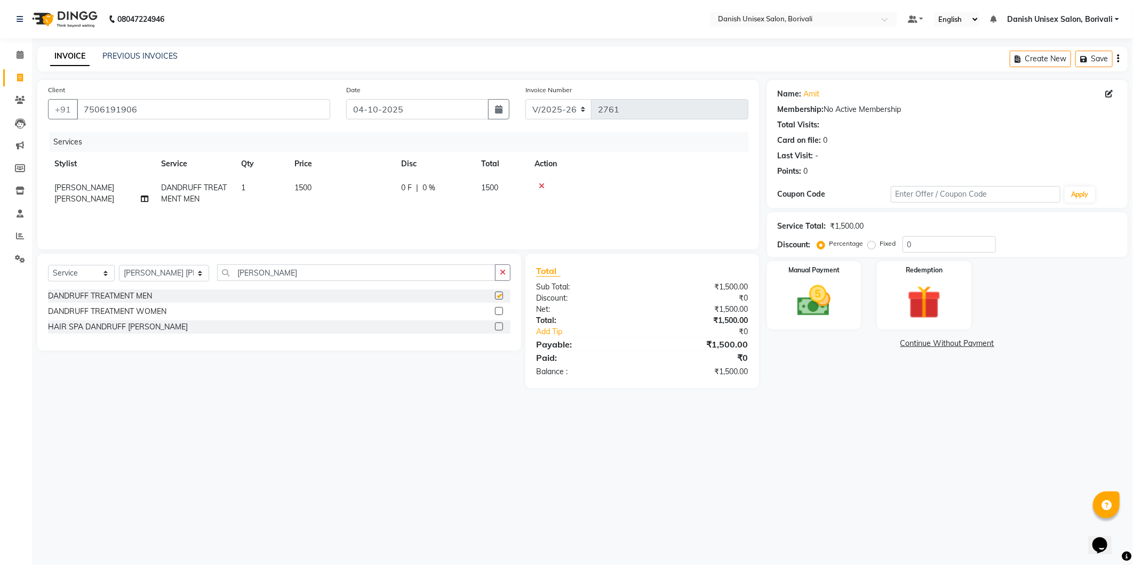
checkbox input "false"
click at [478, 188] on td "1500" at bounding box center [501, 193] width 53 height 35
select select "59611"
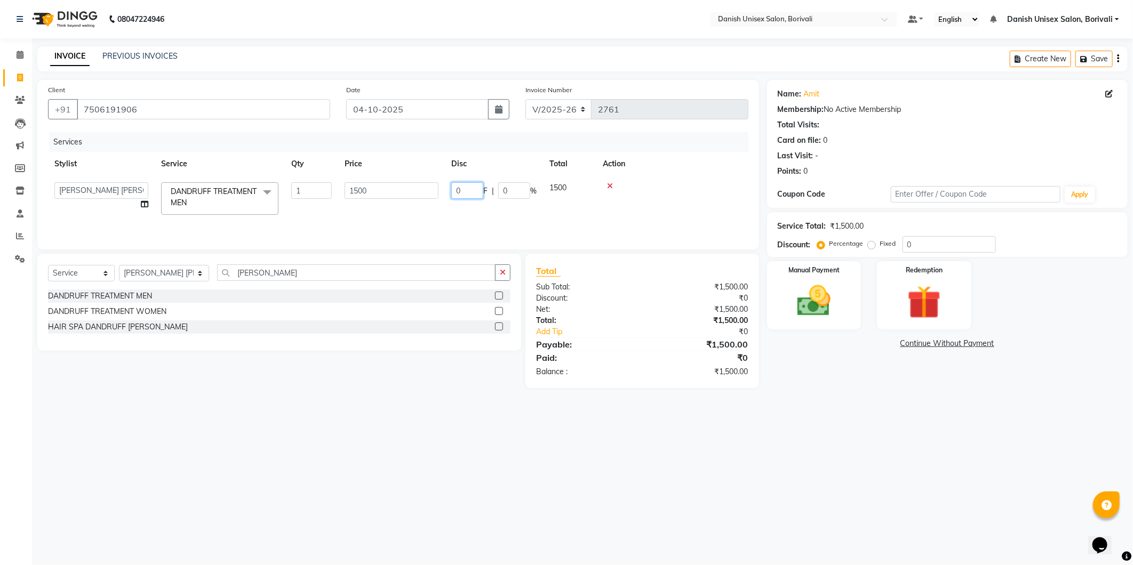
click at [451, 187] on input "0" at bounding box center [467, 190] width 32 height 17
type input "500"
click at [487, 207] on tr "AYAN Bheem Singh Danish Unisex Salon, Borivali Divya Firoz Alam salmani Kajal N…" at bounding box center [398, 198] width 700 height 45
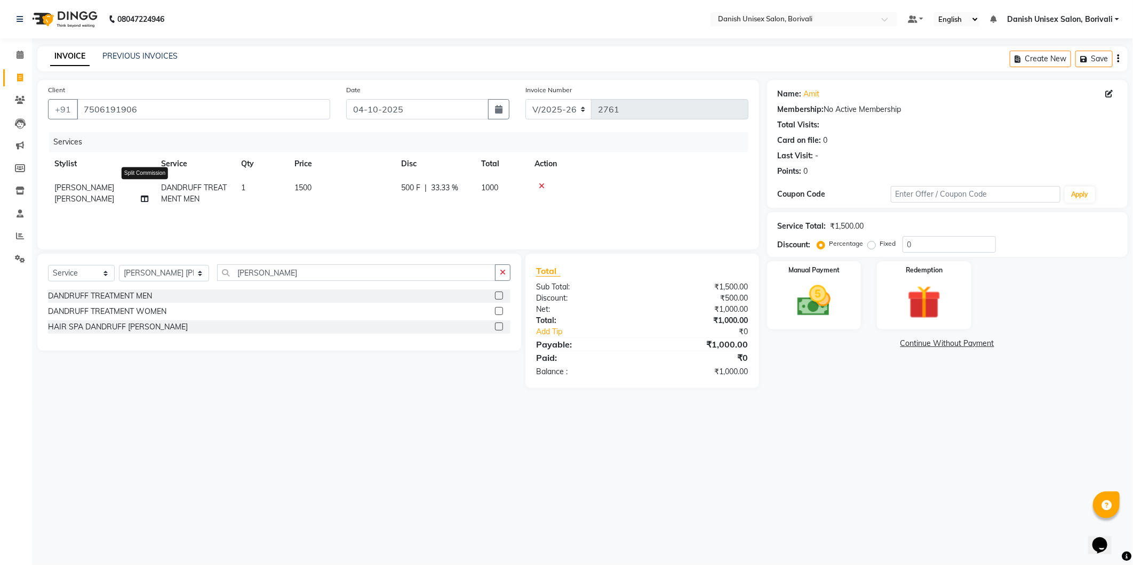
click at [146, 195] on icon at bounding box center [144, 198] width 7 height 7
select select "59611"
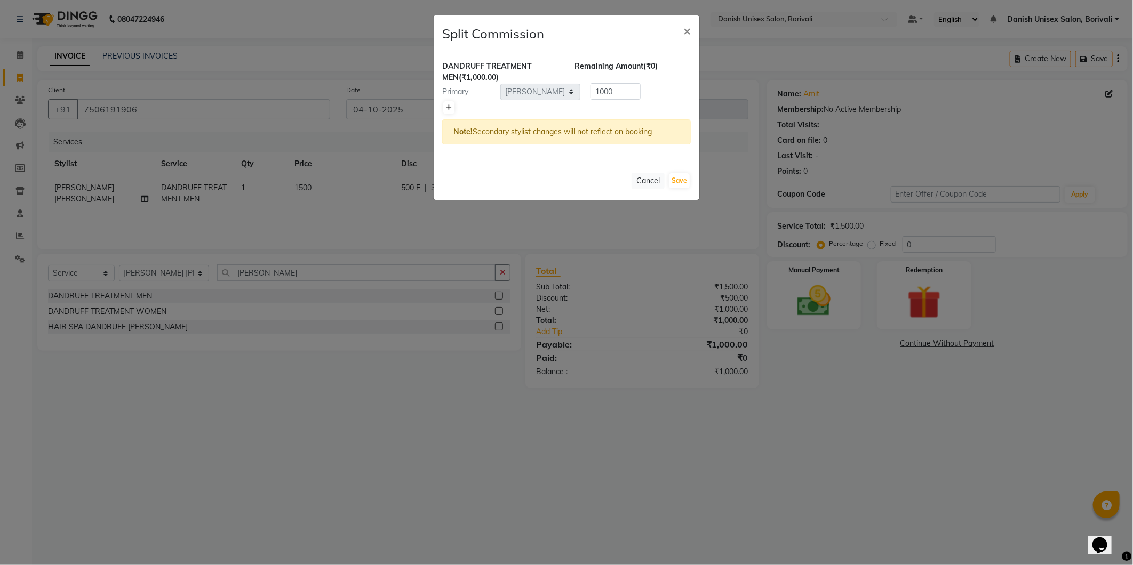
click at [449, 107] on icon at bounding box center [449, 108] width 6 height 6
type input "500"
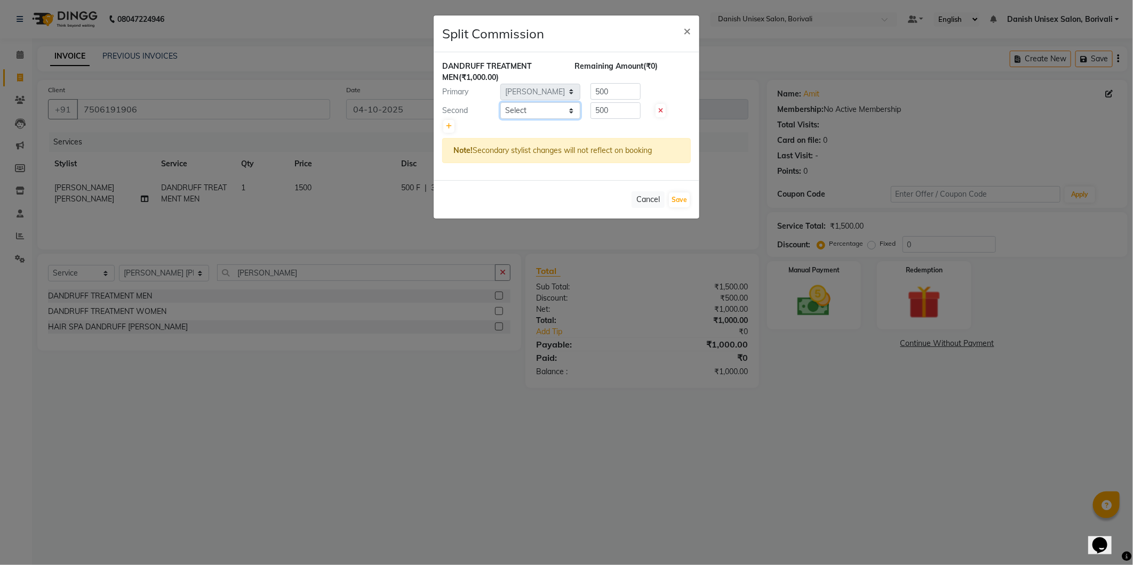
click at [523, 113] on select "Select AYAN Bheem Singh Danish Unisex Salon, Borivali Divya Firoz Alam salmani …" at bounding box center [540, 110] width 80 height 17
select select "58927"
click at [500, 102] on select "Select AYAN Bheem Singh Danish Unisex Salon, Borivali Divya Firoz Alam salmani …" at bounding box center [540, 110] width 80 height 17
click at [677, 201] on button "Save" at bounding box center [679, 200] width 21 height 15
select select "Select"
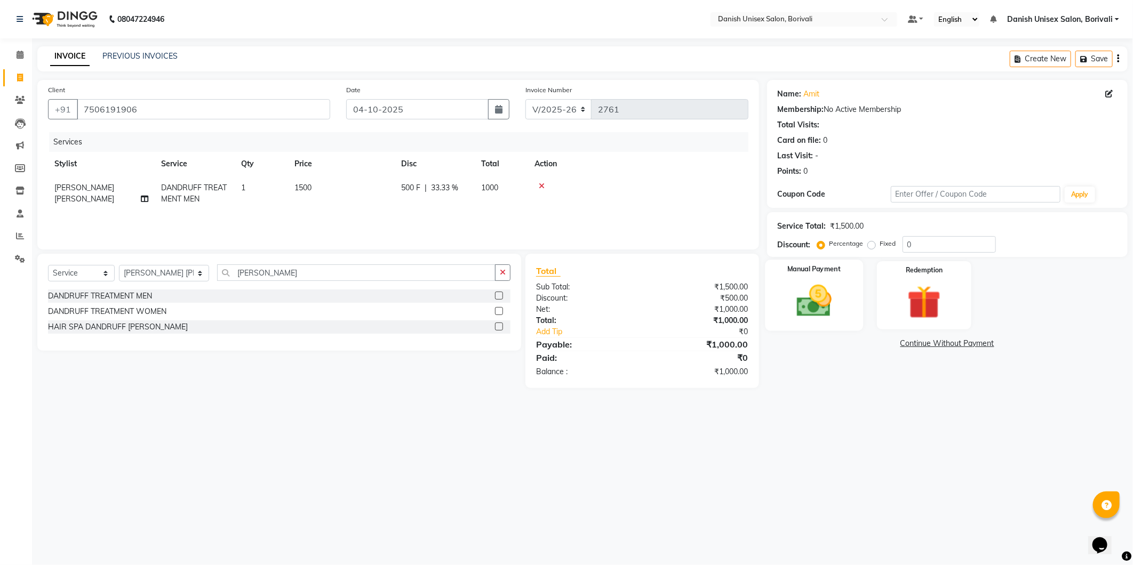
click at [834, 328] on div "Manual Payment" at bounding box center [814, 295] width 98 height 71
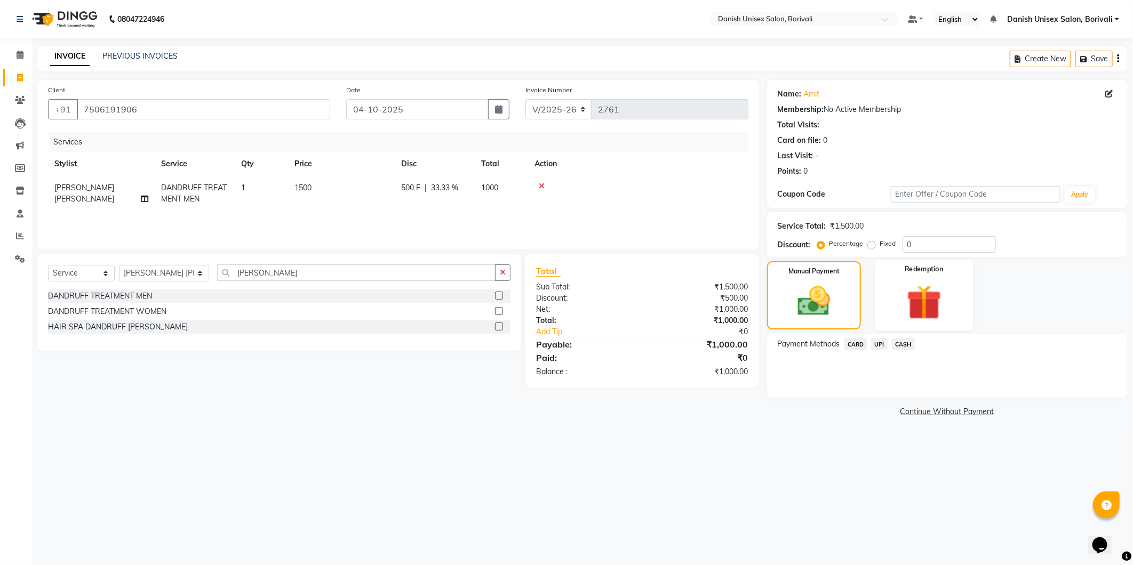
drag, startPoint x: 902, startPoint y: 347, endPoint x: 936, endPoint y: 274, distance: 80.2
click at [936, 274] on div "Name: Amit Membership: No Active Membership Total Visits: Card on file: 0 Last …" at bounding box center [951, 250] width 369 height 340
click at [903, 345] on span "CASH" at bounding box center [903, 344] width 23 height 12
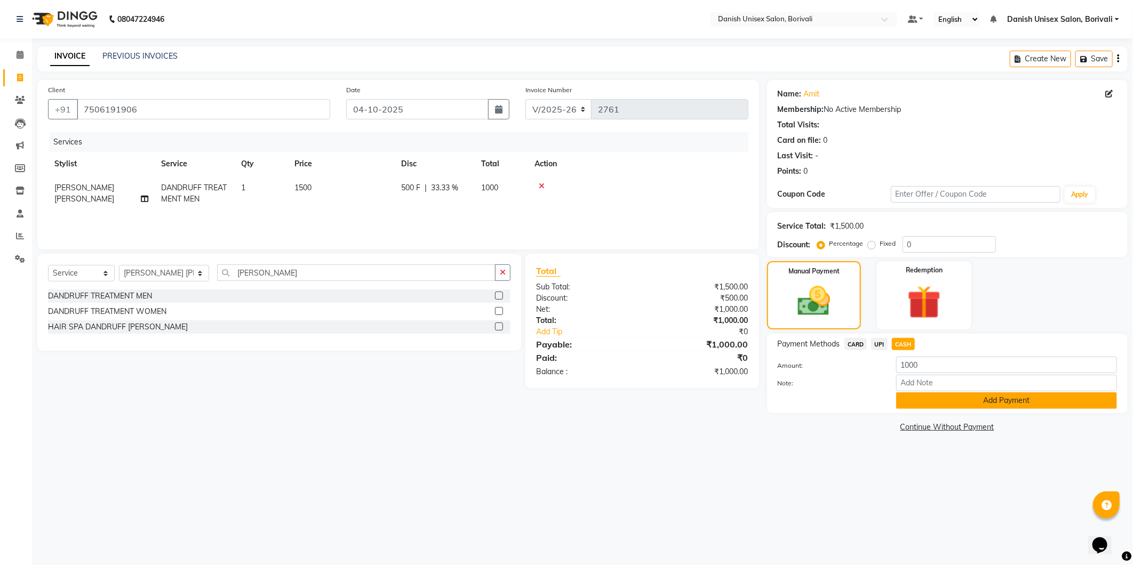
click at [951, 404] on button "Add Payment" at bounding box center [1006, 401] width 221 height 17
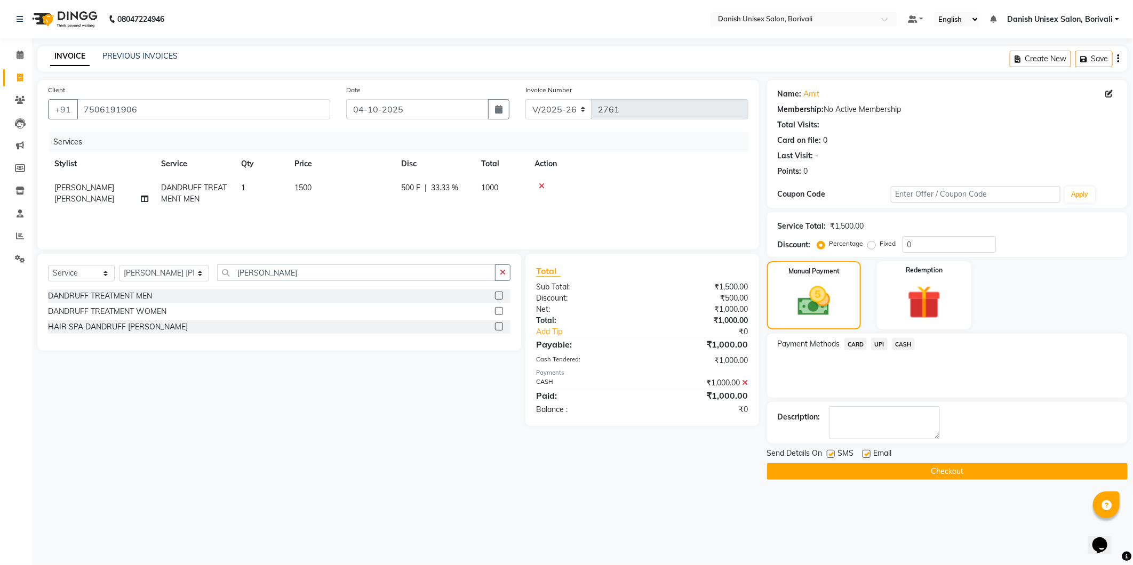
click at [958, 476] on button "Checkout" at bounding box center [947, 472] width 361 height 17
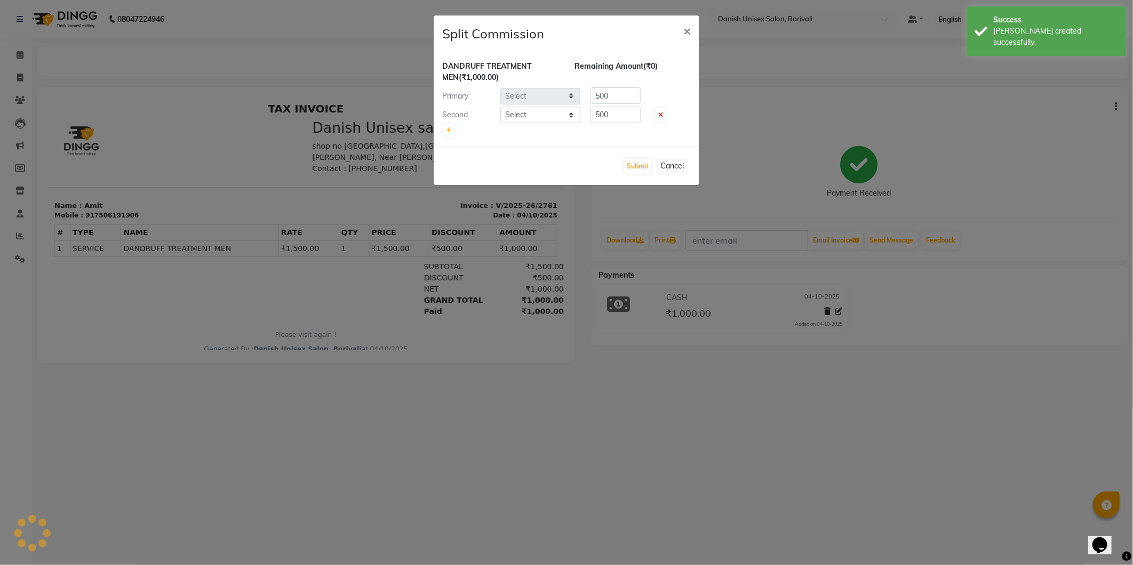
select select "59611"
select select "58927"
click at [630, 164] on button "Submit" at bounding box center [637, 166] width 27 height 15
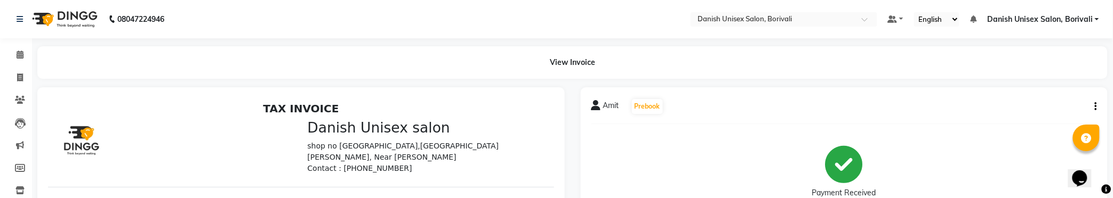
click at [348, 132] on h3 "Danish Unisex salon" at bounding box center [427, 127] width 241 height 17
